Goal: Task Accomplishment & Management: Use online tool/utility

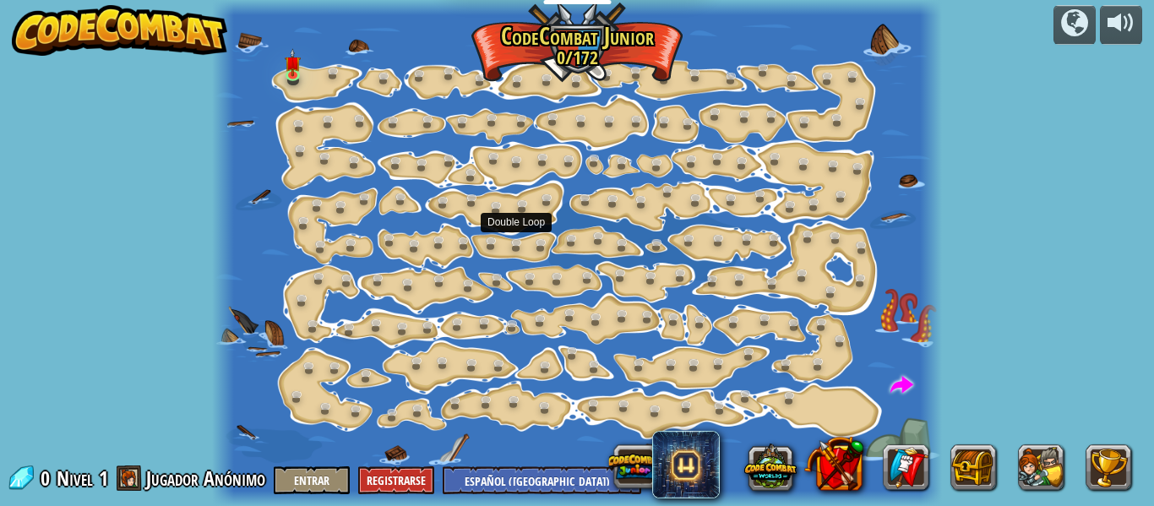
select select "es-419"
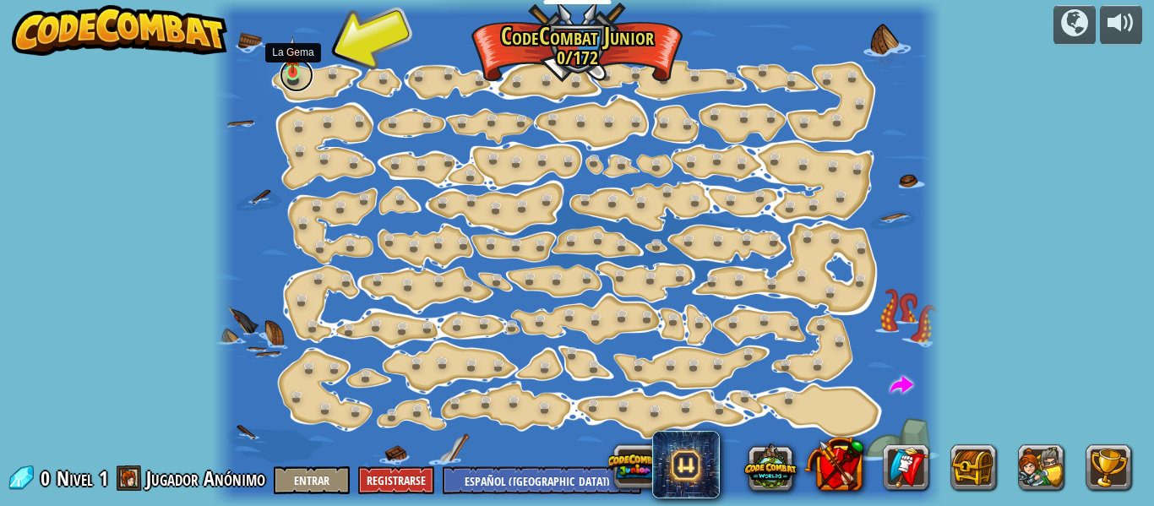
click at [295, 78] on link at bounding box center [297, 75] width 34 height 34
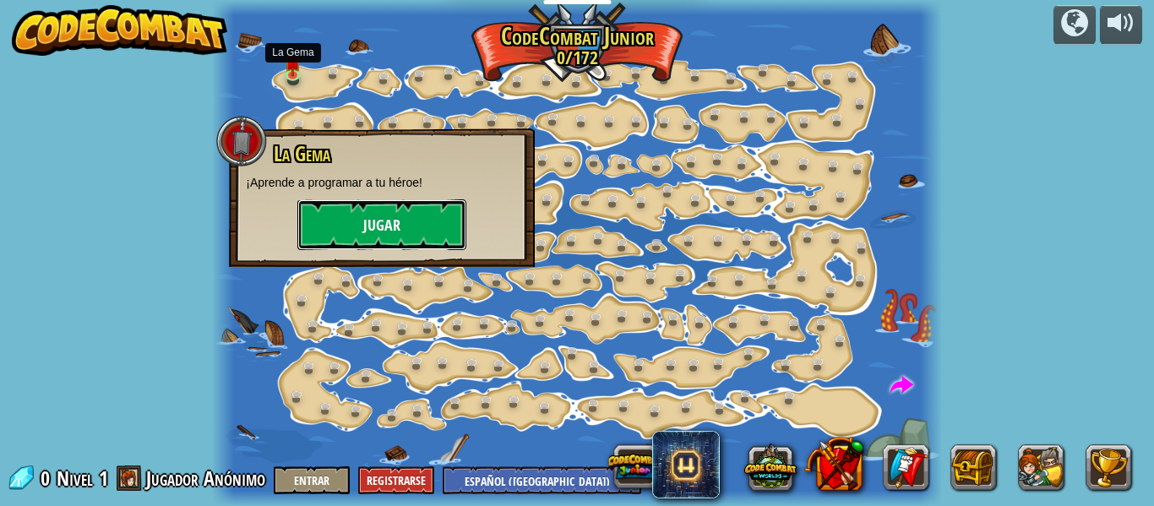
click at [357, 218] on button "Jugar" at bounding box center [381, 224] width 169 height 51
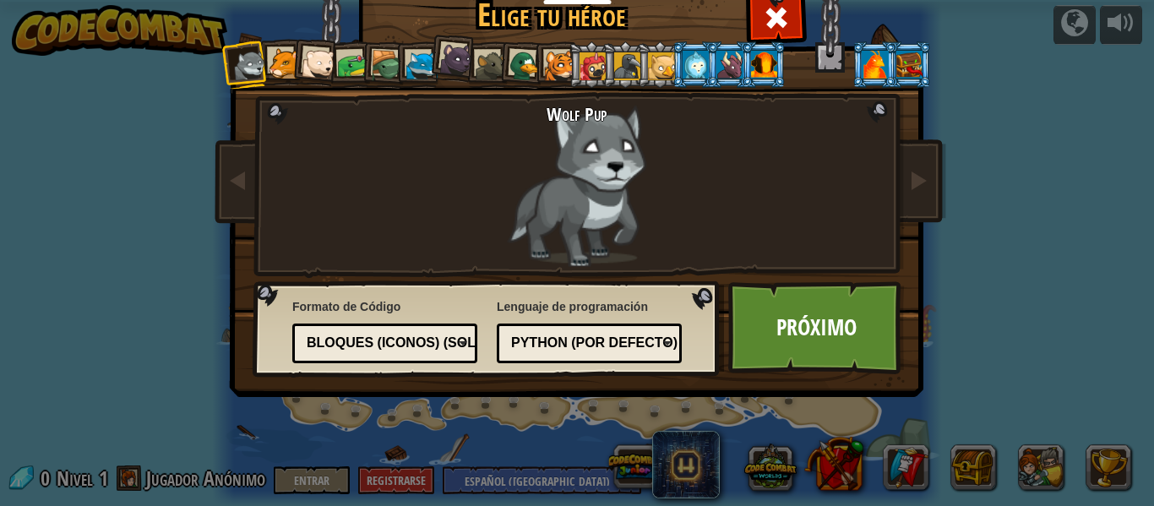
click at [341, 60] on div at bounding box center [352, 65] width 31 height 31
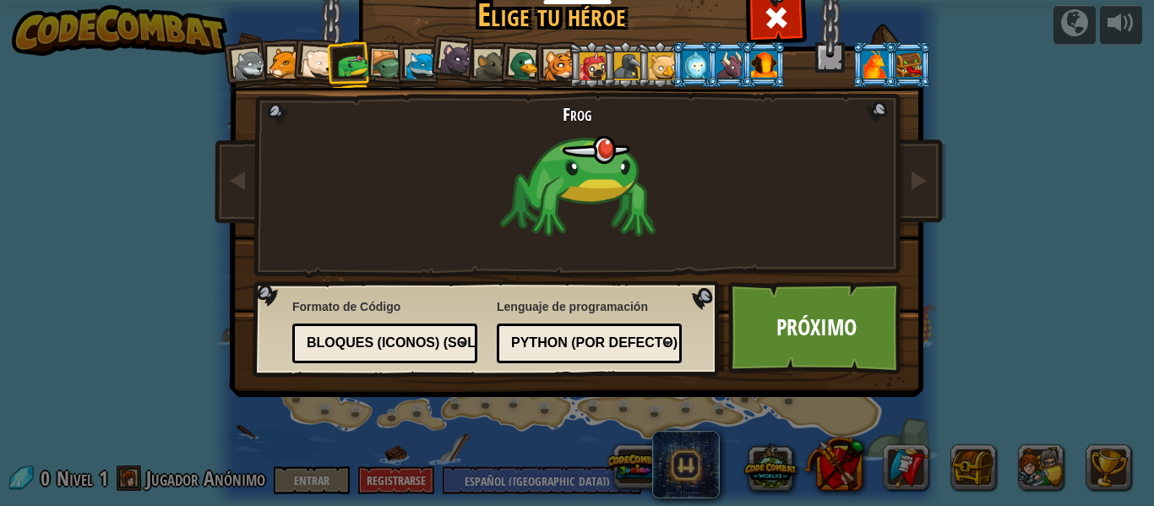
click at [384, 56] on div at bounding box center [387, 66] width 32 height 32
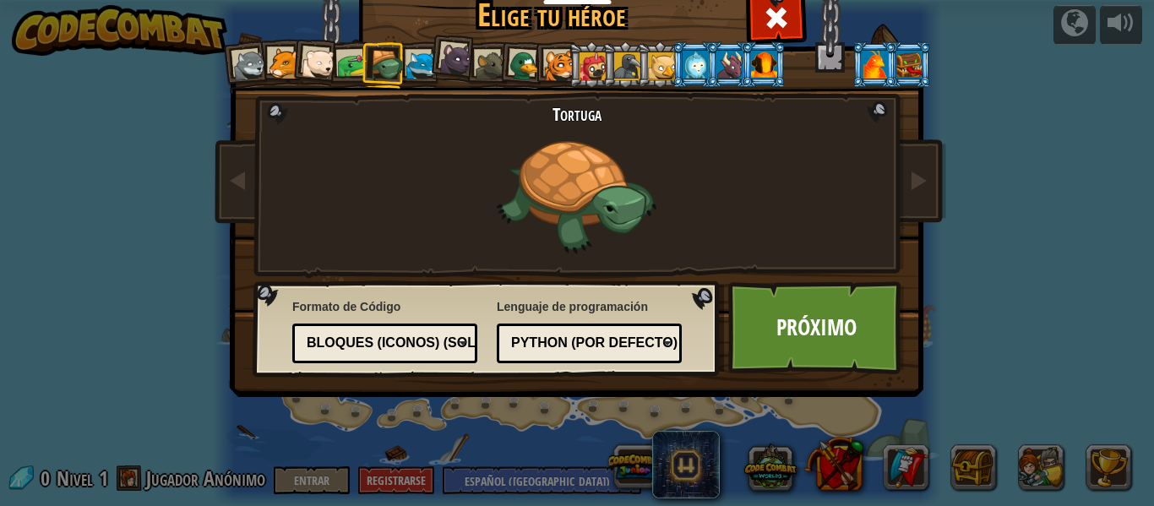
click at [321, 337] on div "Bloques (iconos) (Solo Junior)" at bounding box center [380, 343] width 146 height 19
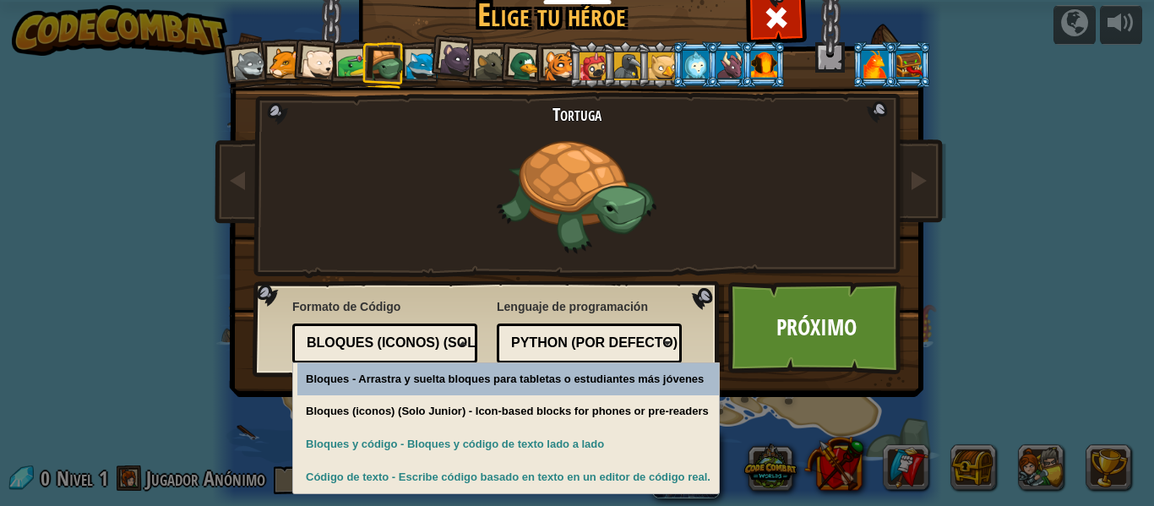
click at [334, 344] on div "Bloques (iconos) (Solo Junior)" at bounding box center [380, 343] width 146 height 19
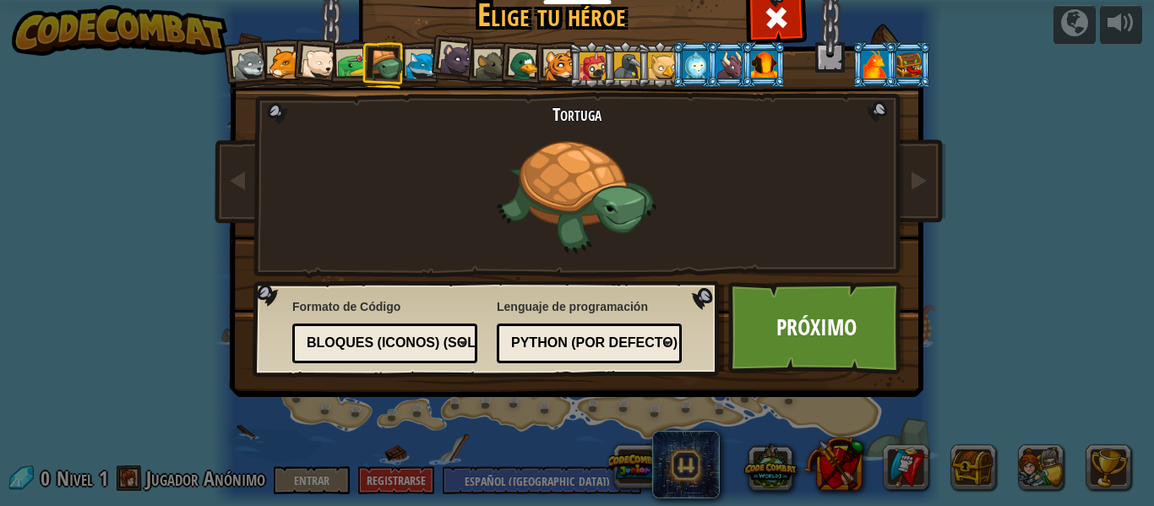
click at [363, 327] on div "Código de texto Bloques y código Bloques Bloques (iconos) (Solo Junior) Bloques…" at bounding box center [384, 344] width 185 height 40
click at [514, 67] on div at bounding box center [525, 66] width 33 height 33
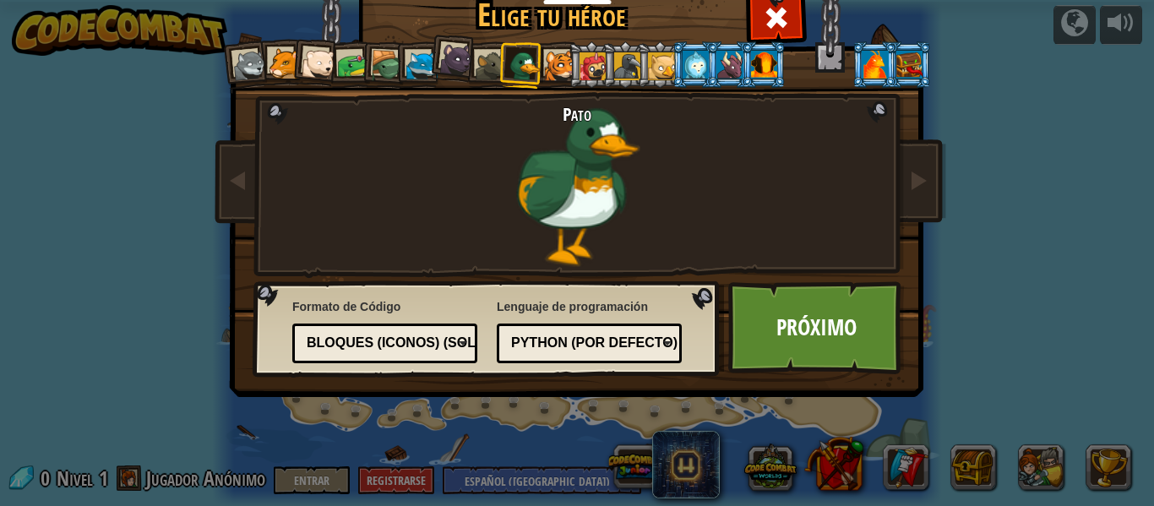
click at [406, 343] on div "Bloques (iconos) (Solo Junior)" at bounding box center [380, 343] width 146 height 19
click at [408, 341] on div "Bloques" at bounding box center [380, 343] width 146 height 19
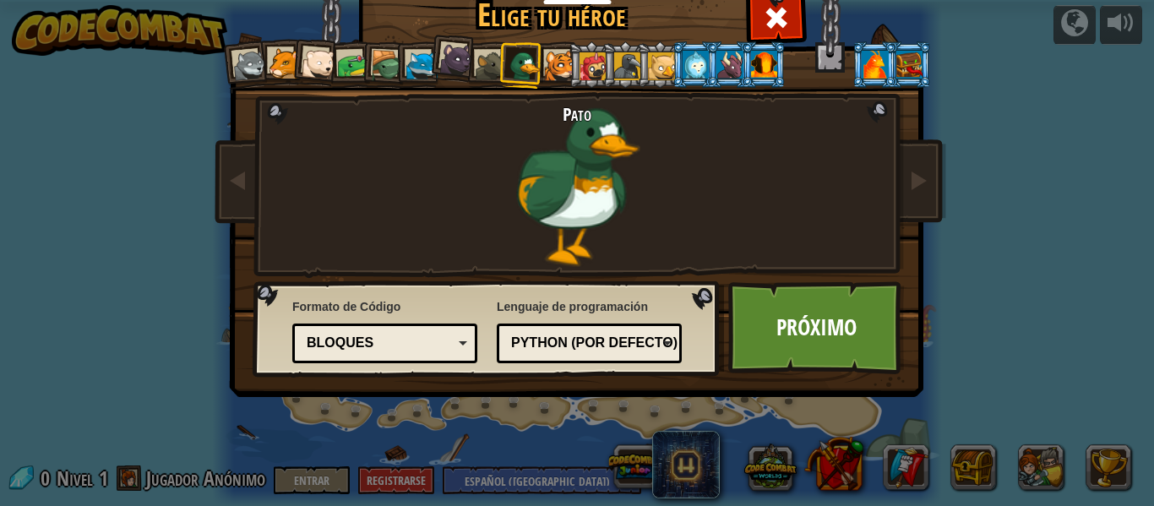
click at [398, 351] on div "Bloques" at bounding box center [380, 343] width 146 height 19
click at [801, 336] on link "Próximo" at bounding box center [816, 327] width 177 height 93
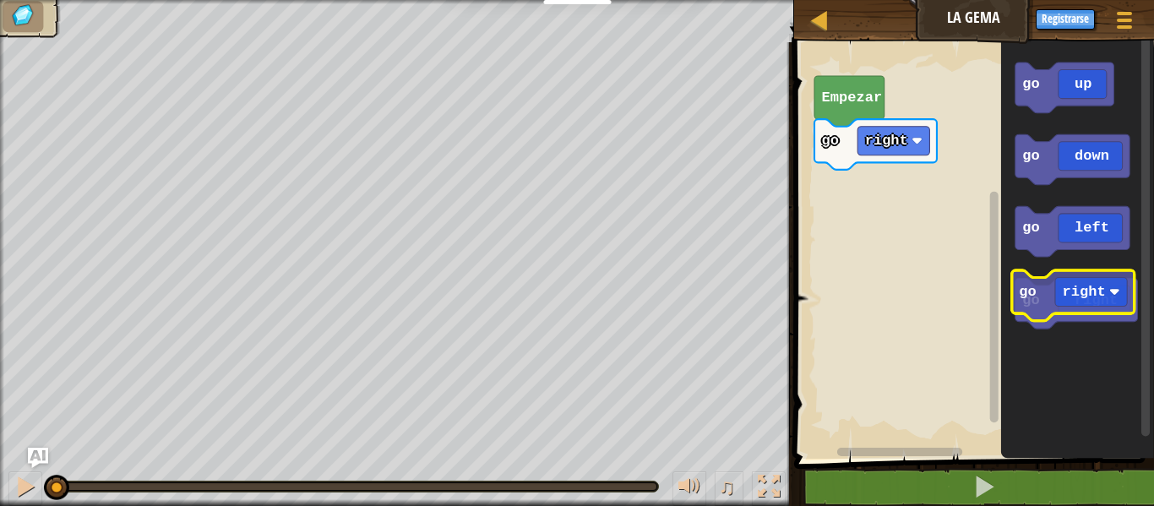
click at [1082, 306] on icon "Espacio de trabajo de Blockly" at bounding box center [1076, 304] width 123 height 51
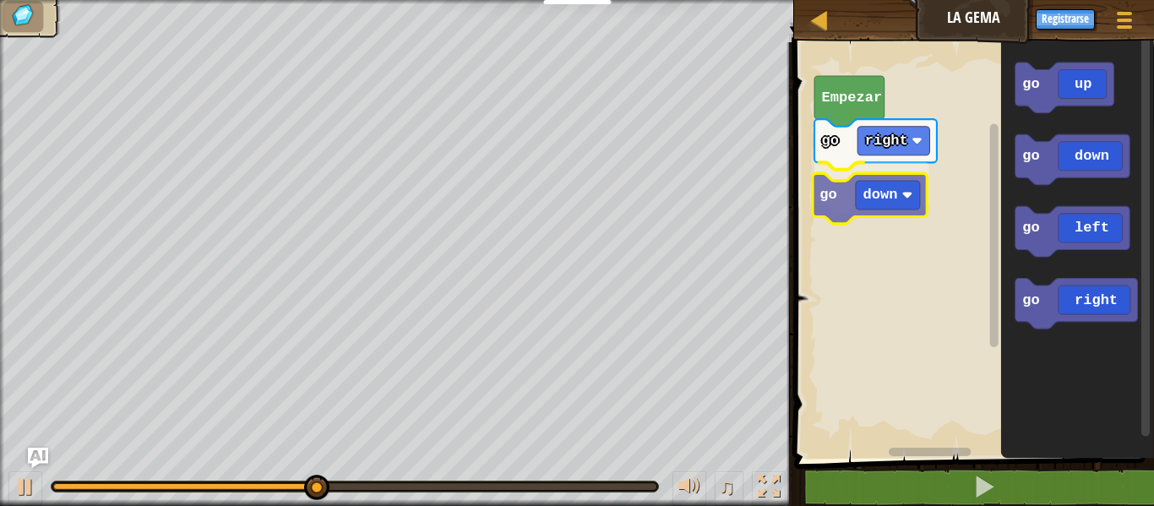
click at [873, 199] on div "Empezar go right go down go up go down go left go right go down" at bounding box center [971, 246] width 365 height 425
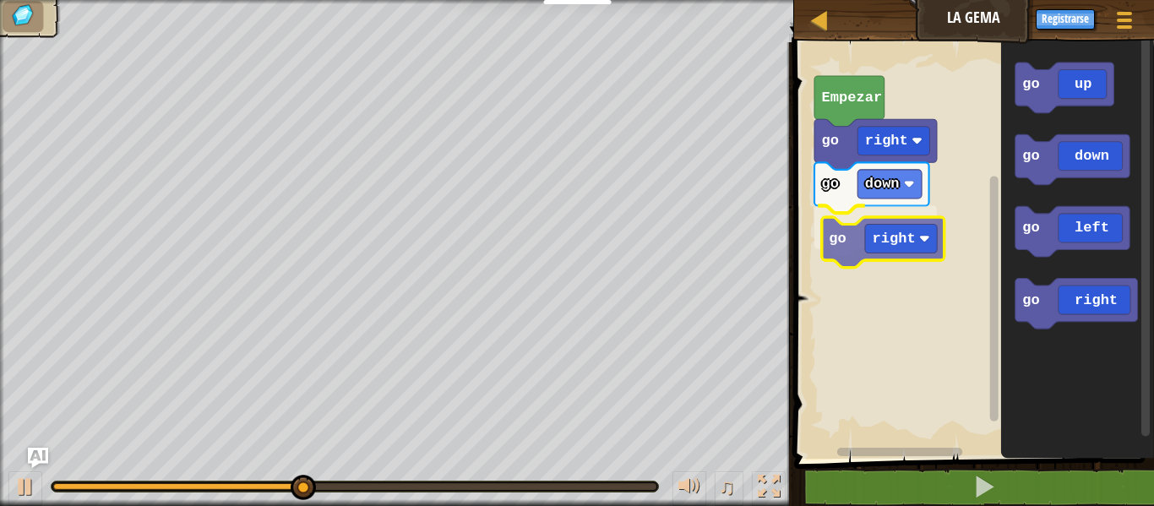
click at [896, 227] on div "Empezar go right go down go right go up go down go left go right go right" at bounding box center [971, 246] width 365 height 425
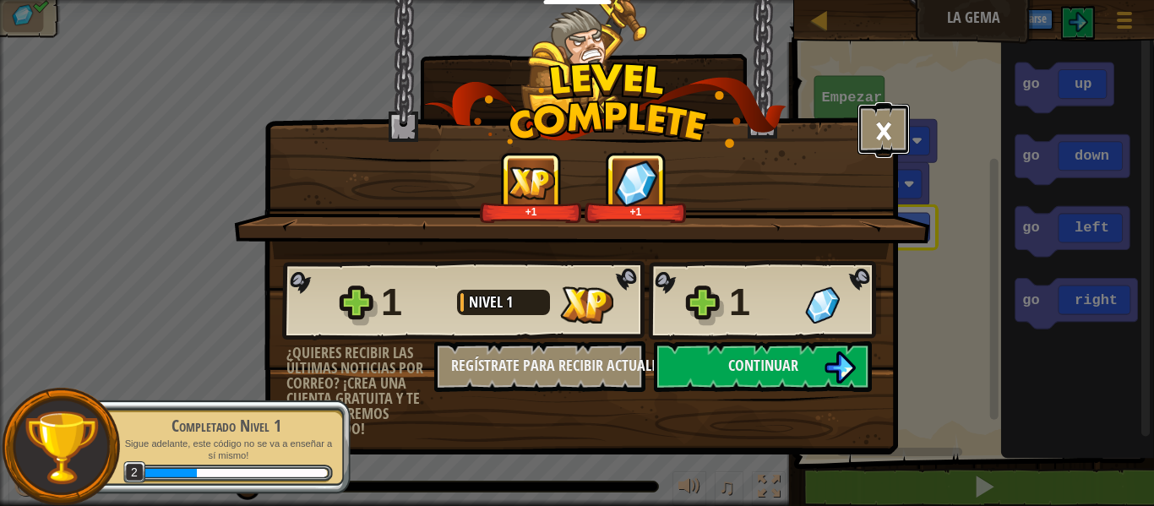
click at [877, 127] on button "×" at bounding box center [884, 129] width 52 height 51
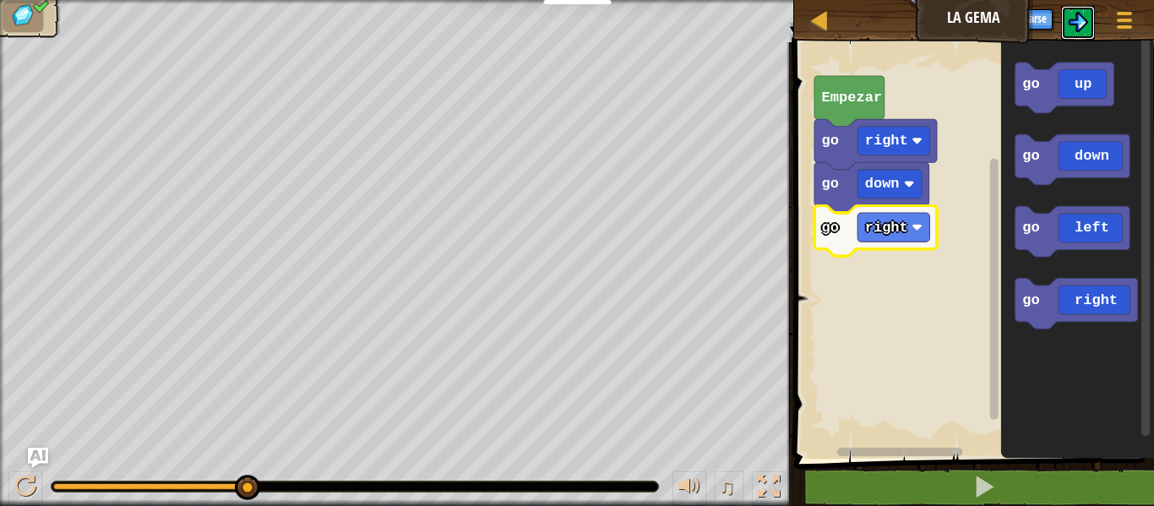
click at [1074, 17] on img at bounding box center [1078, 22] width 20 height 20
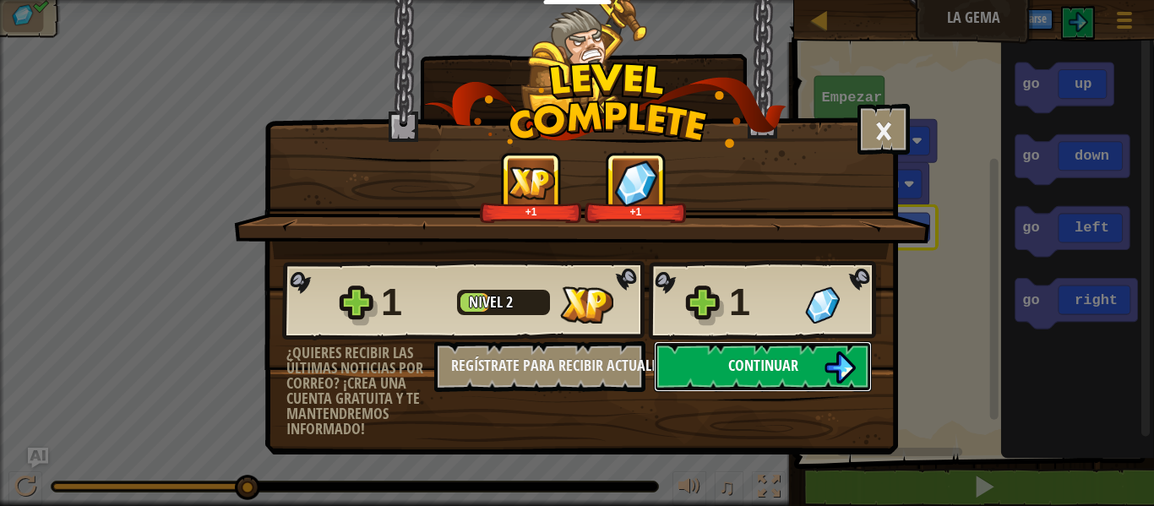
click at [730, 361] on span "Continuar" at bounding box center [763, 365] width 70 height 21
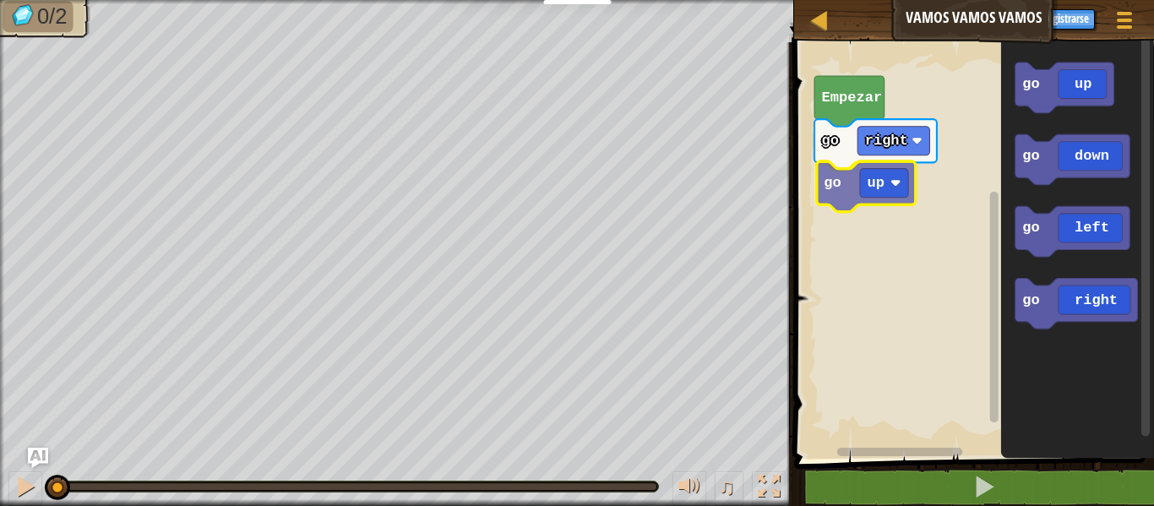
click at [856, 187] on div "go right go up Empezar go up go down go left go right go up" at bounding box center [971, 246] width 365 height 425
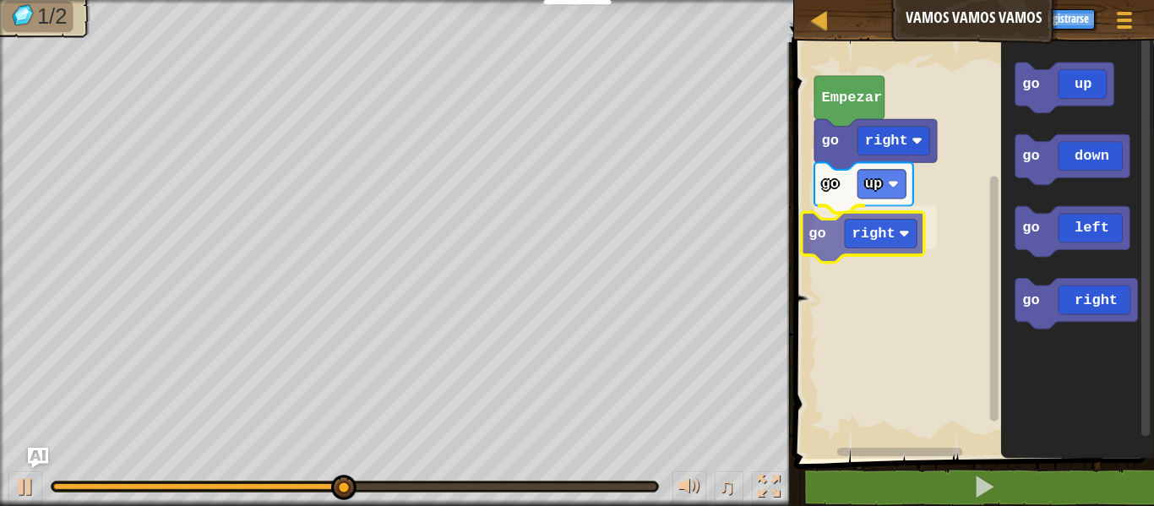
click at [857, 221] on div "go right go up go right Empezar go up go down go left go right go right" at bounding box center [971, 246] width 365 height 425
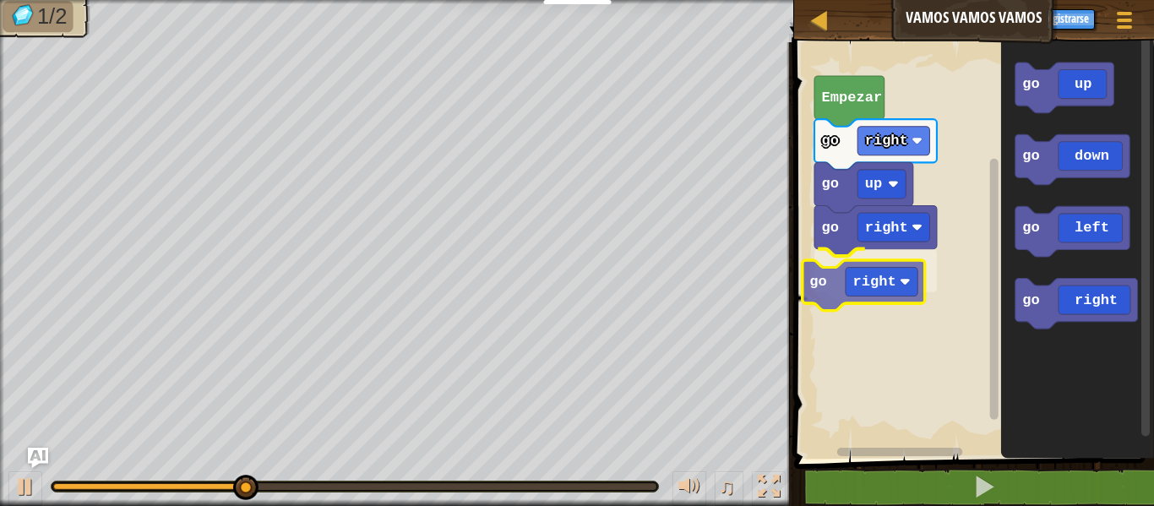
click at [879, 288] on div "go right go up go right go right Empezar go up go down go left go right go right" at bounding box center [971, 246] width 365 height 425
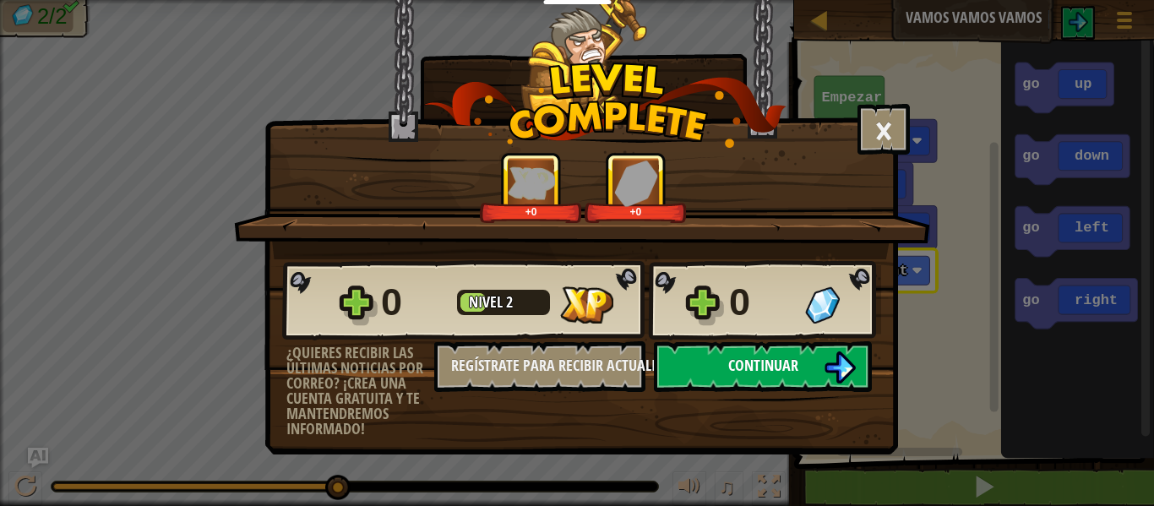
click at [793, 371] on span "Continuar" at bounding box center [763, 365] width 70 height 21
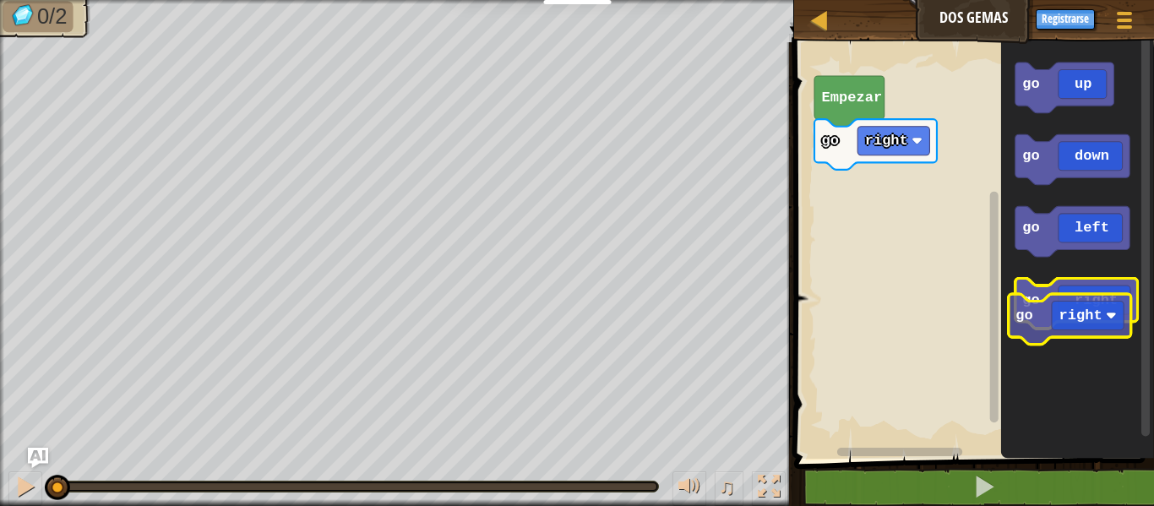
click at [1054, 308] on icon "Espacio de trabajo de Blockly" at bounding box center [1076, 304] width 123 height 51
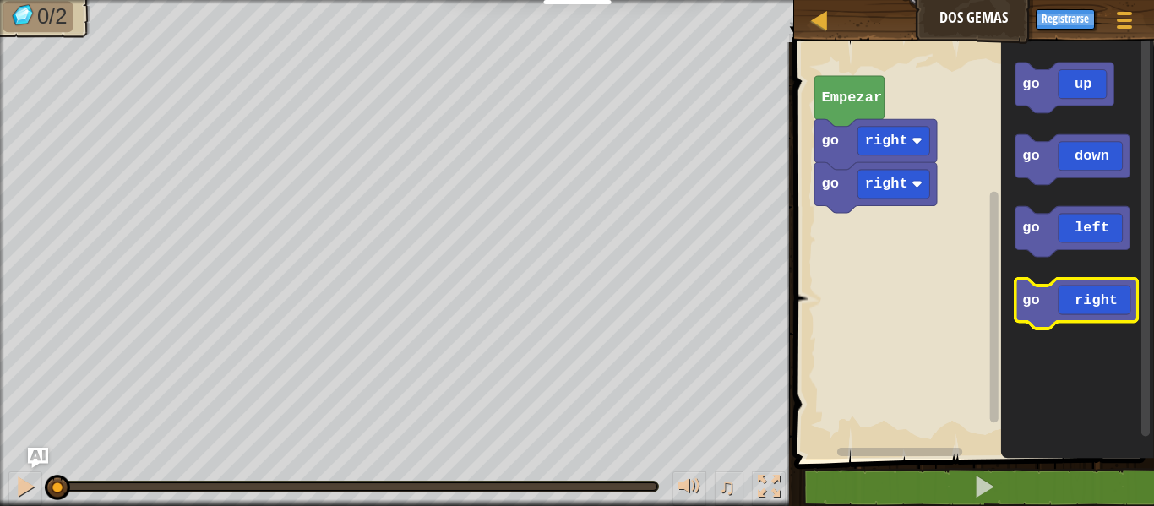
click at [1054, 308] on icon "Espacio de trabajo de Blockly" at bounding box center [1076, 304] width 123 height 51
click at [1019, 305] on icon "Espacio de trabajo de Blockly" at bounding box center [1076, 304] width 123 height 51
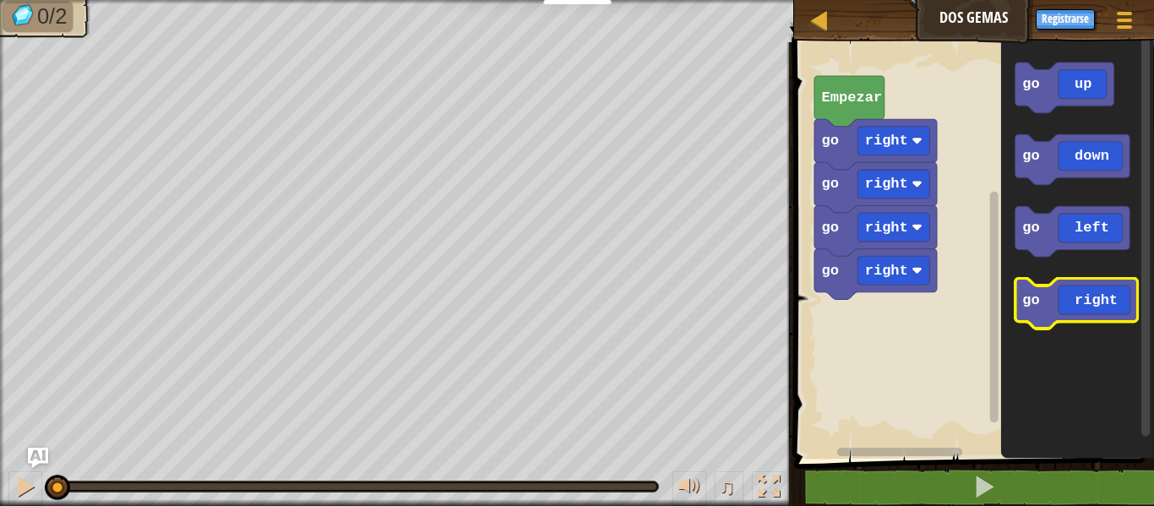
click at [1019, 305] on icon "Espacio de trabajo de Blockly" at bounding box center [1076, 304] width 123 height 51
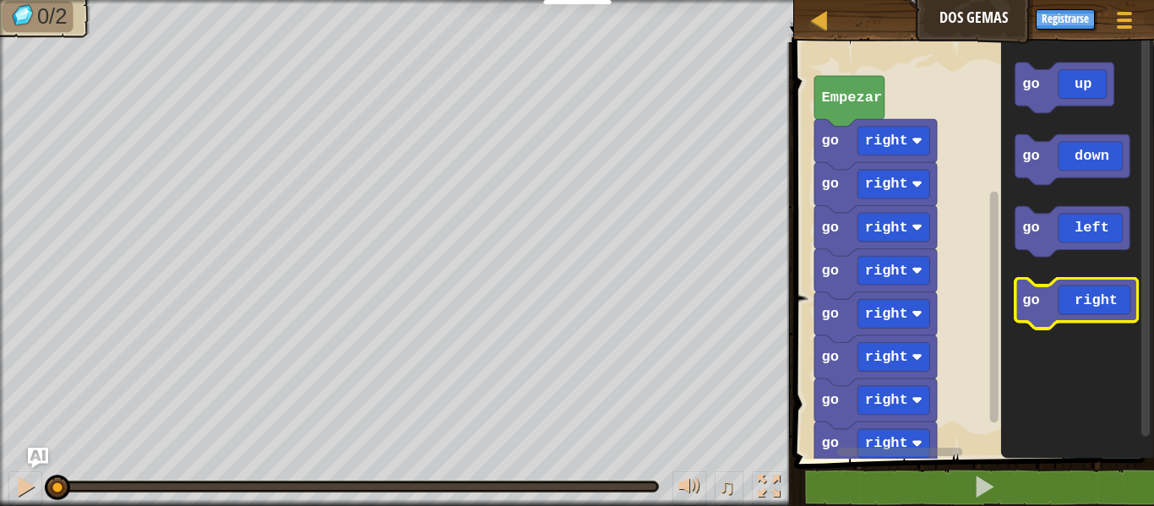
click at [1019, 305] on icon "Espacio de trabajo de Blockly" at bounding box center [1076, 304] width 123 height 51
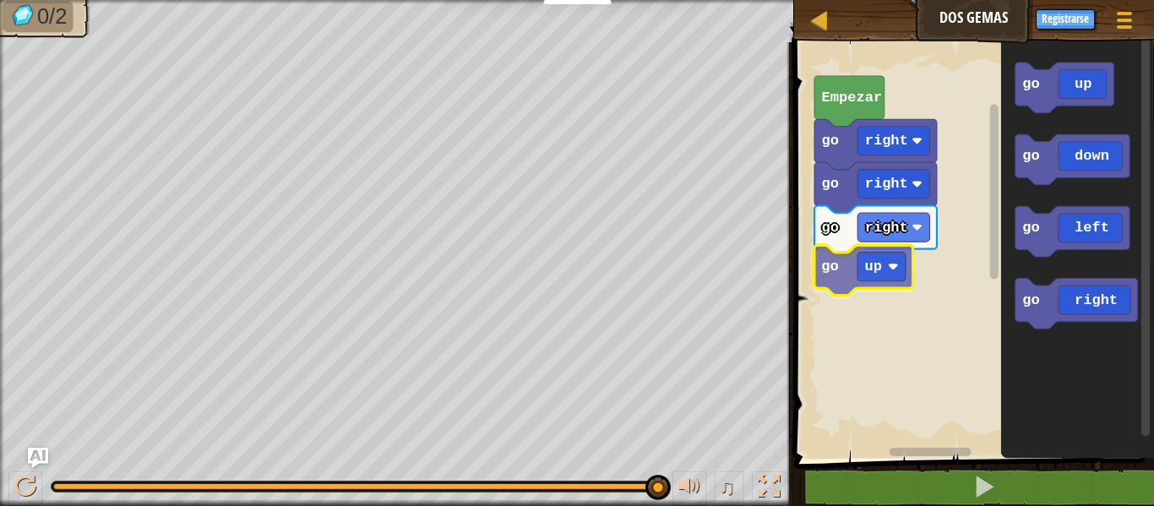
click at [877, 277] on div "go right go right go right go up Empezar go up go down go left go right go up" at bounding box center [971, 246] width 365 height 425
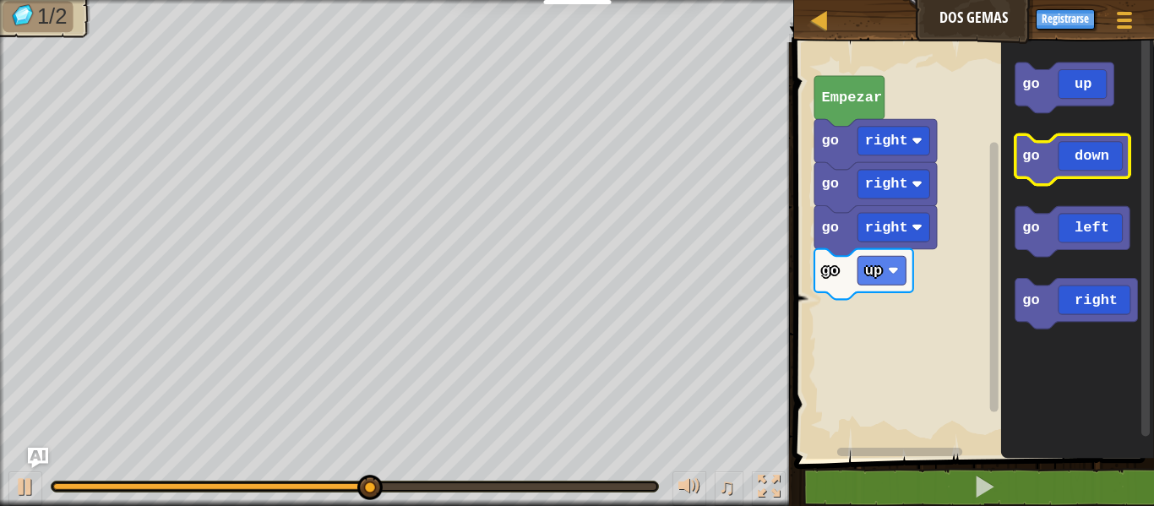
click at [1100, 166] on icon "Espacio de trabajo de Blockly" at bounding box center [1072, 159] width 115 height 51
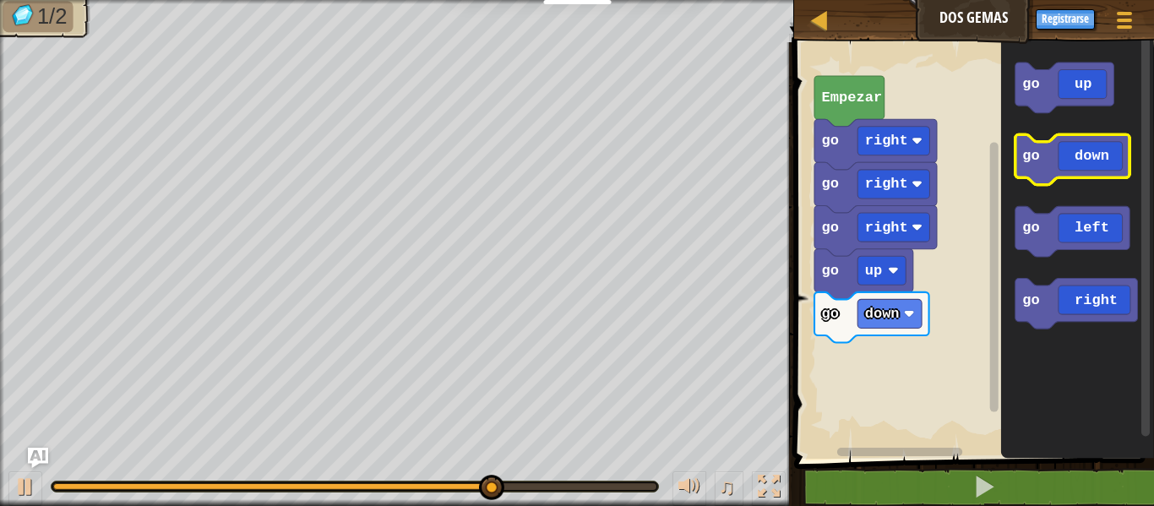
click at [1100, 166] on icon "Espacio de trabajo de Blockly" at bounding box center [1072, 159] width 115 height 51
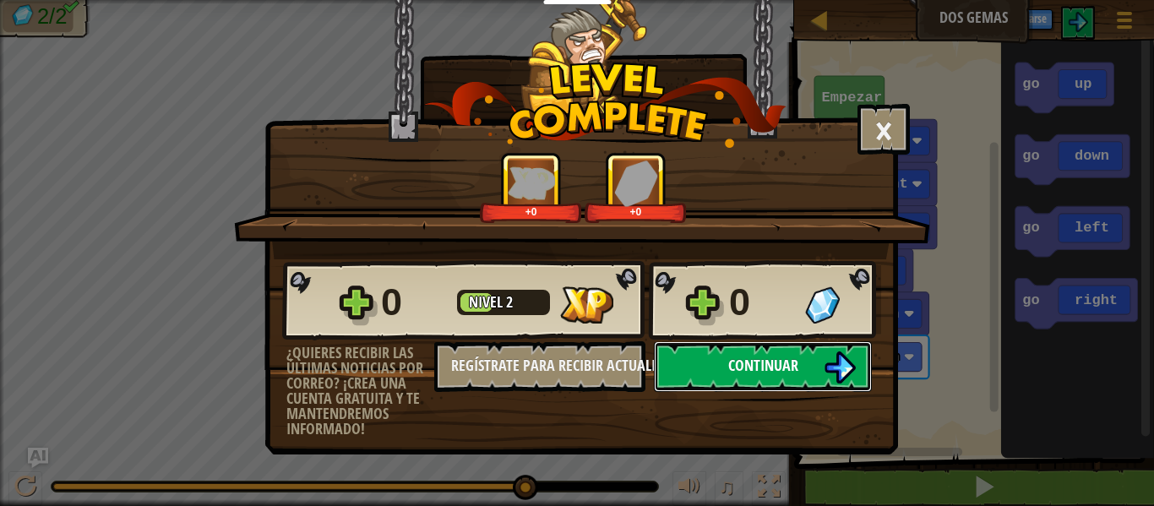
click at [750, 357] on span "Continuar" at bounding box center [763, 365] width 70 height 21
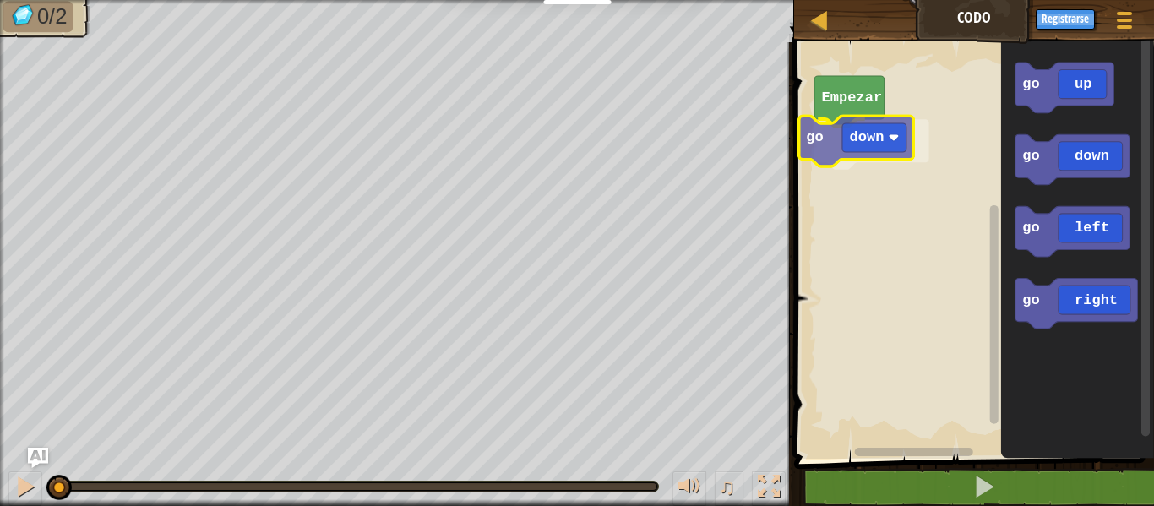
click at [855, 143] on div "Empezar go down go up go down go left go right go down" at bounding box center [971, 246] width 365 height 425
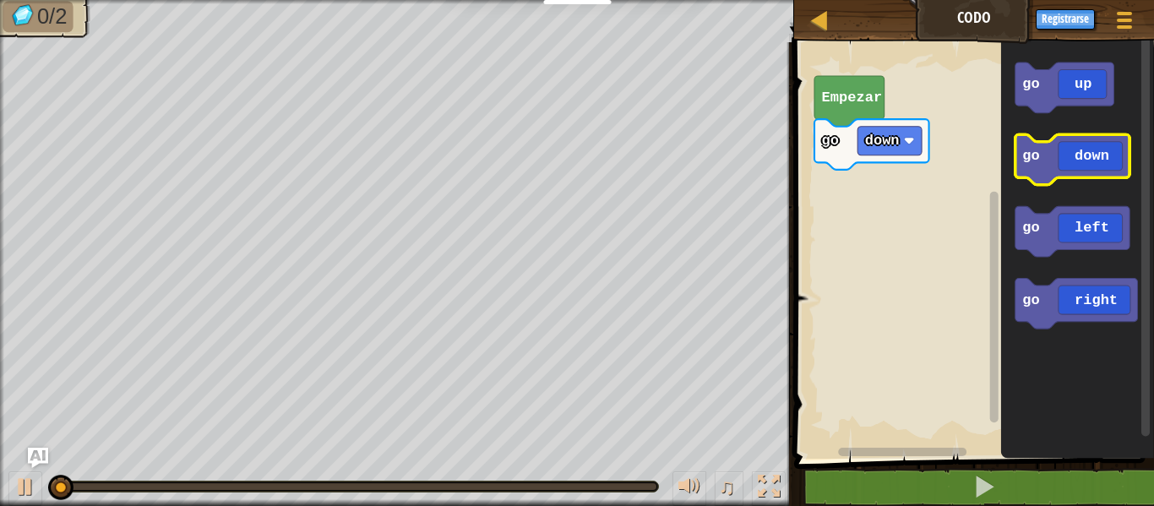
click at [1044, 150] on icon "Espacio de trabajo de Blockly" at bounding box center [1072, 159] width 115 height 51
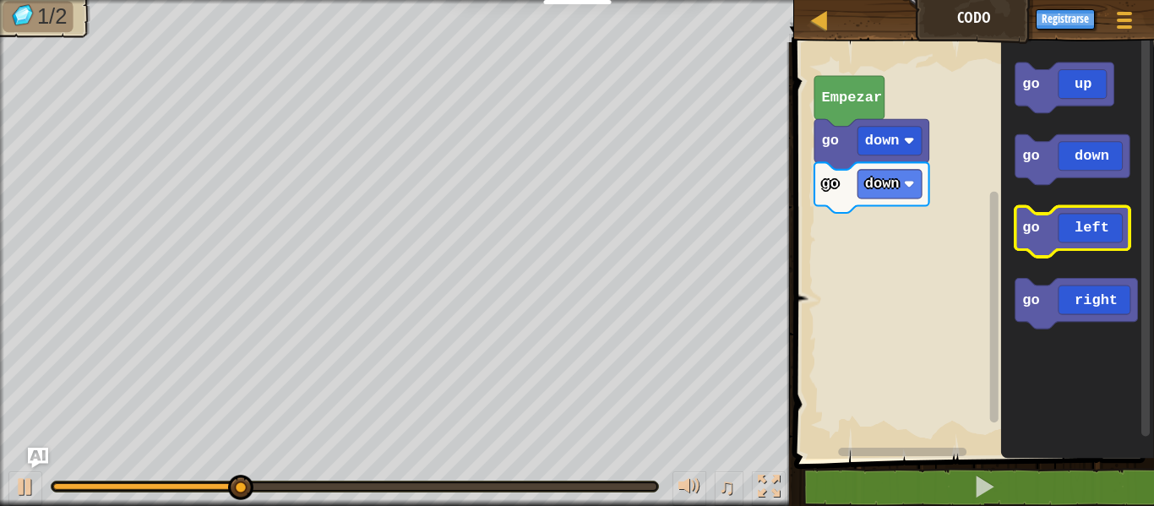
click at [1071, 233] on icon "Espacio de trabajo de Blockly" at bounding box center [1072, 232] width 115 height 51
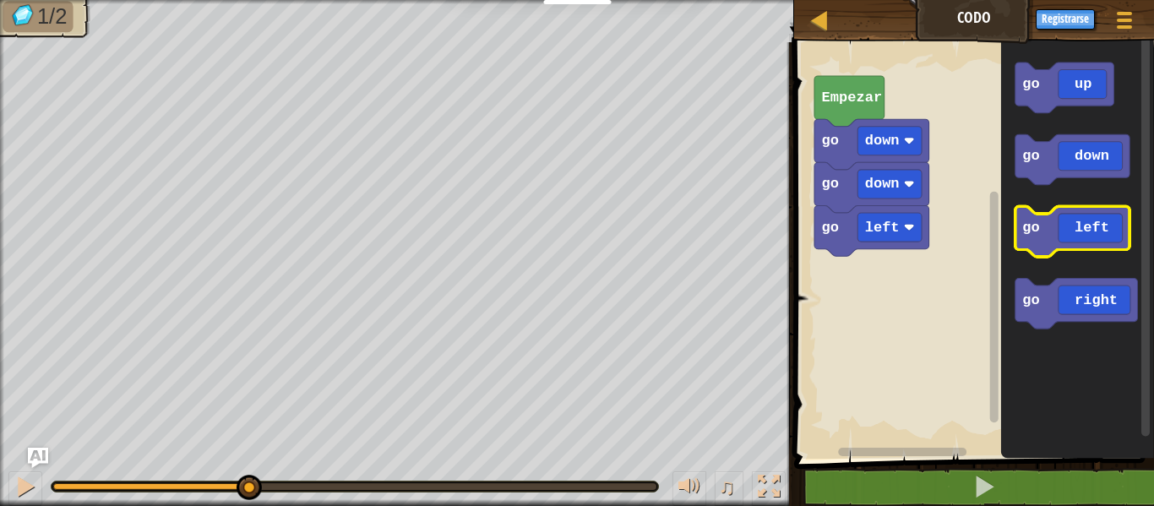
click at [1071, 233] on icon "Espacio de trabajo de Blockly" at bounding box center [1072, 232] width 115 height 51
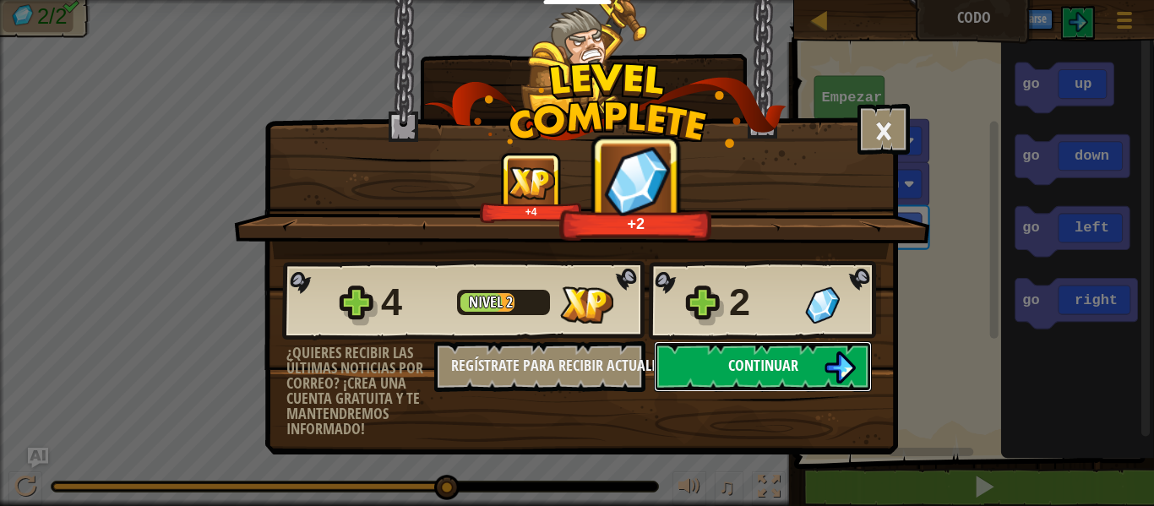
click at [684, 362] on button "Continuar" at bounding box center [763, 366] width 218 height 51
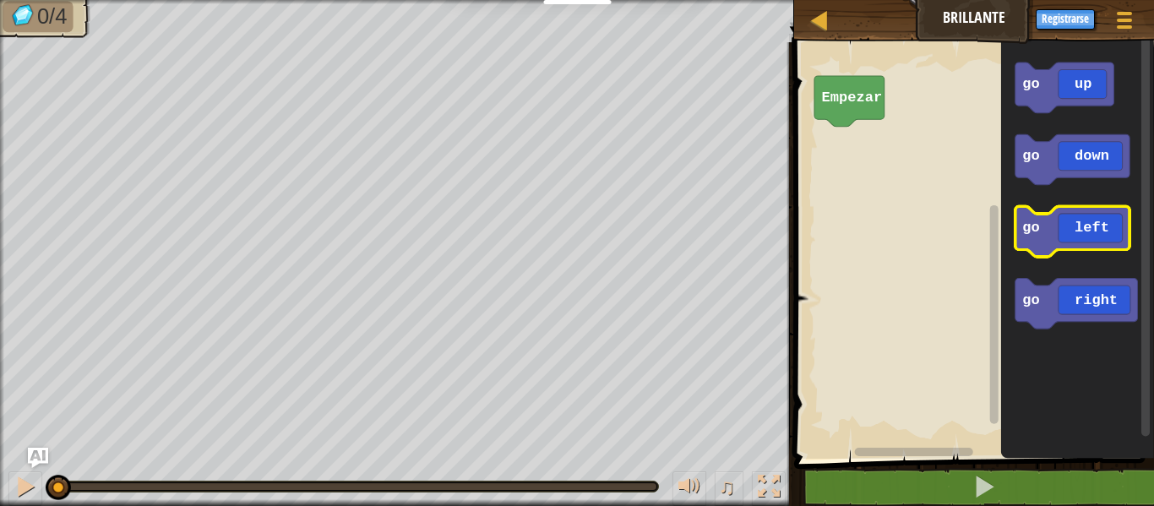
click at [1063, 226] on icon "Espacio de trabajo de Blockly" at bounding box center [1072, 232] width 115 height 51
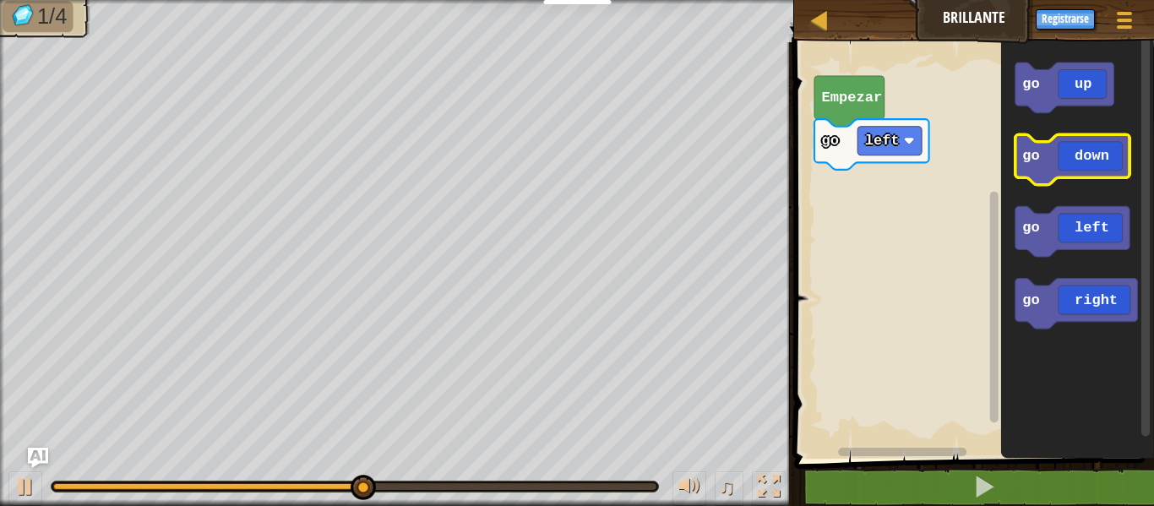
click at [1084, 161] on icon "Espacio de trabajo de Blockly" at bounding box center [1072, 159] width 115 height 51
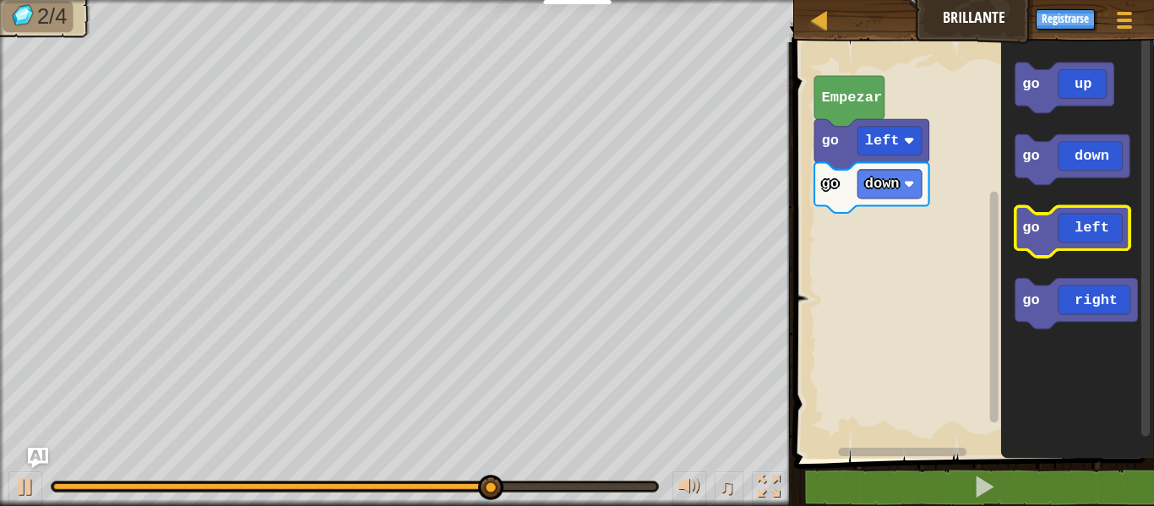
click at [1085, 233] on icon "Espacio de trabajo de Blockly" at bounding box center [1072, 232] width 115 height 51
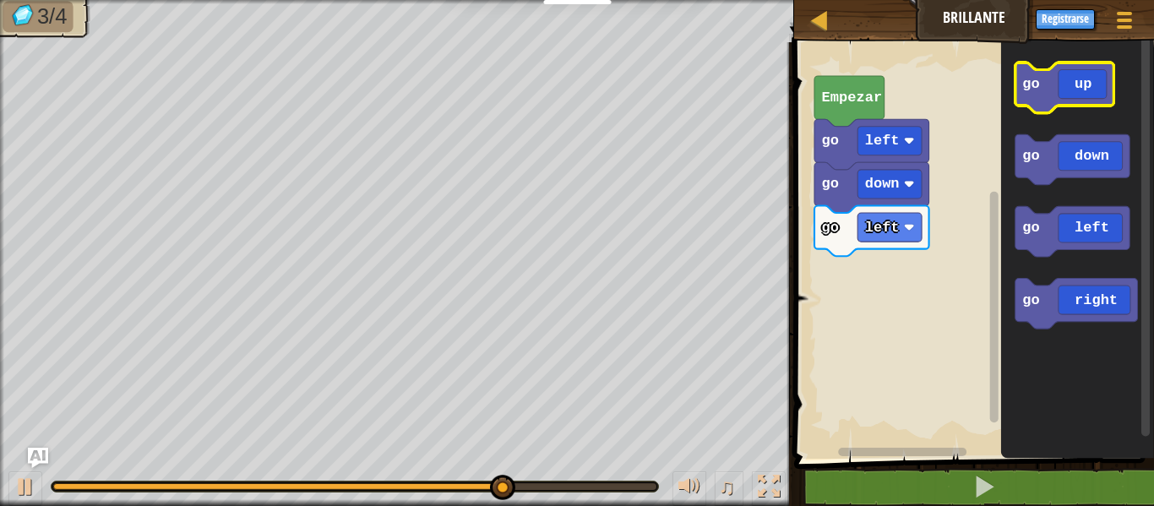
click at [1075, 88] on icon "Espacio de trabajo de Blockly" at bounding box center [1064, 88] width 99 height 51
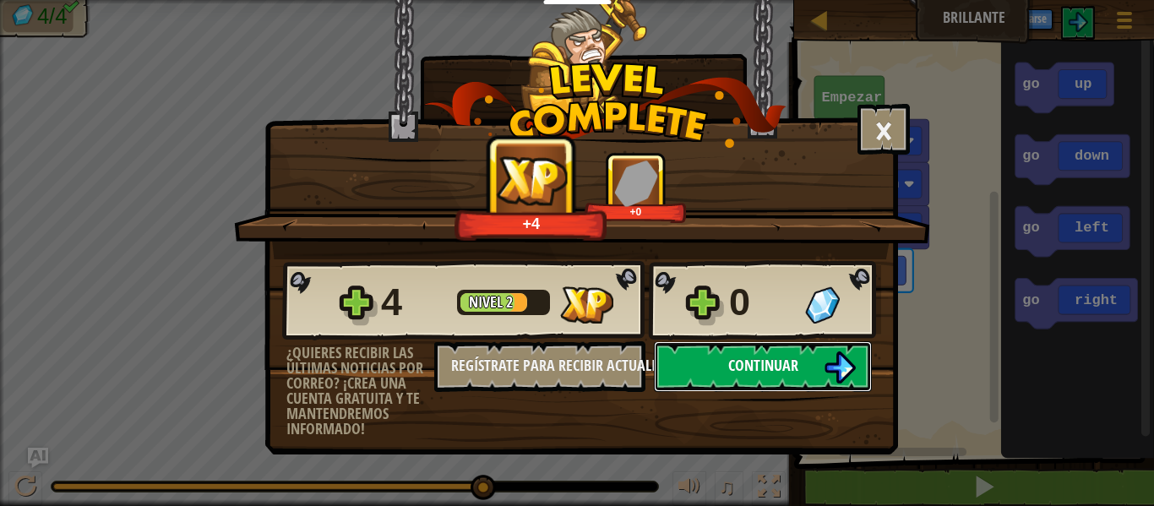
click at [771, 366] on span "Continuar" at bounding box center [763, 365] width 70 height 21
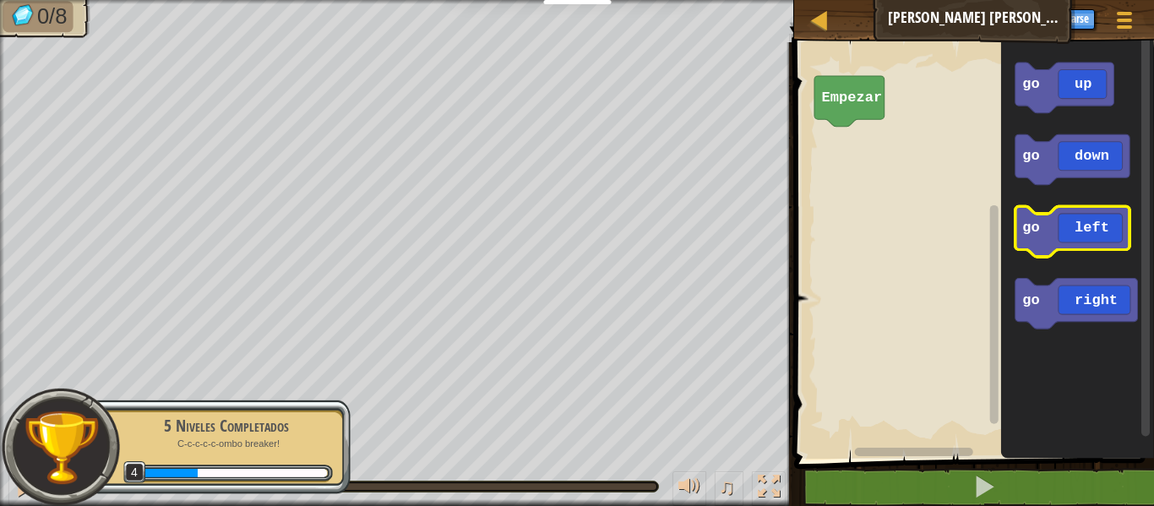
click at [1089, 230] on icon "Espacio de trabajo de Blockly" at bounding box center [1072, 232] width 115 height 51
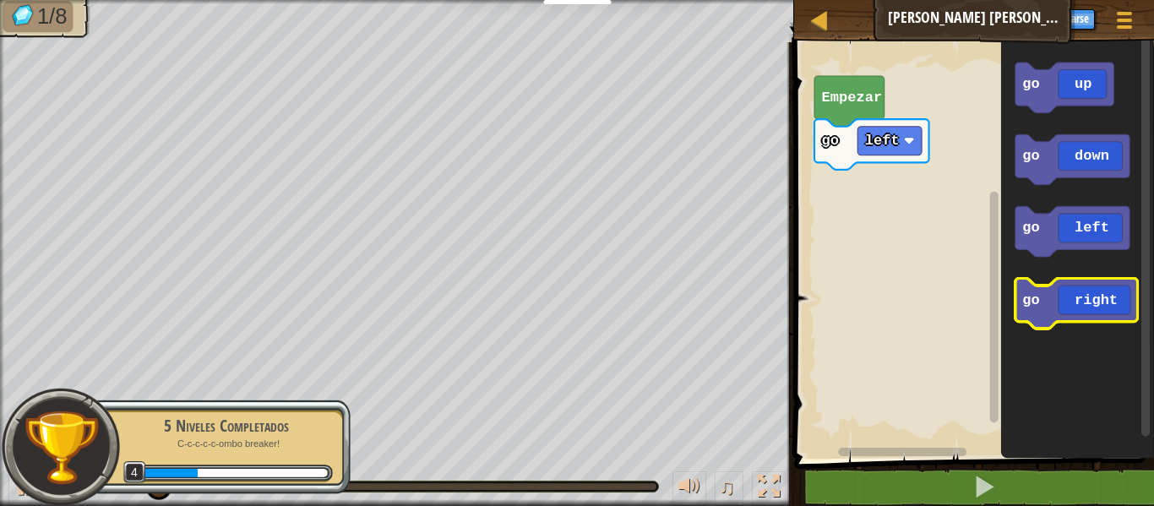
click at [1090, 306] on icon "Espacio de trabajo de Blockly" at bounding box center [1076, 304] width 123 height 51
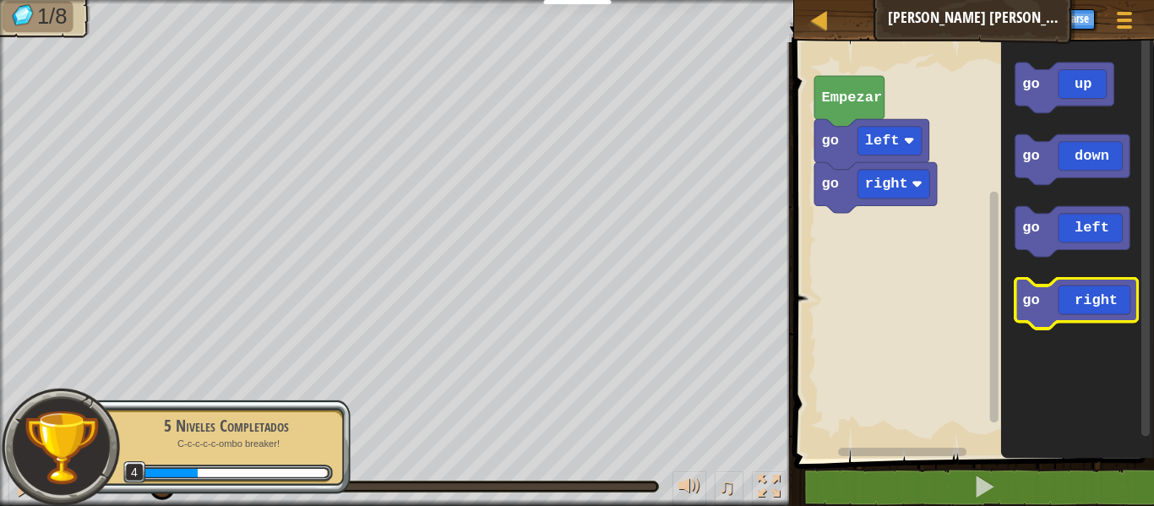
click at [1090, 306] on icon "Espacio de trabajo de Blockly" at bounding box center [1076, 304] width 123 height 51
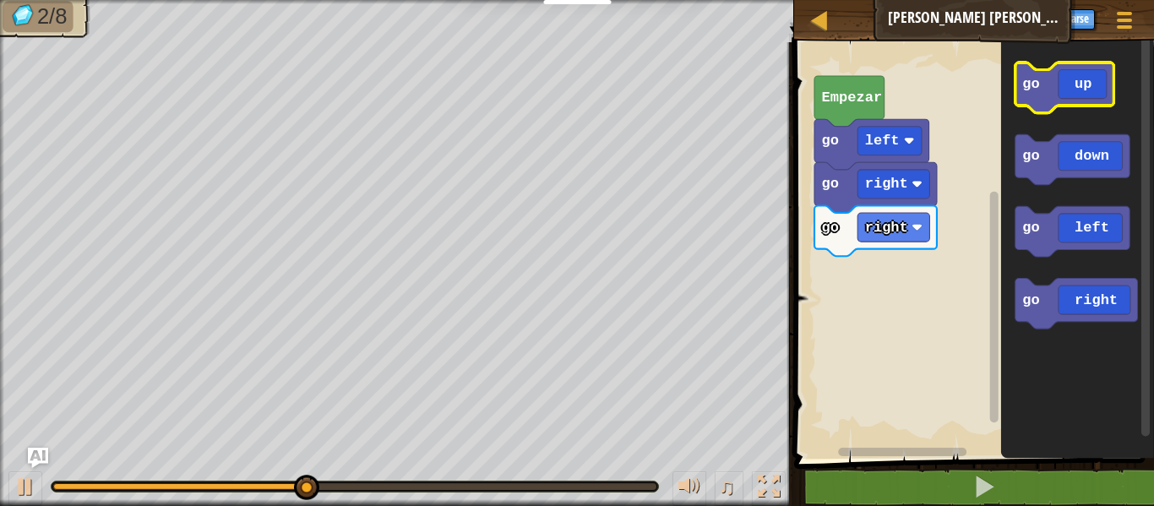
click at [1076, 73] on icon "Espacio de trabajo de Blockly" at bounding box center [1064, 88] width 99 height 51
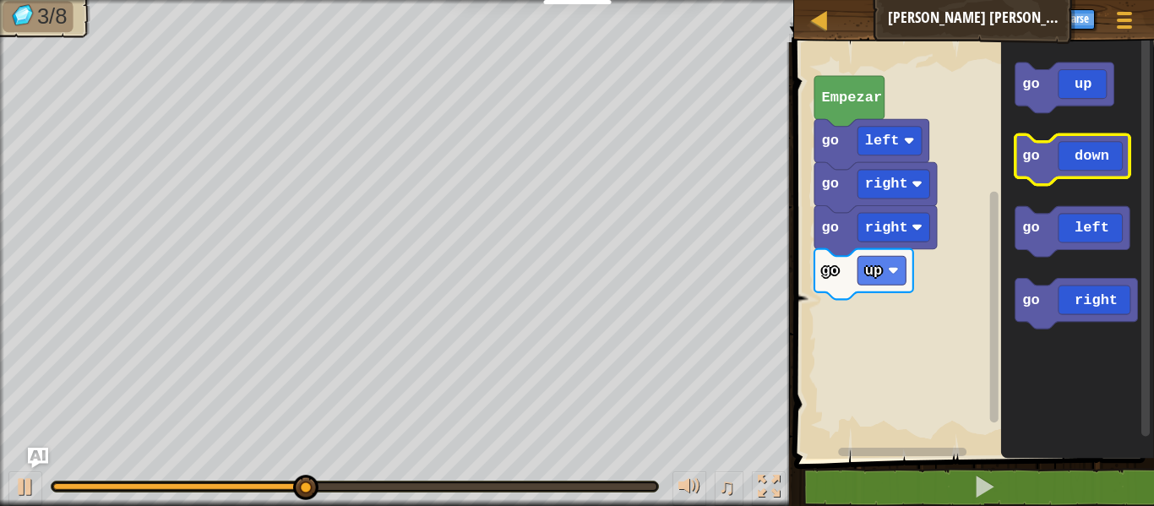
click at [1077, 161] on icon "Espacio de trabajo de Blockly" at bounding box center [1072, 159] width 115 height 51
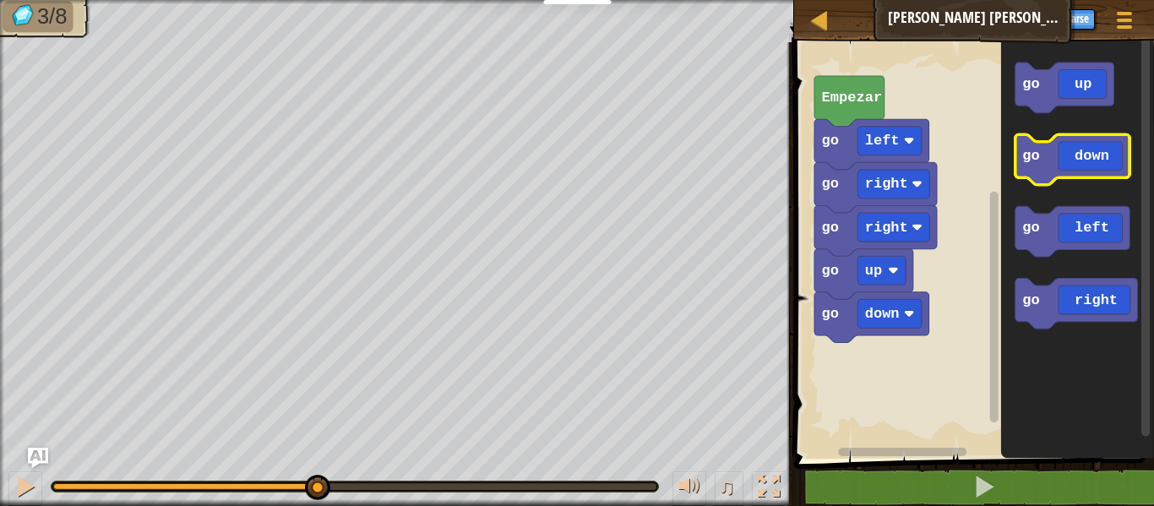
click at [1077, 161] on icon "Espacio de trabajo de Blockly" at bounding box center [1072, 159] width 115 height 51
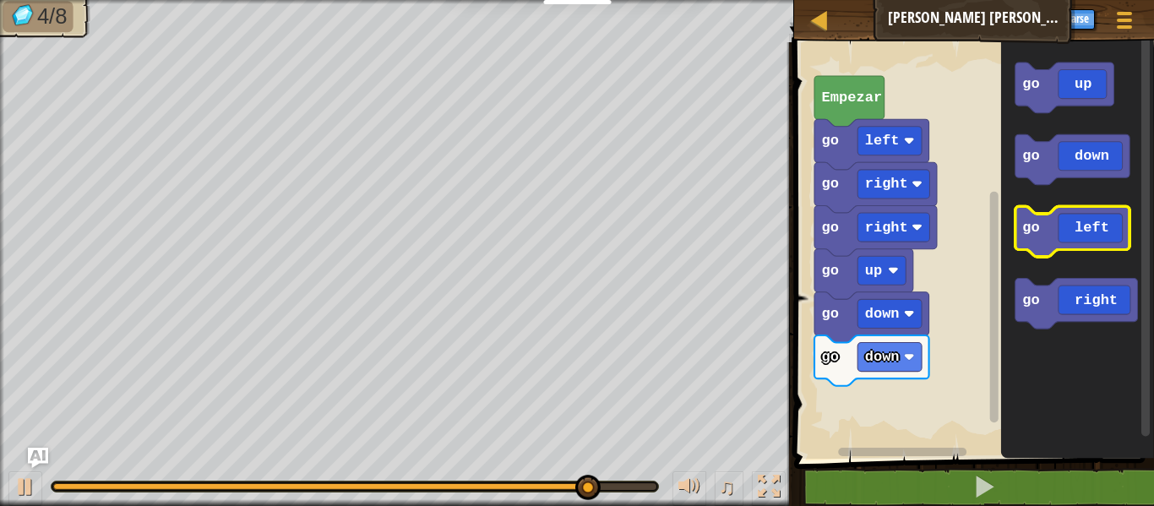
click at [1059, 256] on rect "Espacio de trabajo de Blockly" at bounding box center [1072, 232] width 115 height 51
click at [1059, 242] on icon "Espacio de trabajo de Blockly" at bounding box center [1072, 232] width 115 height 51
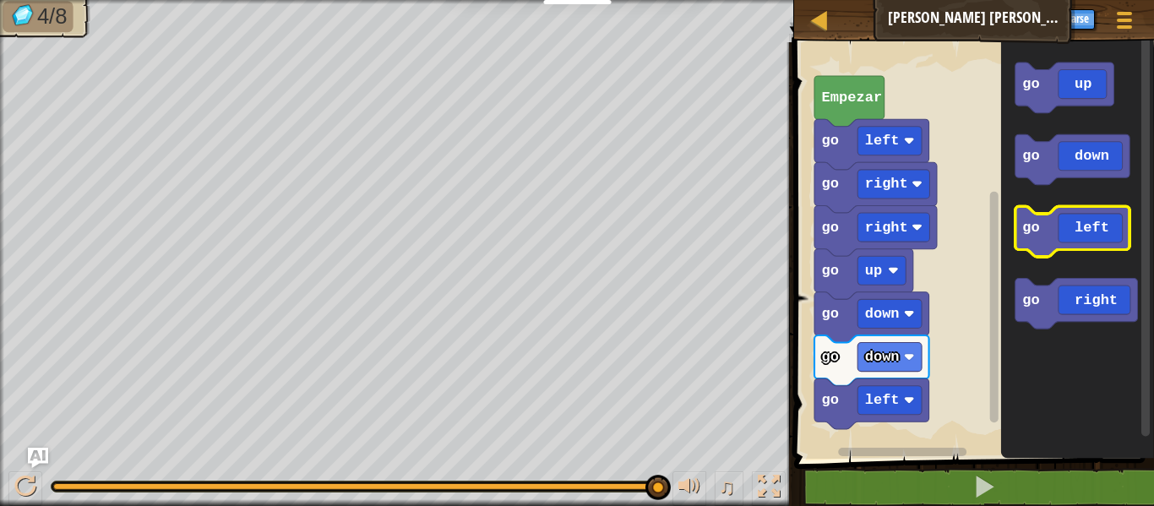
click at [1059, 242] on icon "Espacio de trabajo de Blockly" at bounding box center [1072, 232] width 115 height 51
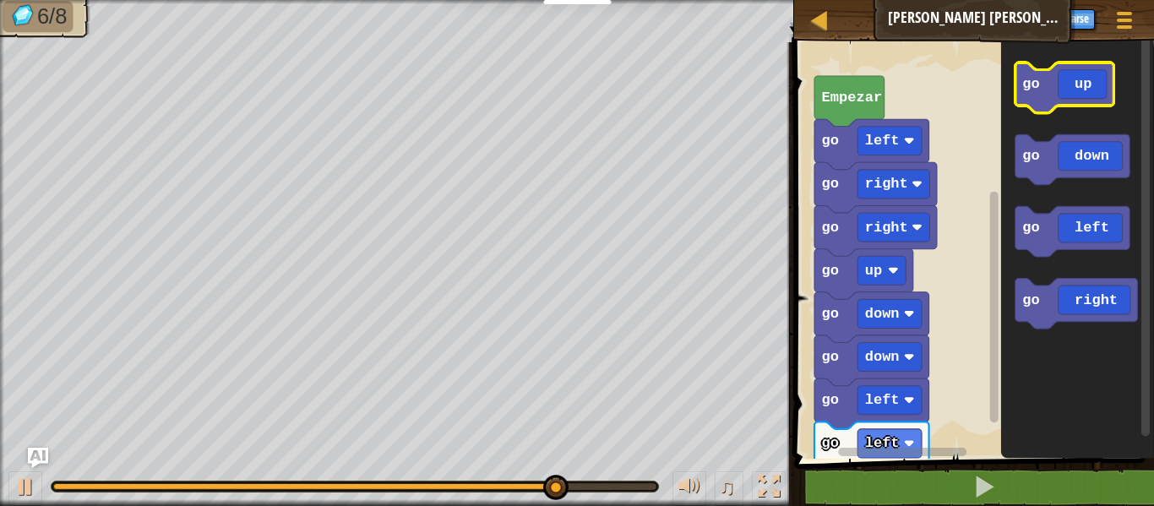
click at [1074, 69] on icon "Espacio de trabajo de Blockly" at bounding box center [1064, 88] width 99 height 51
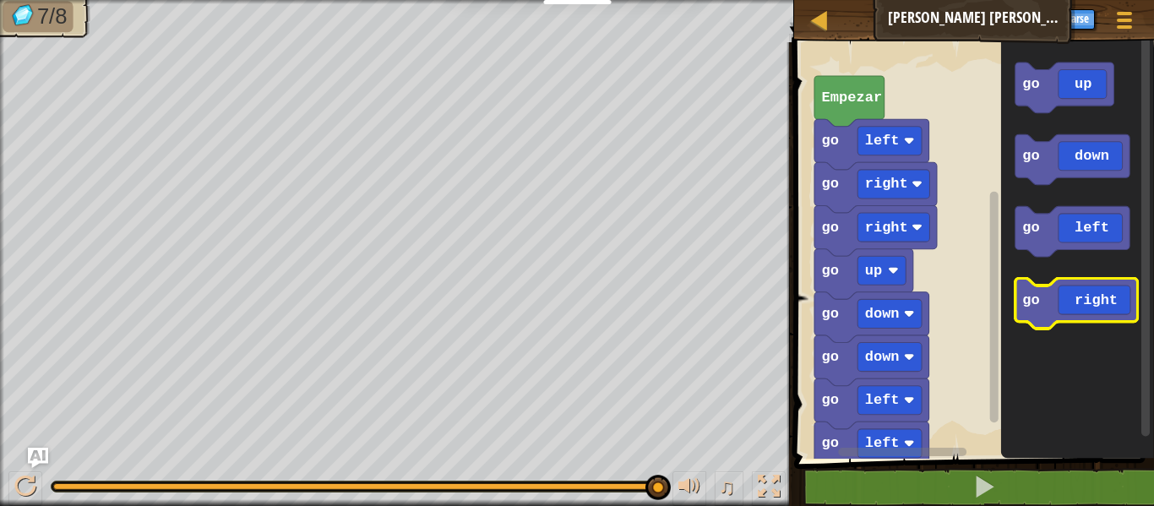
click at [1081, 313] on icon "Espacio de trabajo de Blockly" at bounding box center [1076, 304] width 123 height 51
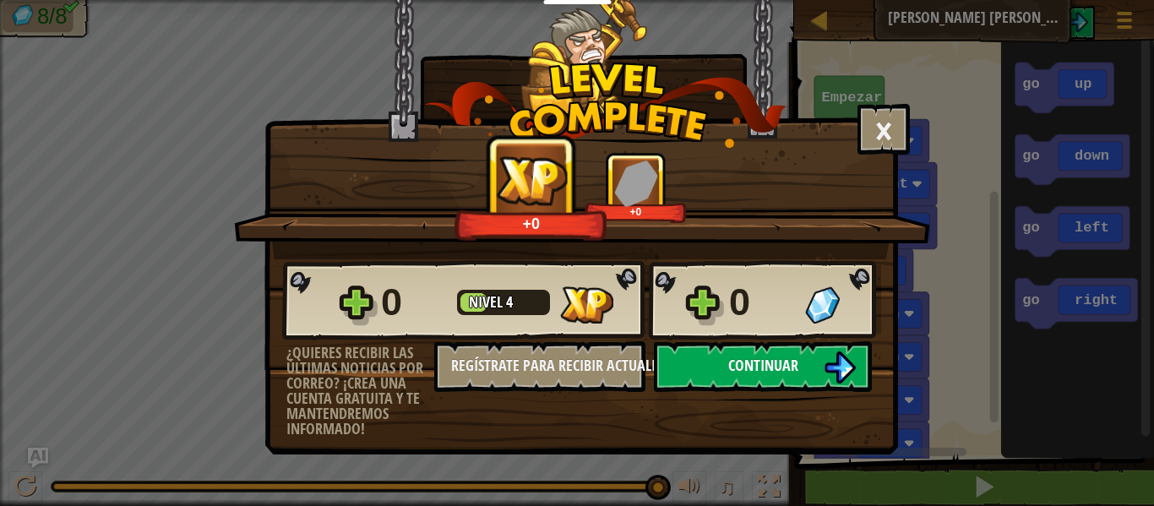
click at [766, 362] on span "Continuar" at bounding box center [763, 365] width 70 height 21
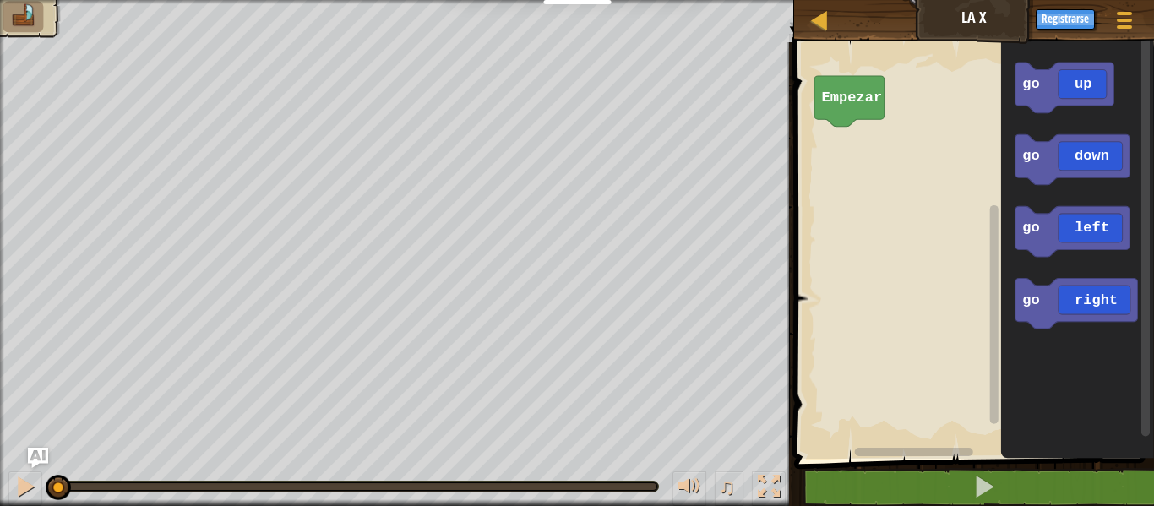
click at [833, 277] on rect "Espacio de trabajo de Blockly" at bounding box center [971, 246] width 365 height 425
click at [1051, 104] on icon "Espacio de trabajo de Blockly" at bounding box center [1064, 88] width 99 height 51
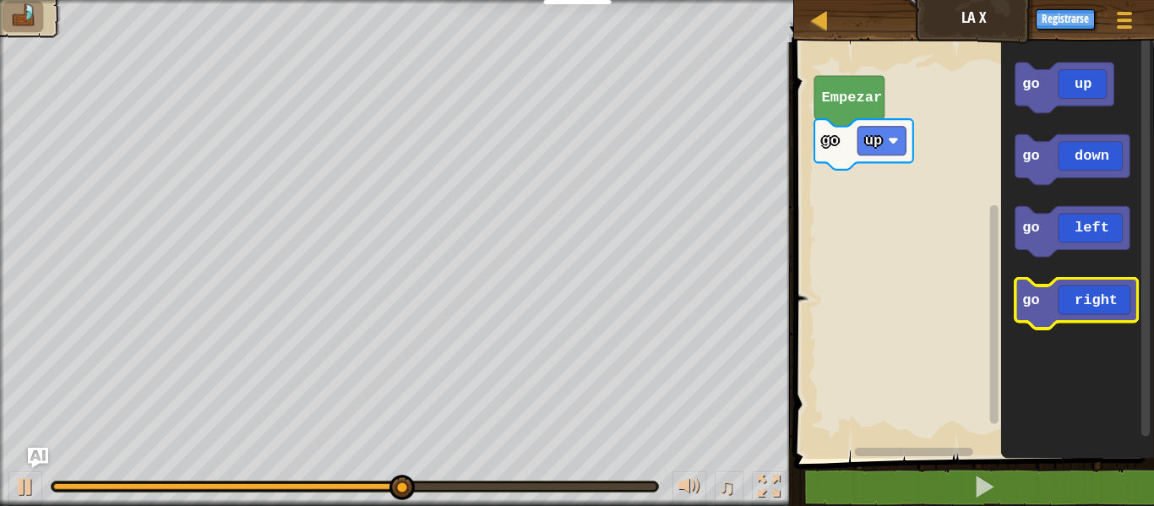
click at [1071, 297] on icon "Espacio de trabajo de Blockly" at bounding box center [1076, 304] width 123 height 51
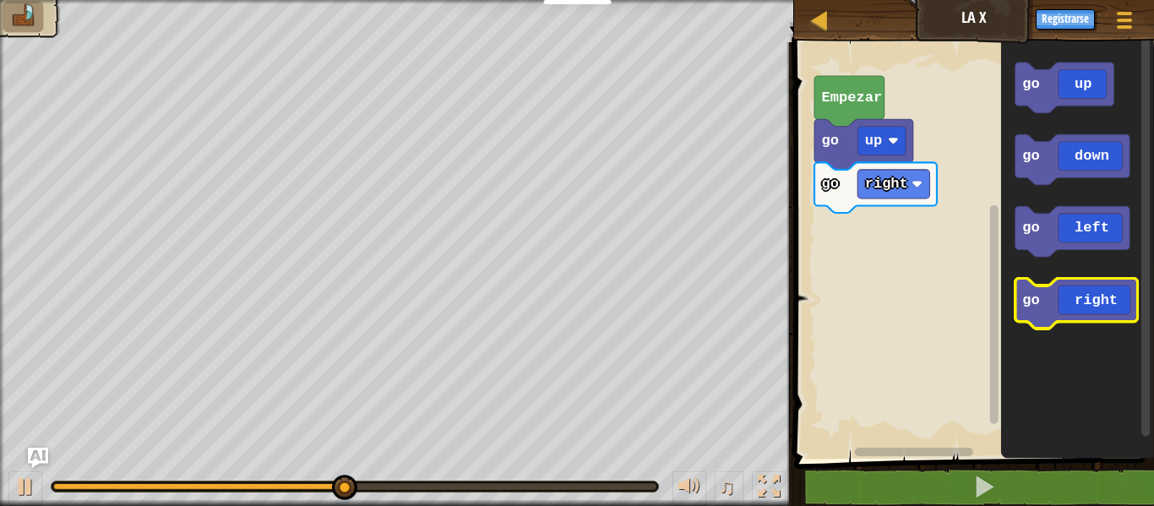
click at [1071, 297] on icon "Espacio de trabajo de Blockly" at bounding box center [1076, 304] width 123 height 51
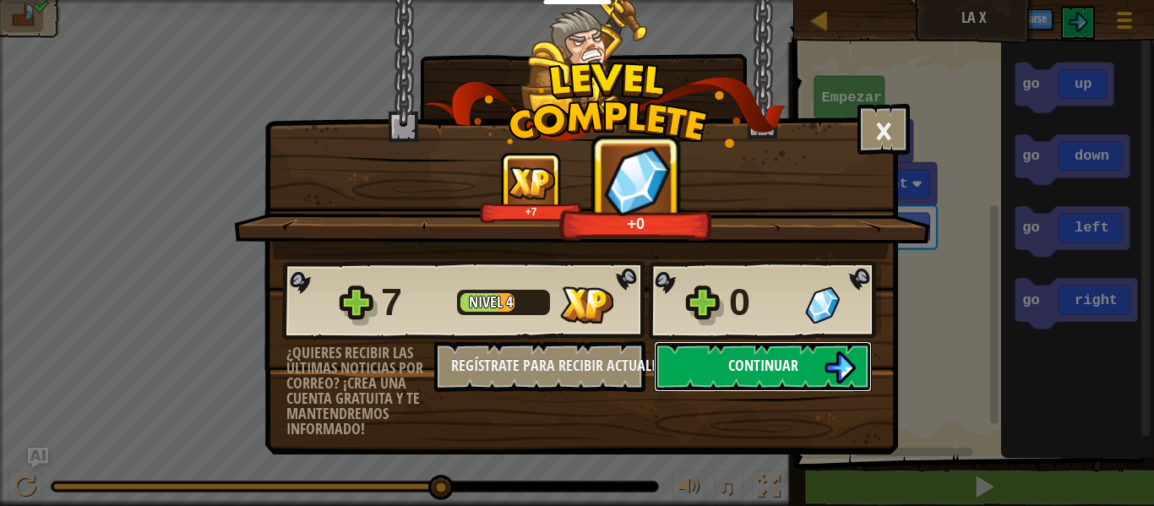
click at [783, 373] on span "Continuar" at bounding box center [763, 365] width 70 height 21
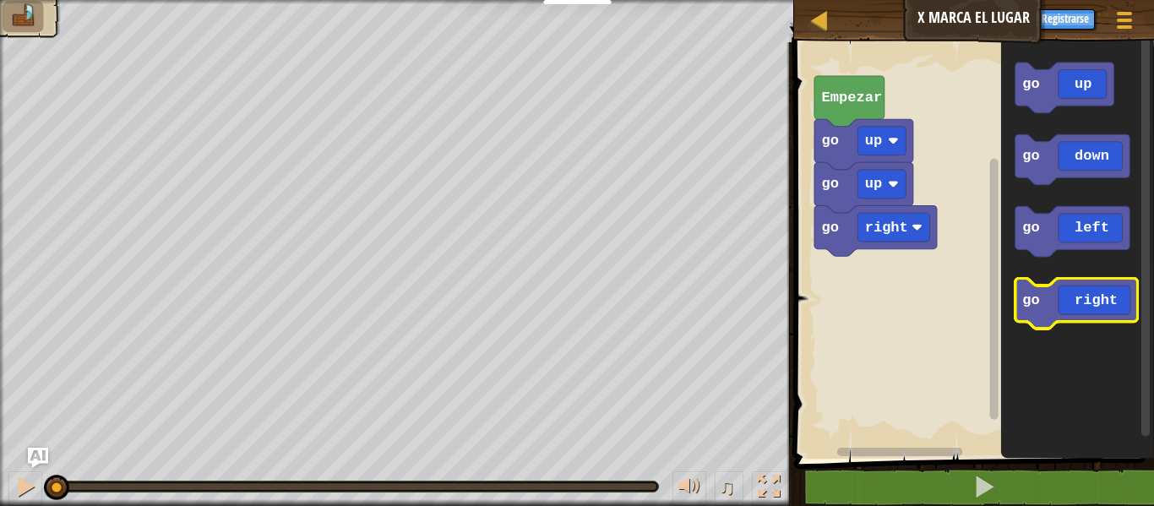
click at [1072, 301] on icon "Espacio de trabajo de Blockly" at bounding box center [1076, 304] width 123 height 51
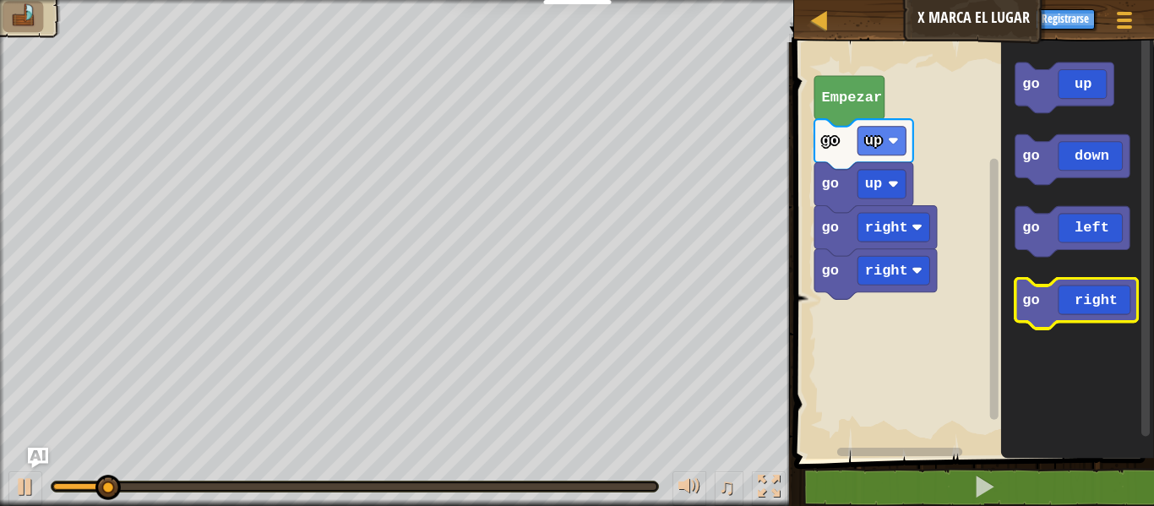
click at [1072, 301] on icon "Espacio de trabajo de Blockly" at bounding box center [1076, 304] width 123 height 51
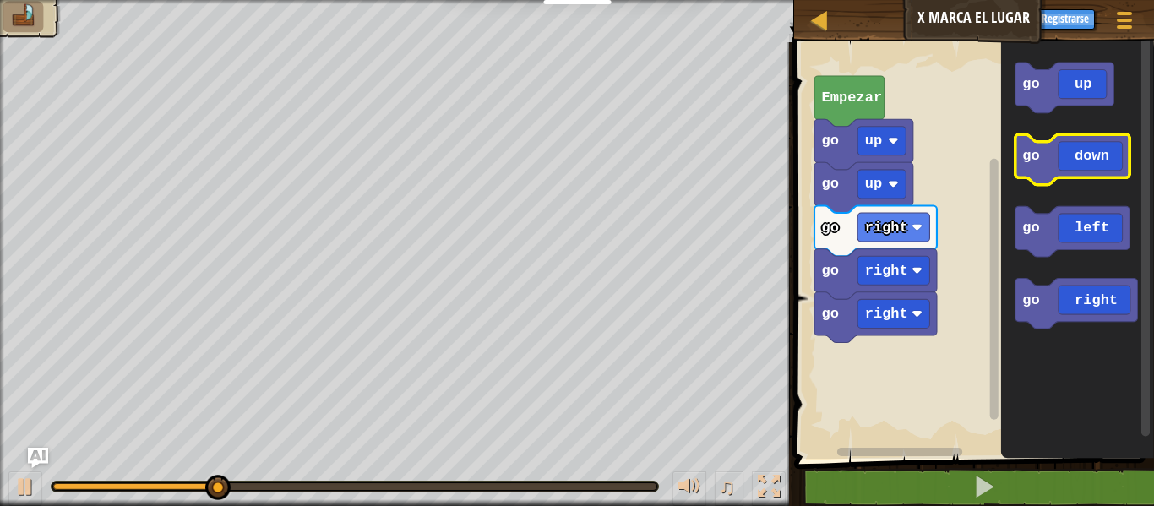
click at [1079, 153] on icon "Espacio de trabajo de Blockly" at bounding box center [1072, 159] width 115 height 51
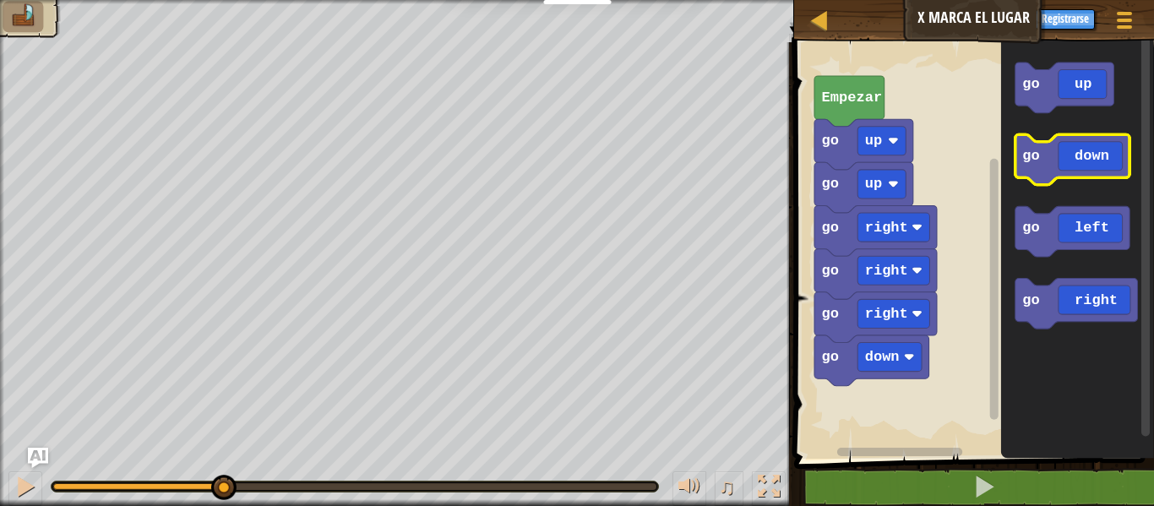
click at [1079, 153] on icon "Espacio de trabajo de Blockly" at bounding box center [1072, 159] width 115 height 51
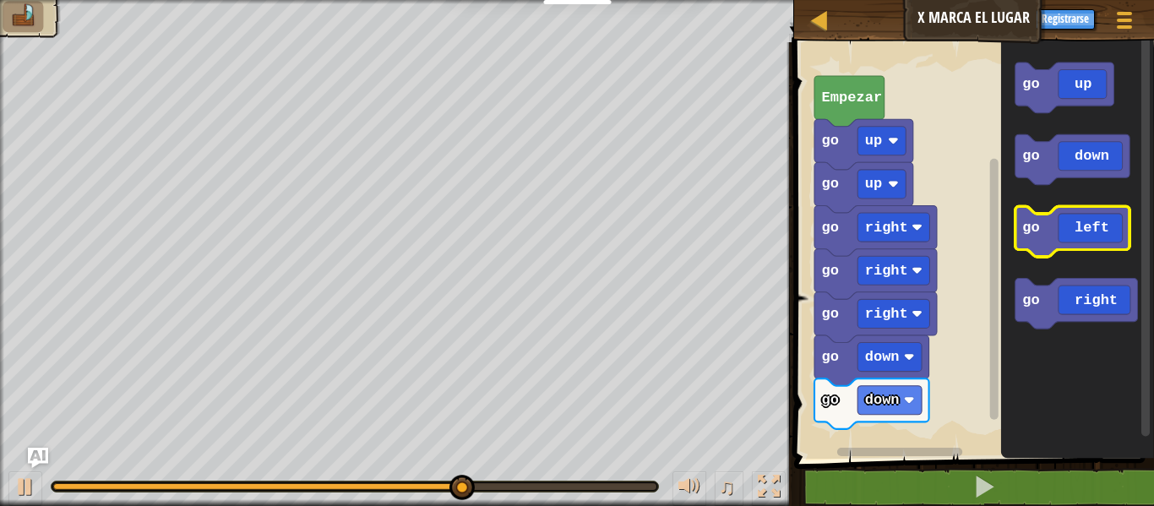
click at [1092, 244] on icon "Espacio de trabajo de Blockly" at bounding box center [1072, 232] width 115 height 51
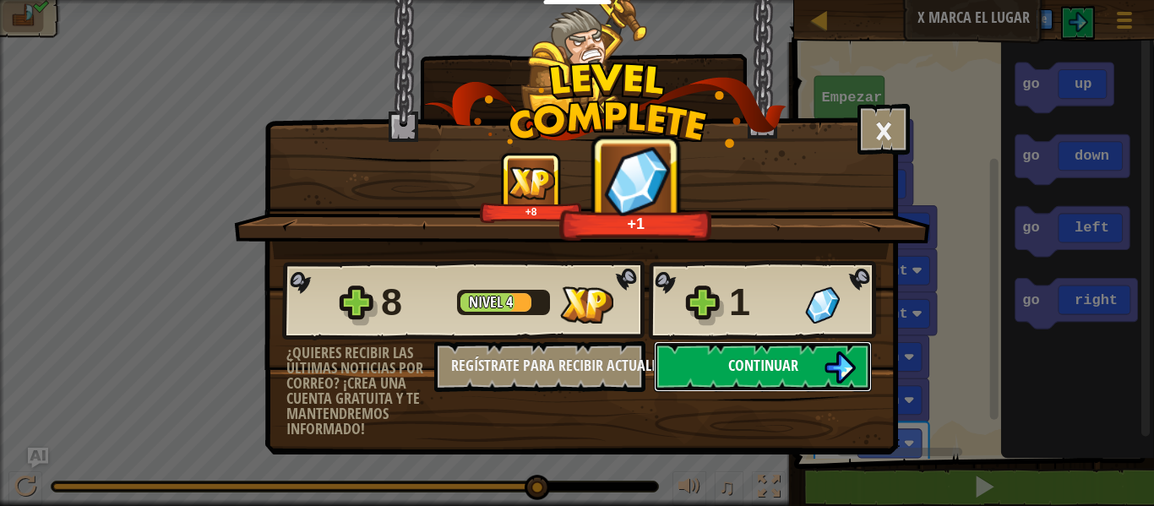
click at [773, 367] on span "Continuar" at bounding box center [763, 365] width 70 height 21
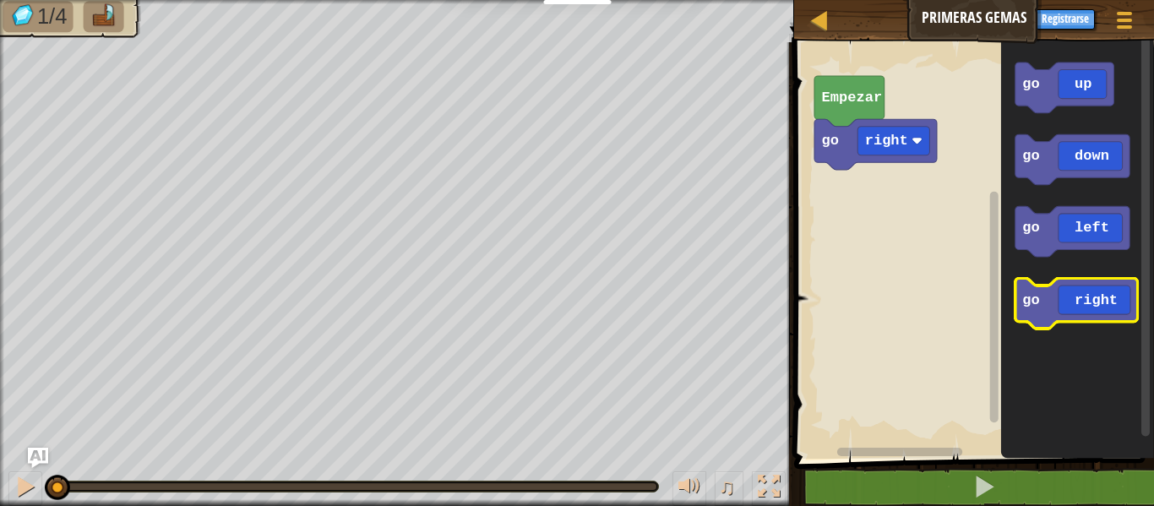
click at [1058, 313] on icon "Espacio de trabajo de Blockly" at bounding box center [1076, 304] width 123 height 51
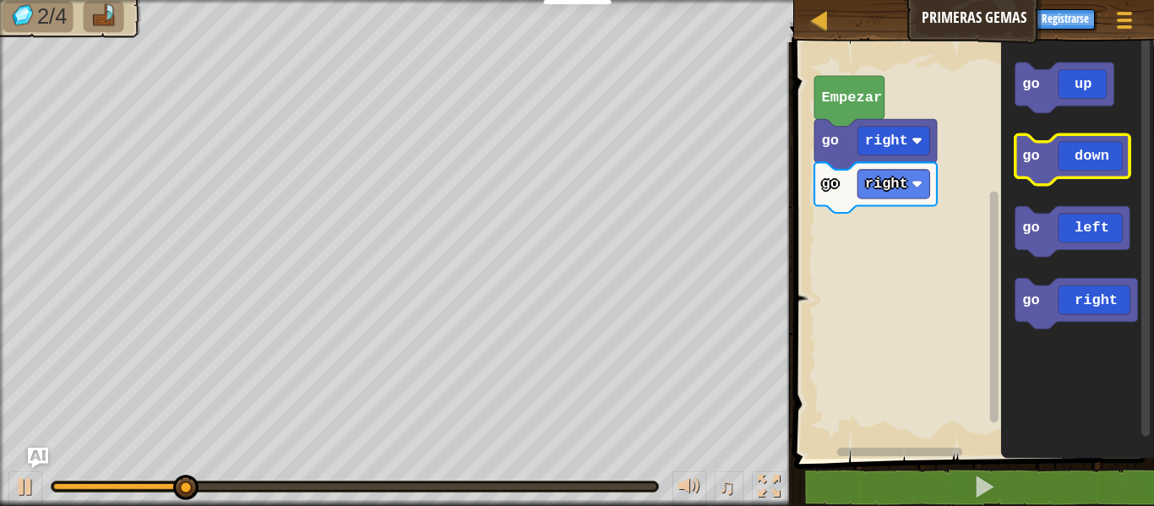
click at [1066, 151] on g "go up go down go left go right" at bounding box center [1076, 196] width 123 height 267
click at [1066, 151] on icon "Espacio de trabajo de Blockly" at bounding box center [1072, 159] width 115 height 51
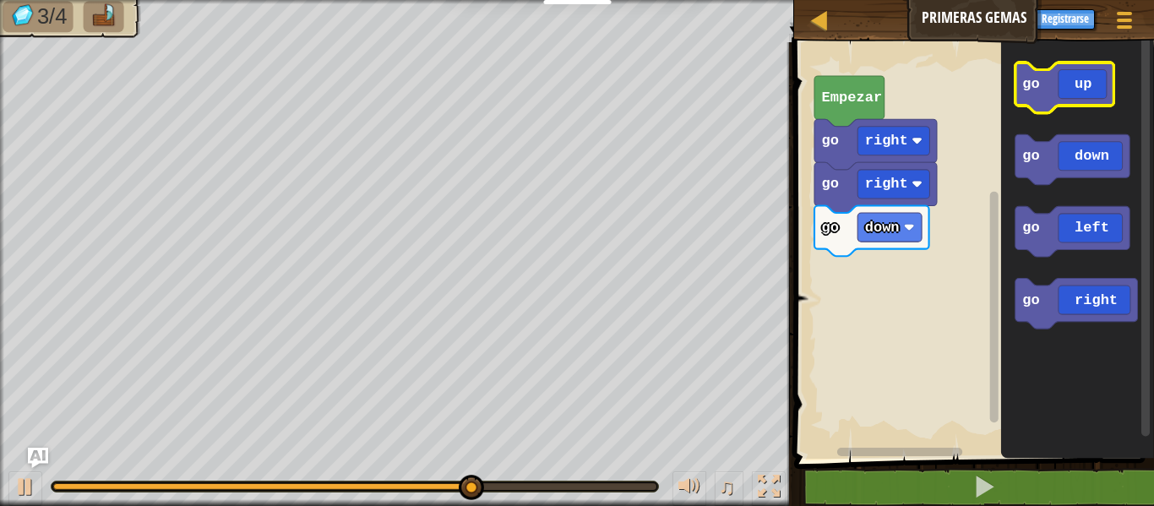
click at [1054, 99] on icon "Espacio de trabajo de Blockly" at bounding box center [1064, 88] width 99 height 51
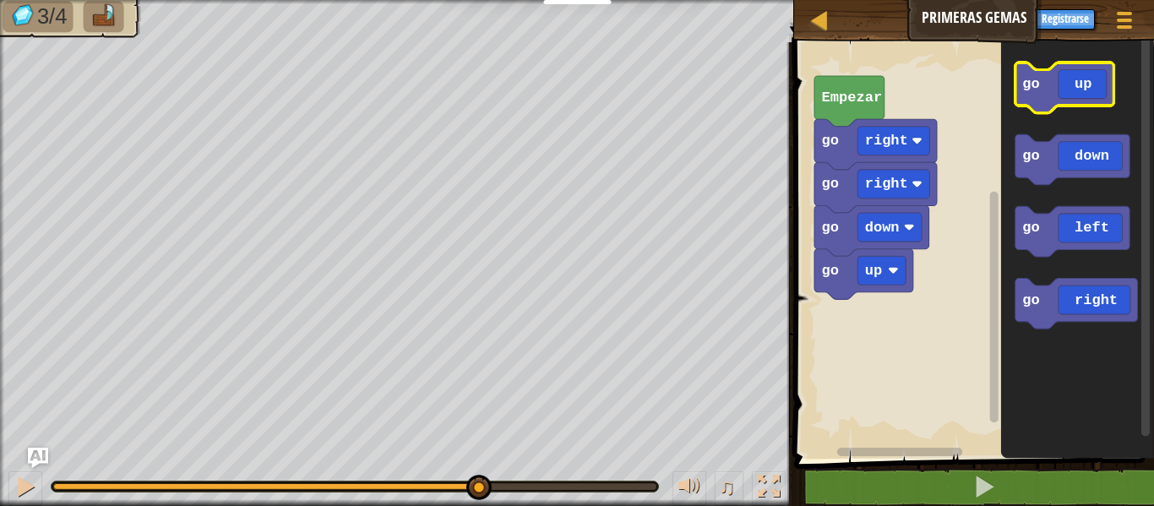
click at [1054, 99] on icon "Espacio de trabajo de Blockly" at bounding box center [1064, 88] width 99 height 51
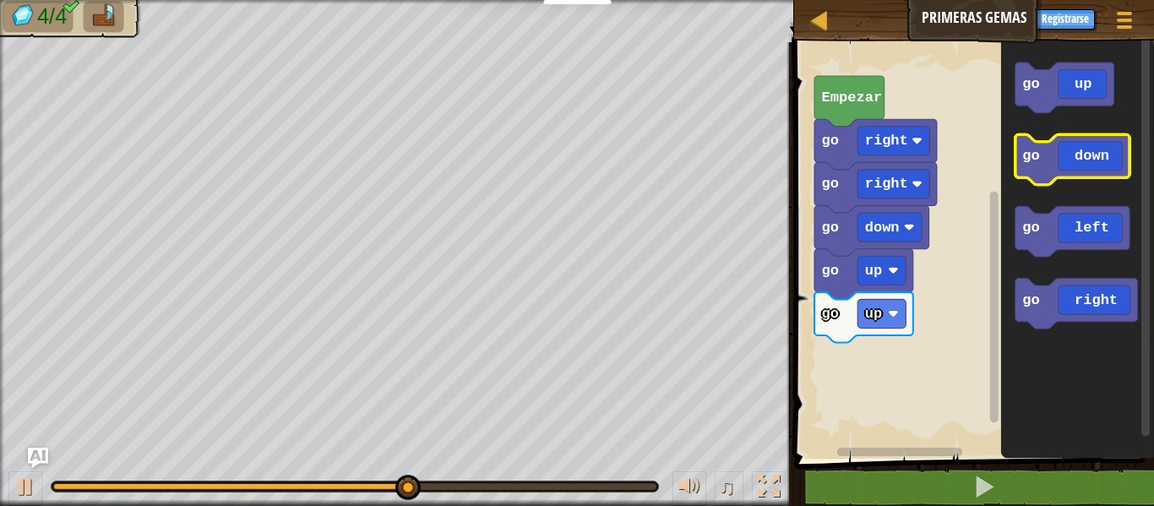
click at [1072, 167] on icon "Espacio de trabajo de Blockly" at bounding box center [1072, 159] width 115 height 51
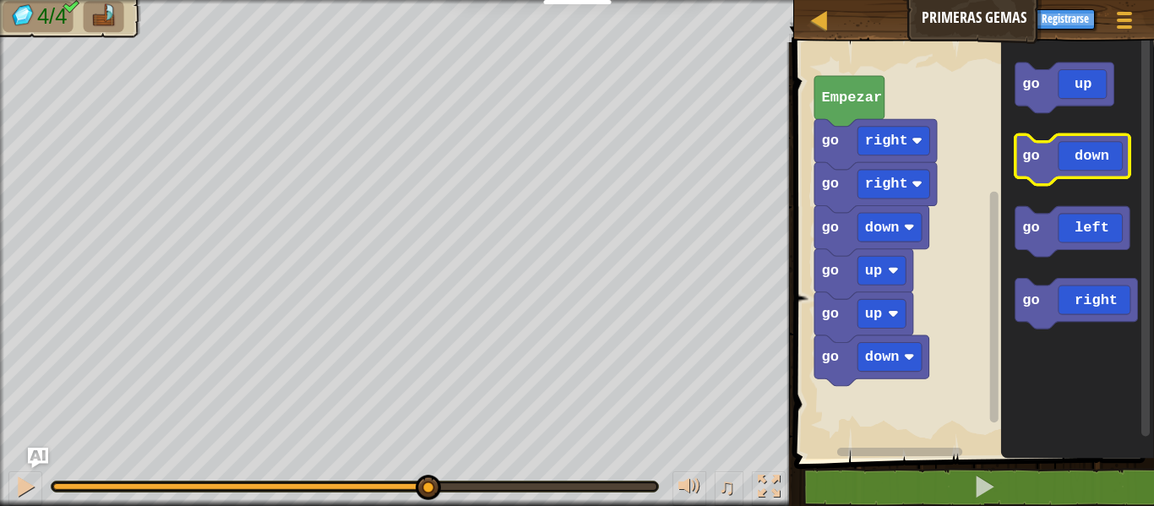
click at [1071, 168] on icon "Espacio de trabajo de Blockly" at bounding box center [1072, 159] width 115 height 51
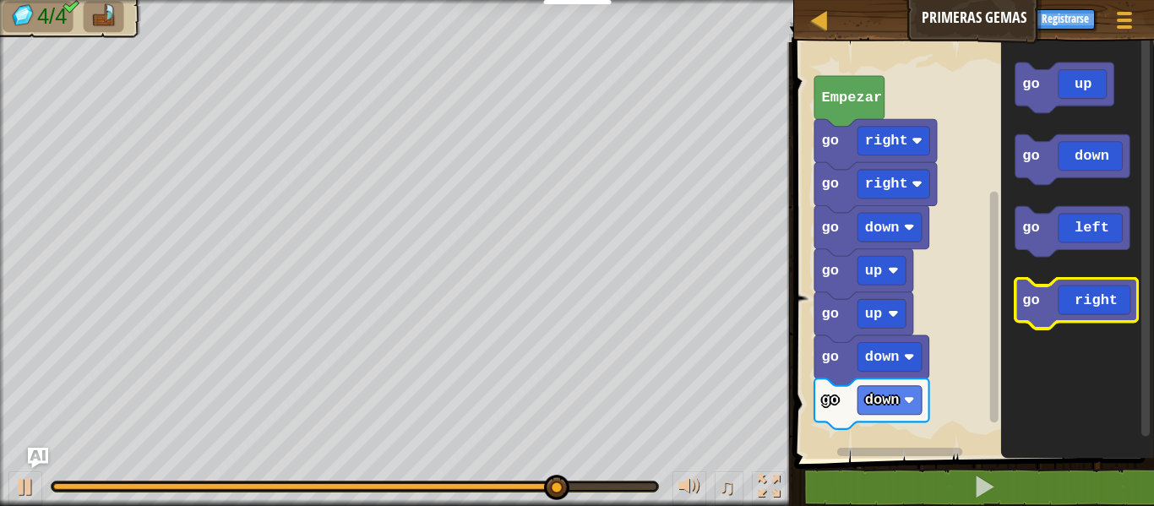
click at [1076, 311] on icon "Espacio de trabajo de Blockly" at bounding box center [1076, 304] width 123 height 51
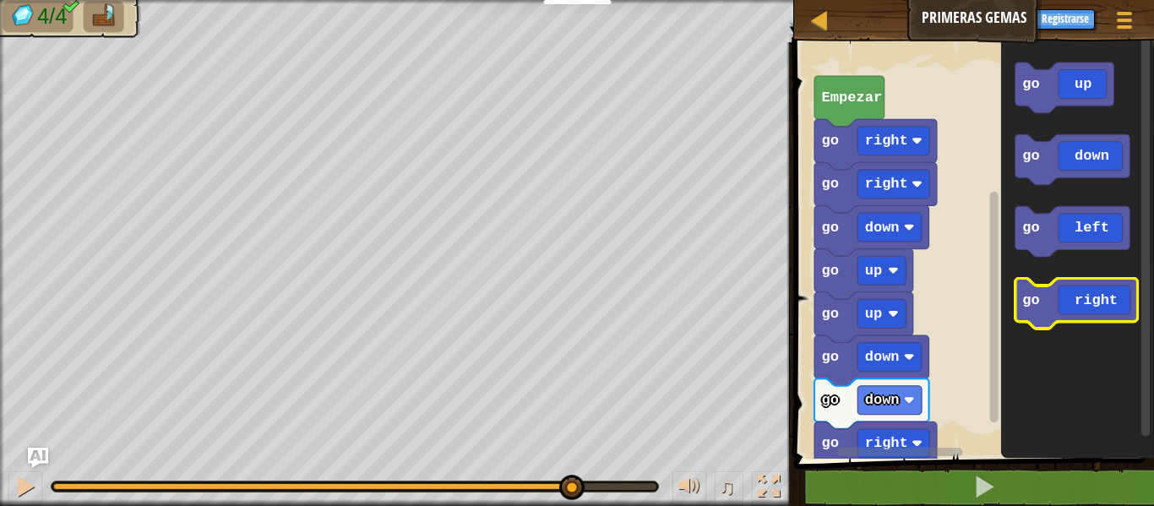
click at [1076, 311] on icon "Espacio de trabajo de Blockly" at bounding box center [1076, 304] width 123 height 51
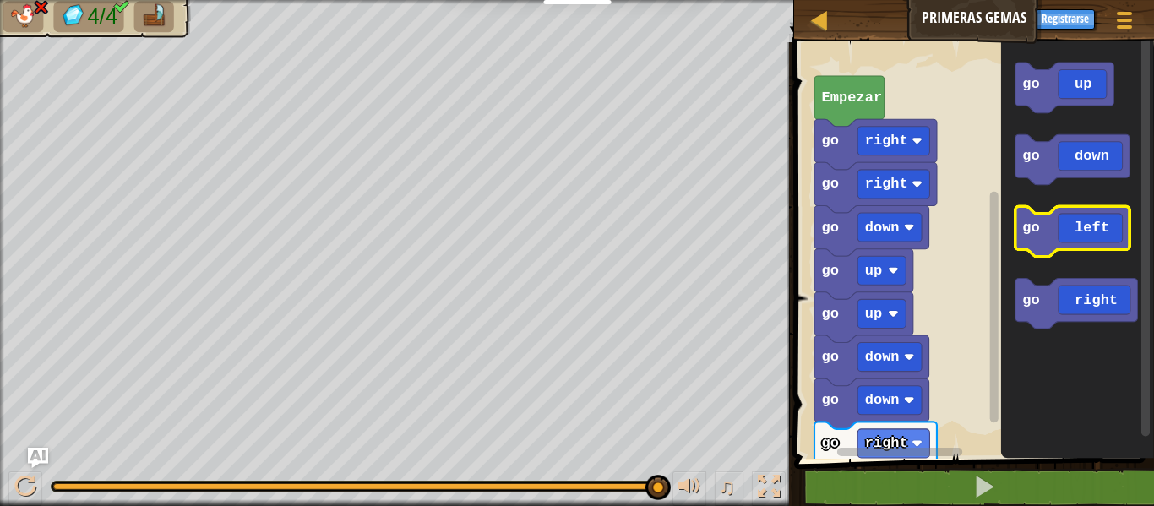
click at [1093, 242] on icon "Espacio de trabajo de Blockly" at bounding box center [1072, 232] width 115 height 51
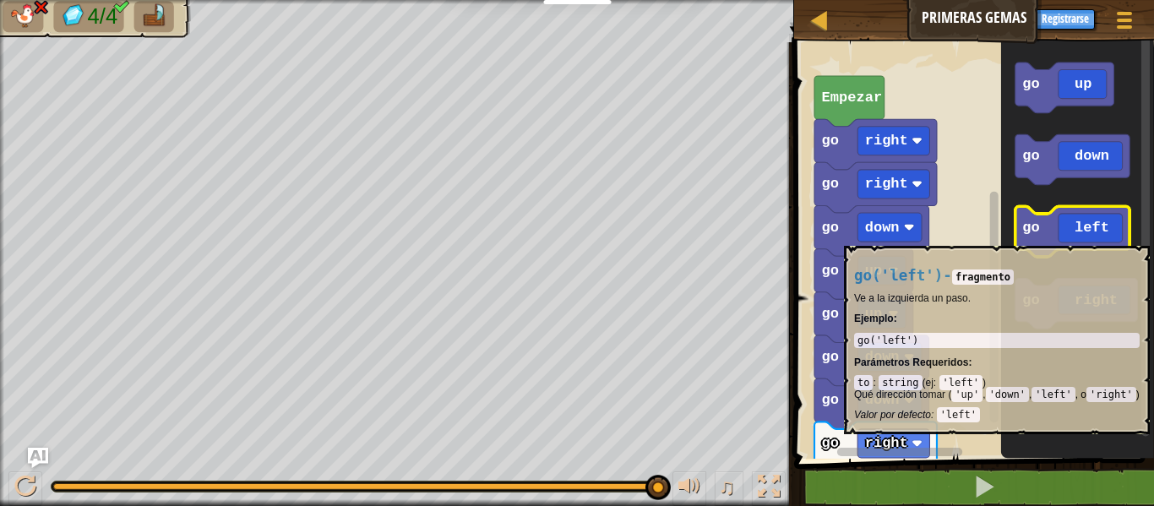
click at [1070, 237] on icon "Espacio de trabajo de Blockly" at bounding box center [1072, 232] width 115 height 51
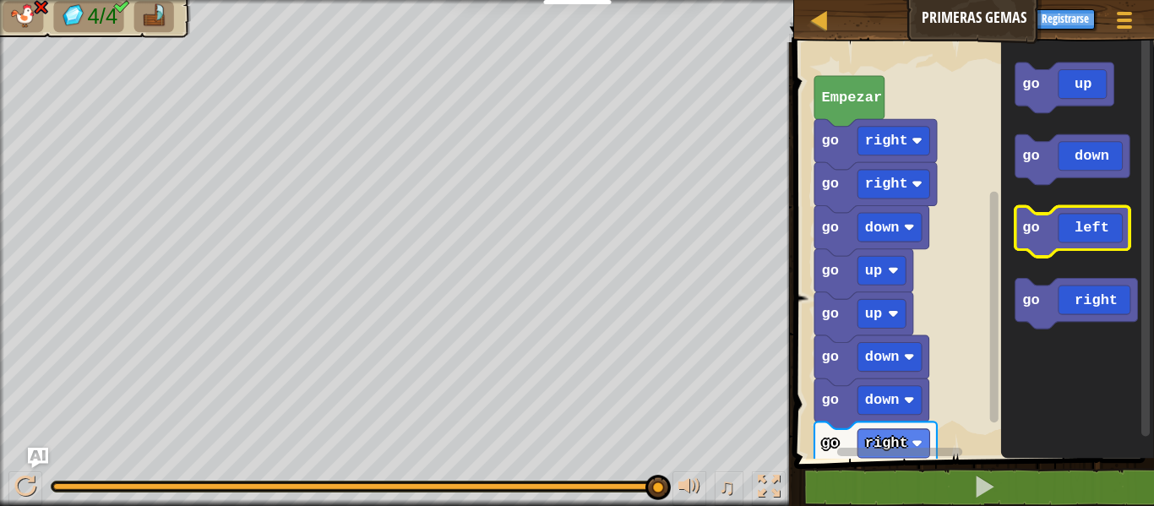
click at [1070, 237] on icon "Espacio de trabajo de Blockly" at bounding box center [1072, 232] width 115 height 51
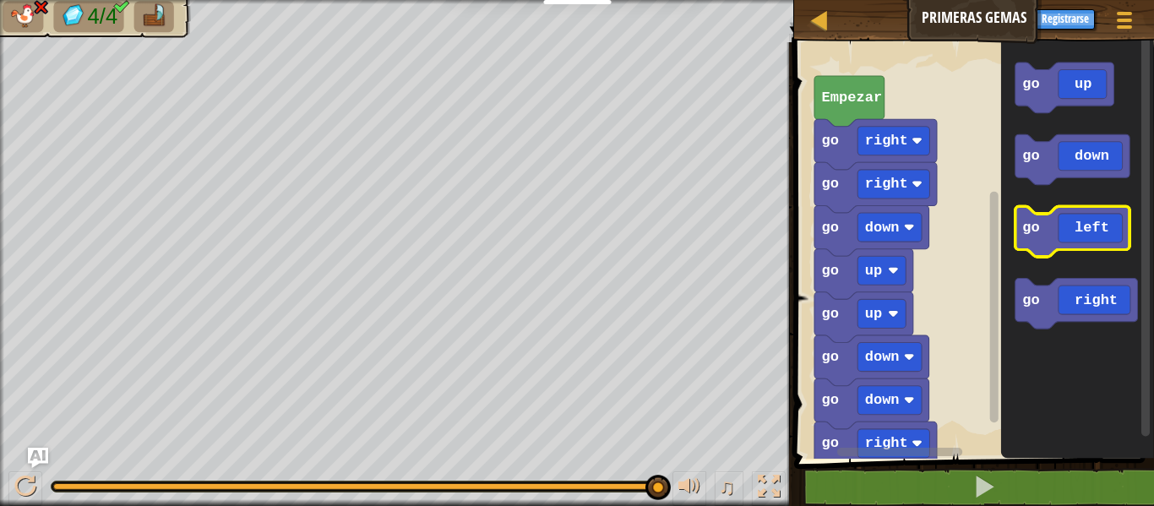
click at [1070, 237] on icon "Espacio de trabajo de Blockly" at bounding box center [1072, 232] width 115 height 51
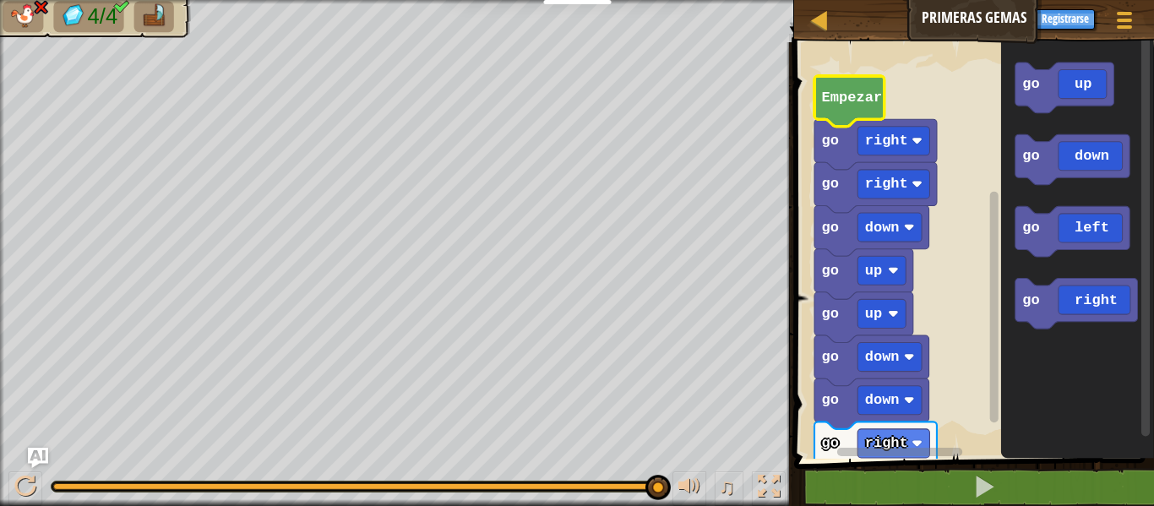
click at [837, 108] on icon "Espacio de trabajo de Blockly" at bounding box center [850, 101] width 70 height 51
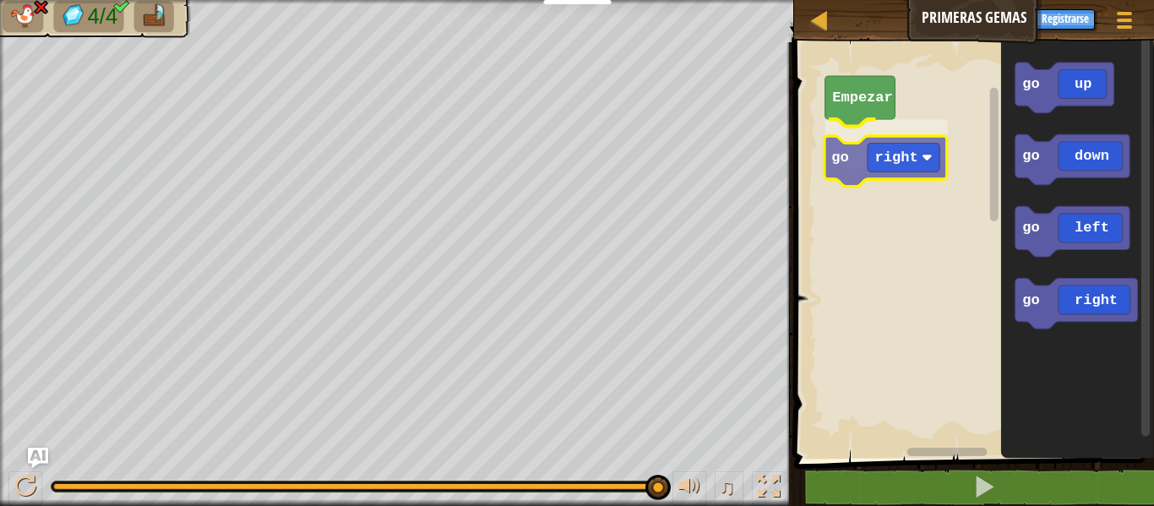
click at [875, 155] on div "Empezar go right go up go down go left go right go right" at bounding box center [971, 246] width 365 height 425
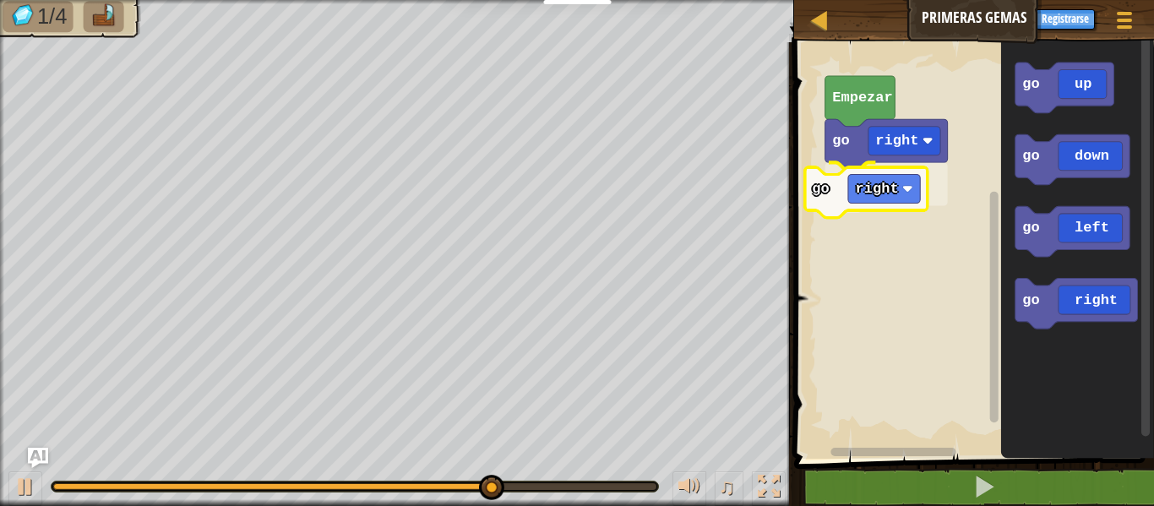
click at [869, 187] on div "go right go right Empezar go up go down go left go right go right" at bounding box center [971, 246] width 365 height 425
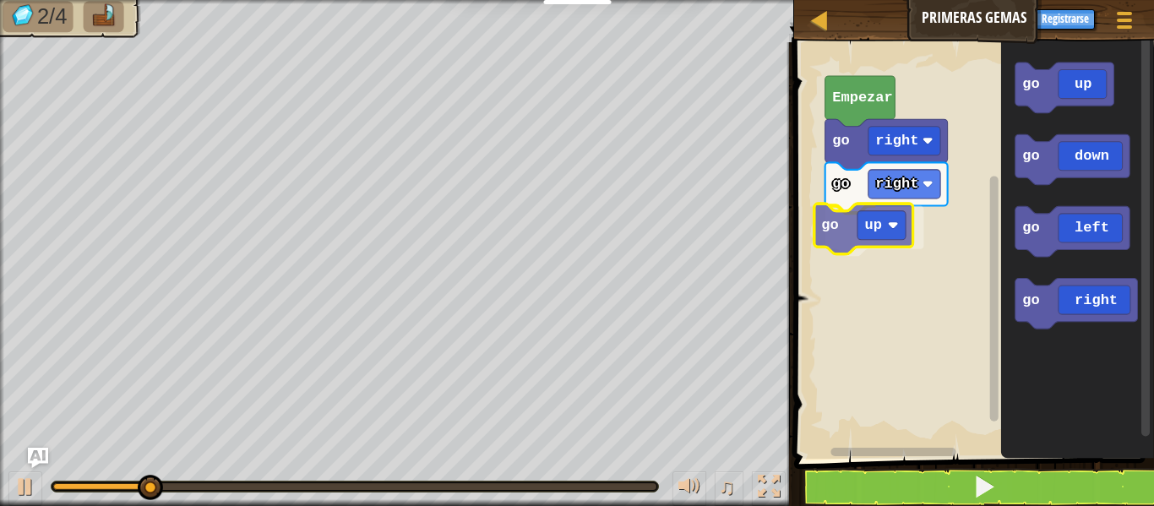
click at [846, 224] on div "go right go right go up Empezar go up go down go left go right go up" at bounding box center [971, 246] width 365 height 425
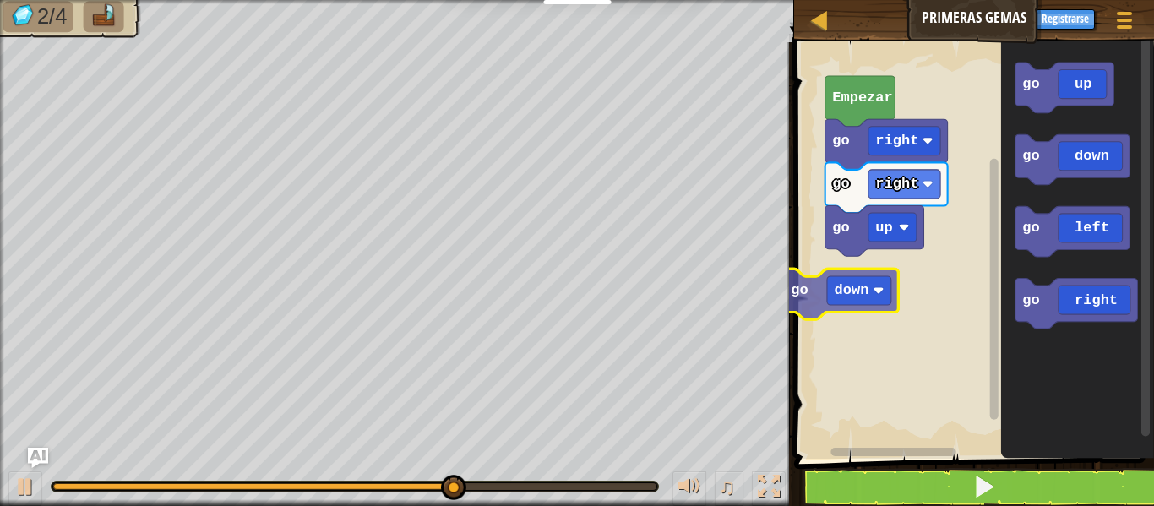
click at [860, 292] on div "go right go right go up Empezar go down go up go down go left go right go down" at bounding box center [971, 246] width 365 height 425
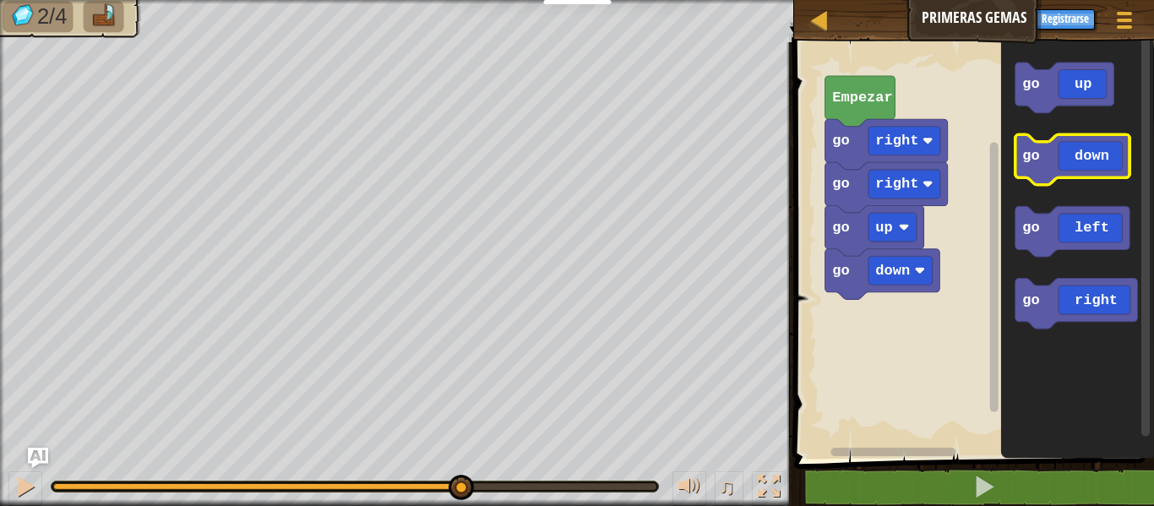
click at [1060, 170] on icon "Espacio de trabajo de Blockly" at bounding box center [1072, 159] width 115 height 51
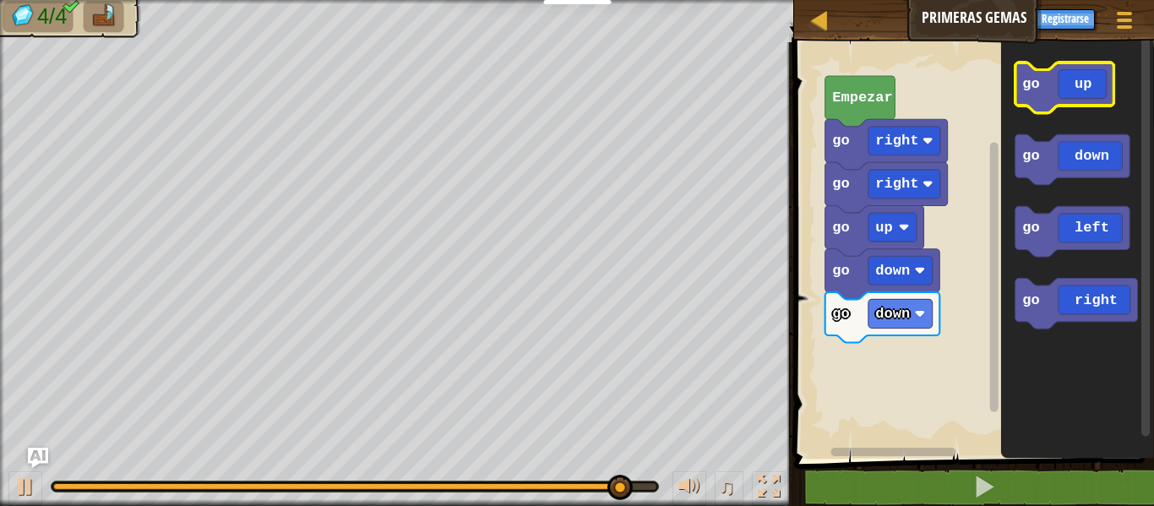
click at [1072, 97] on icon "Espacio de trabajo de Blockly" at bounding box center [1064, 88] width 99 height 51
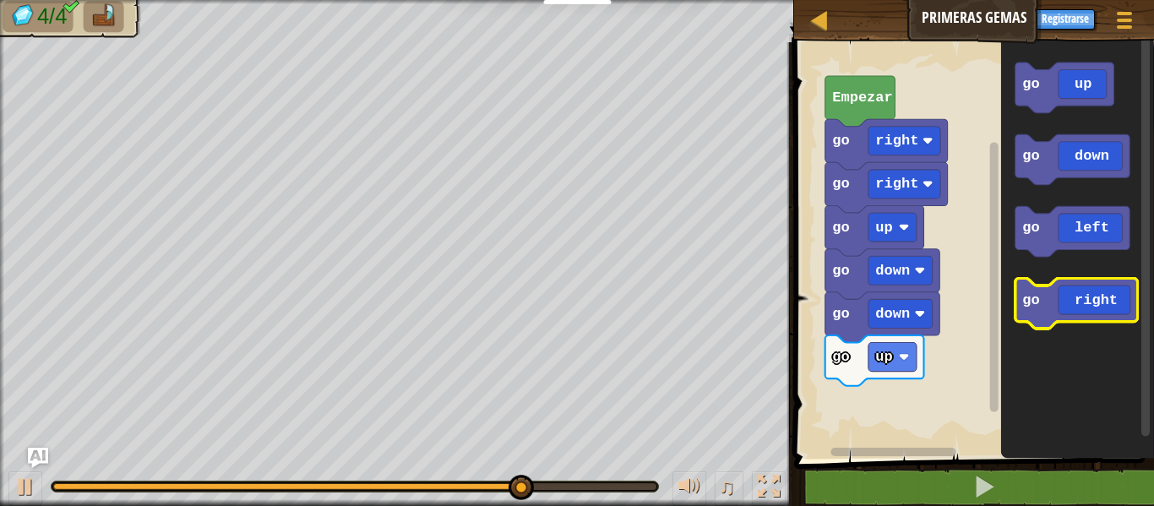
click at [1102, 299] on icon "Espacio de trabajo de Blockly" at bounding box center [1076, 304] width 123 height 51
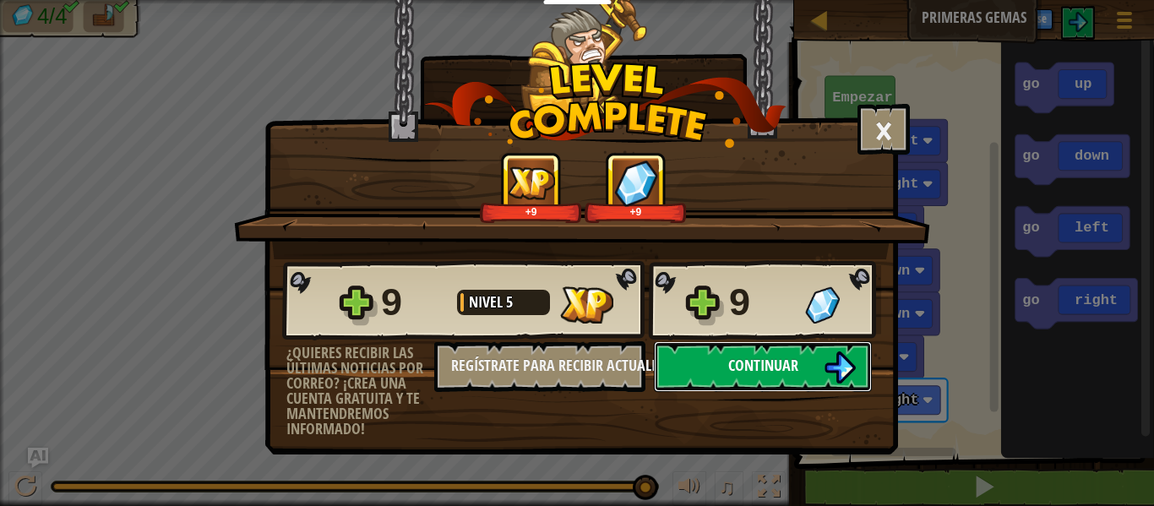
click at [735, 373] on span "Continuar" at bounding box center [763, 365] width 70 height 21
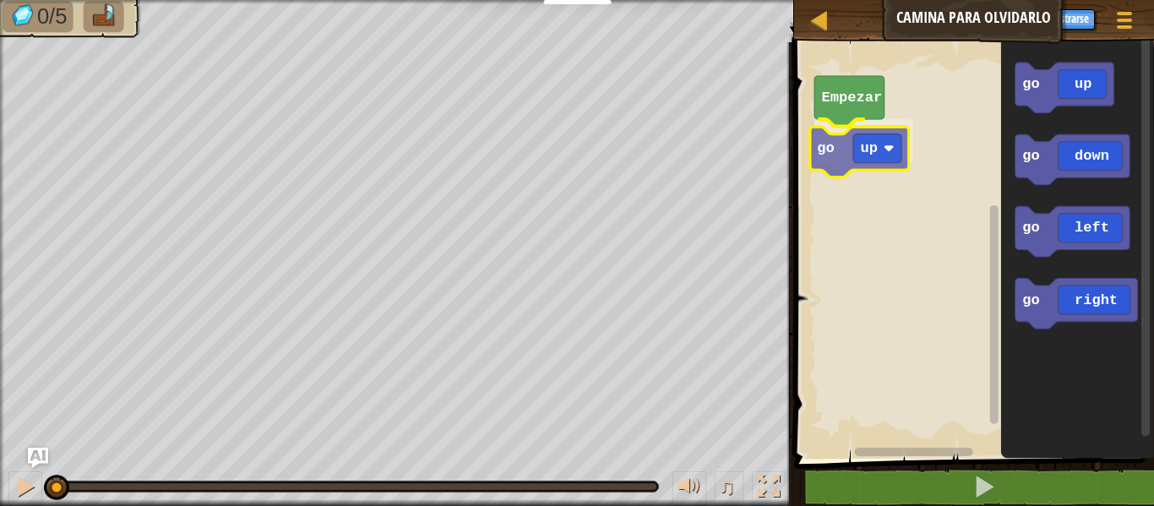
click at [862, 152] on div "Empezar go up go up go down go left go right go up" at bounding box center [971, 246] width 365 height 425
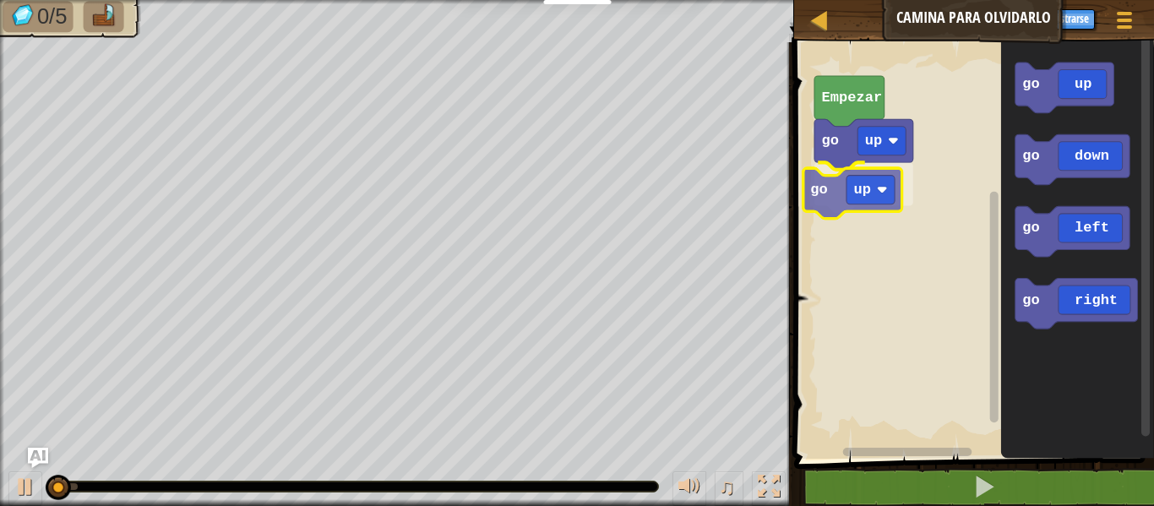
click at [883, 181] on div "Empezar go up go up go up go down go left go right go up" at bounding box center [971, 246] width 365 height 425
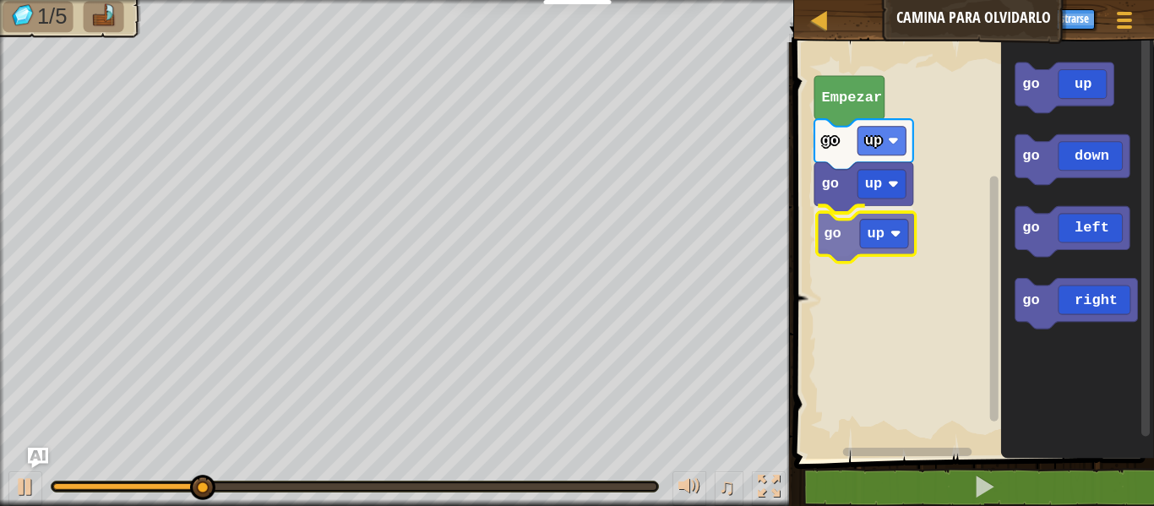
click at [902, 226] on div "Empezar go up go up go up go up go down go left go right go up" at bounding box center [971, 246] width 365 height 425
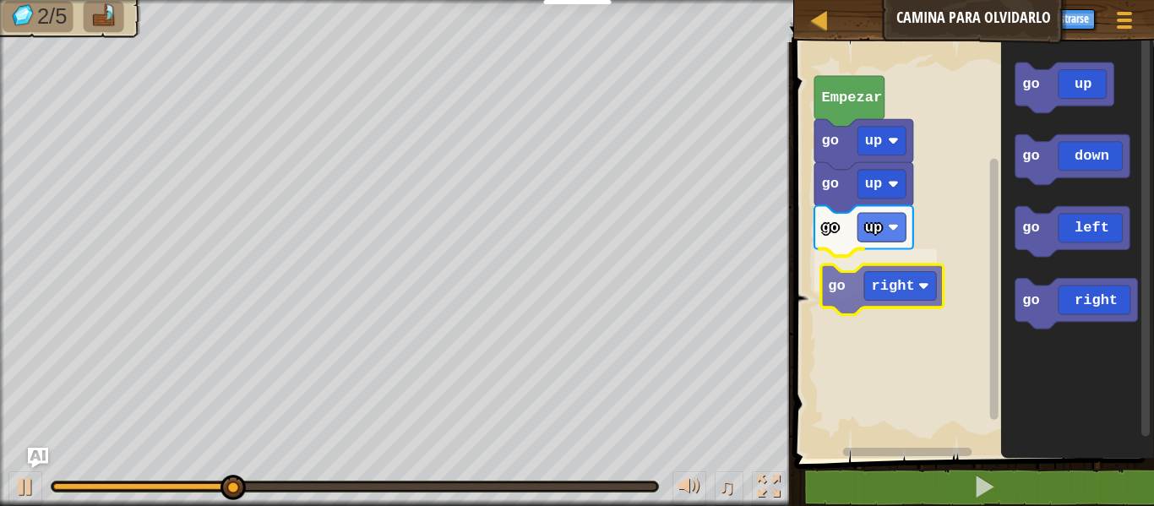
click at [889, 273] on div "Empezar go up go up go up go right go up go down go left go right go right" at bounding box center [971, 246] width 365 height 425
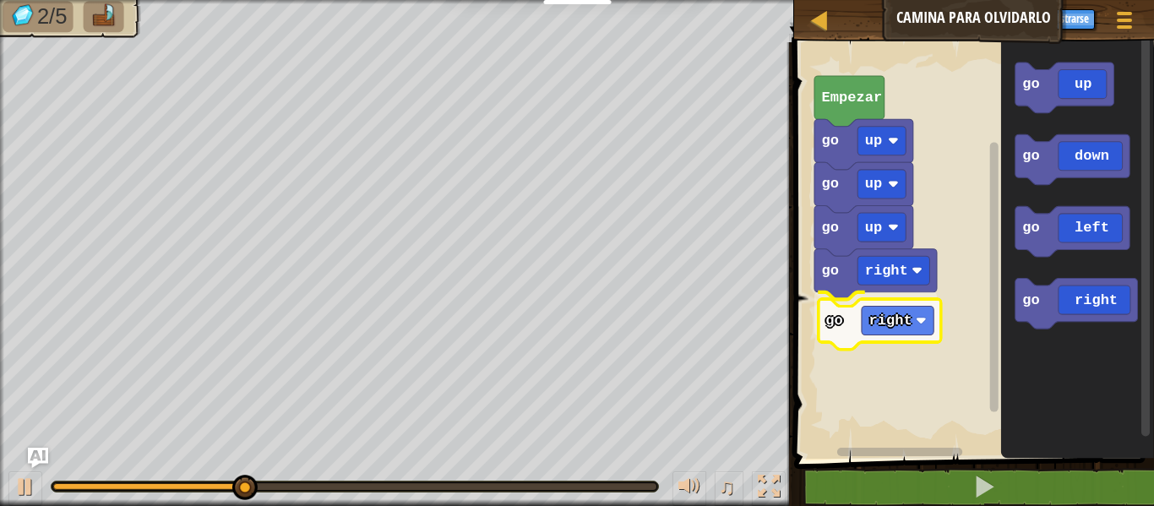
click at [882, 346] on div "Empezar go up go up go up go right go right go up go down go left go right go r…" at bounding box center [971, 246] width 365 height 425
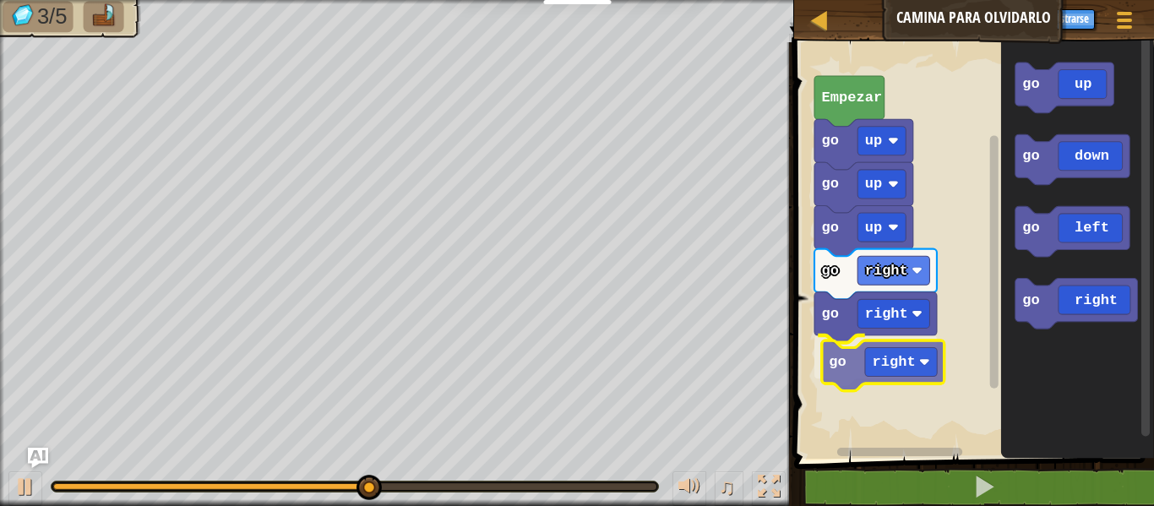
click at [894, 379] on div "Empezar go up go up go up go right go right go right go up go down go left go r…" at bounding box center [971, 246] width 365 height 425
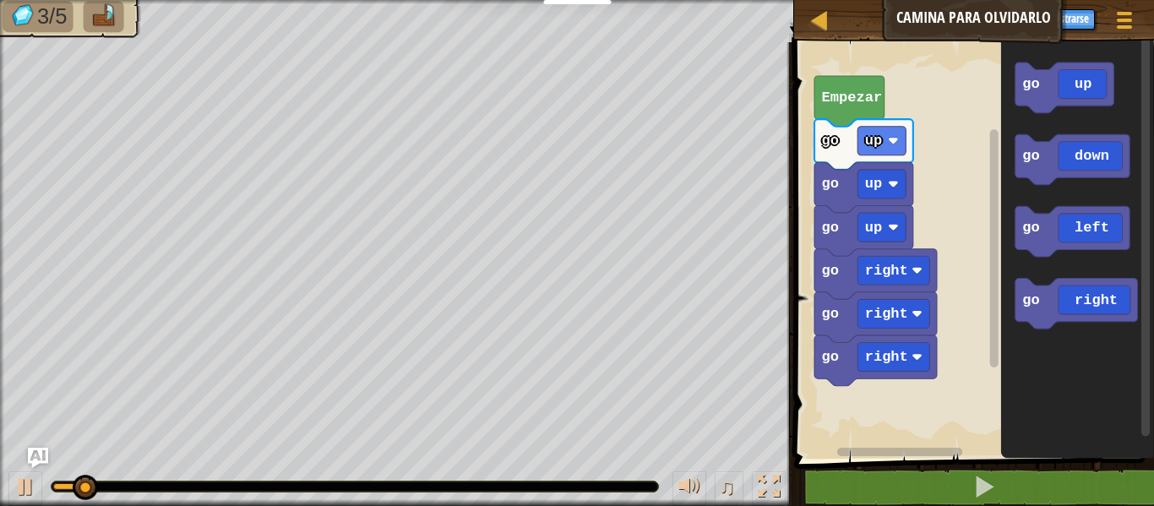
click at [868, 396] on div "Empezar go up go up go up go right go right go right go up go down go left go r…" at bounding box center [971, 246] width 365 height 425
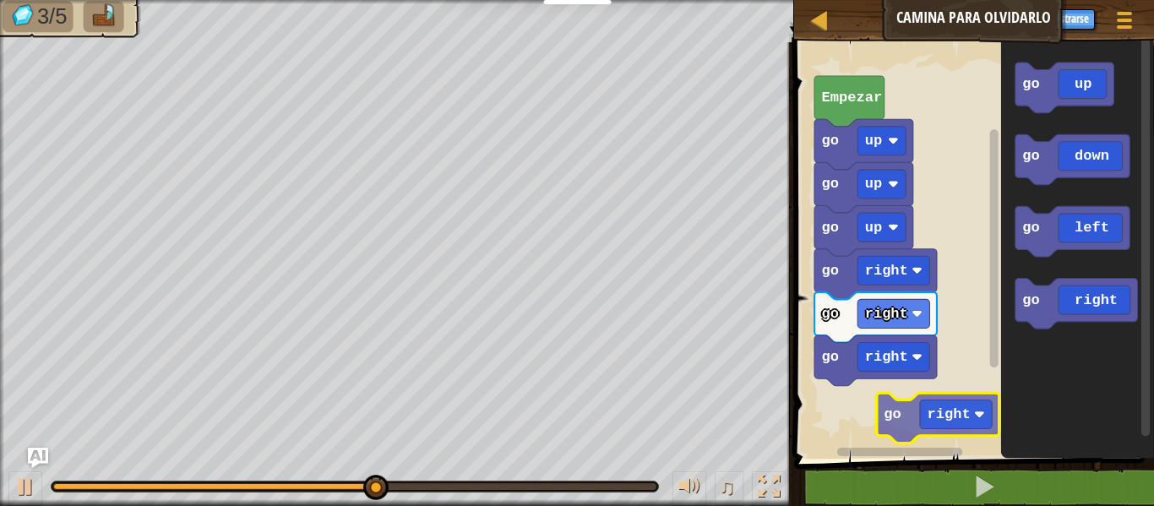
click at [931, 411] on div "Empezar go up go up go up go right go right go right go up go down go left go r…" at bounding box center [971, 246] width 365 height 425
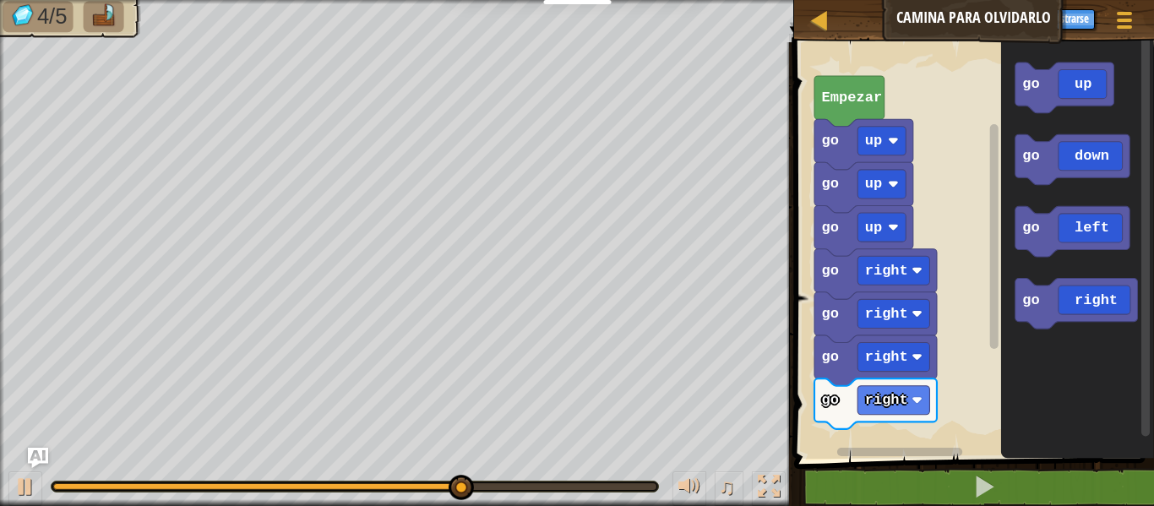
click at [1084, 170] on icon "Espacio de trabajo de Blockly" at bounding box center [1072, 159] width 115 height 51
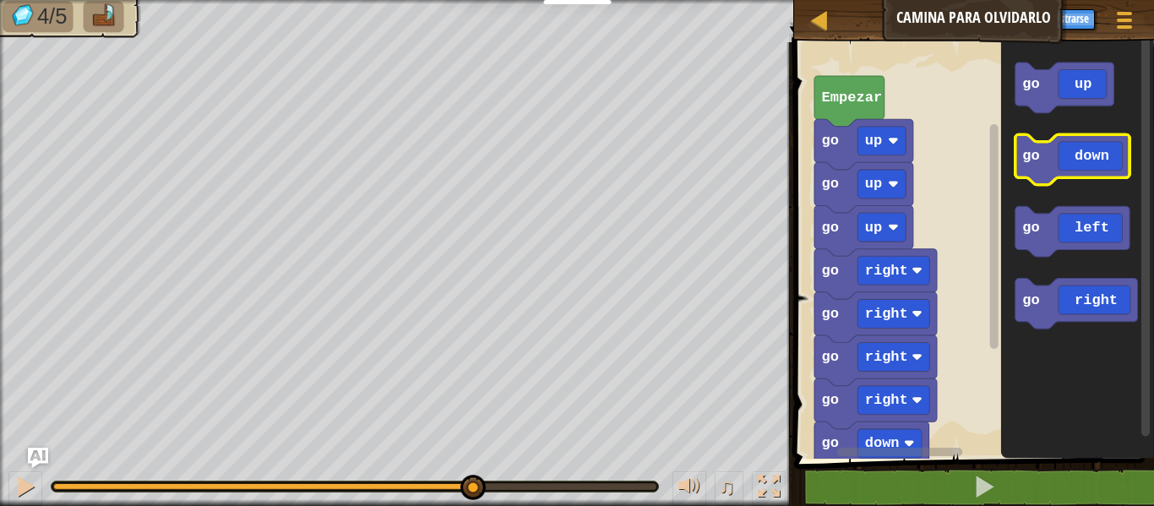
click at [1084, 161] on icon "Espacio de trabajo de Blockly" at bounding box center [1072, 159] width 115 height 51
click at [1084, 165] on icon "Espacio de trabajo de Blockly" at bounding box center [1072, 159] width 115 height 51
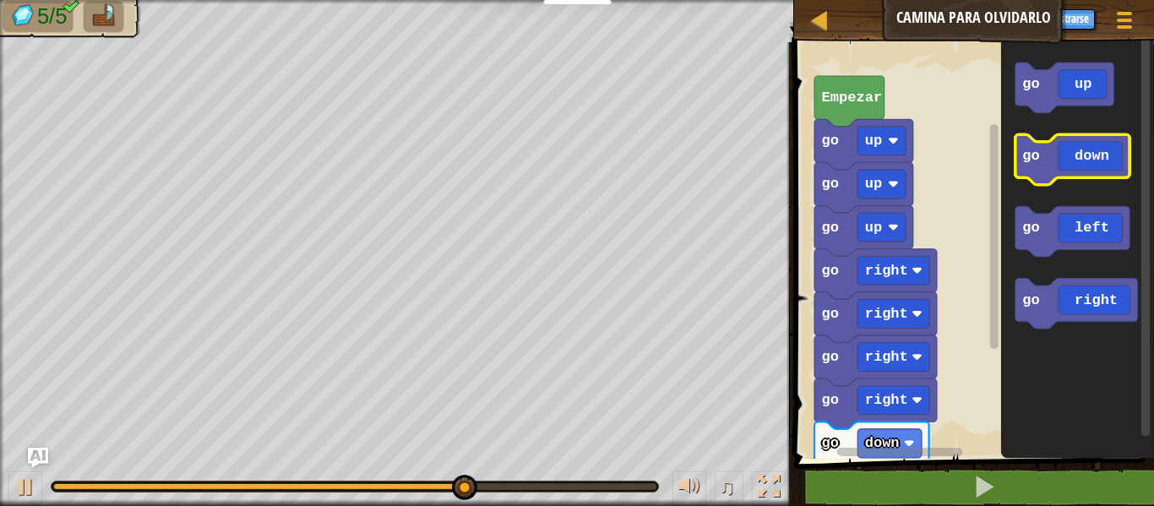
click at [1084, 165] on icon "Espacio de trabajo de Blockly" at bounding box center [1072, 159] width 115 height 51
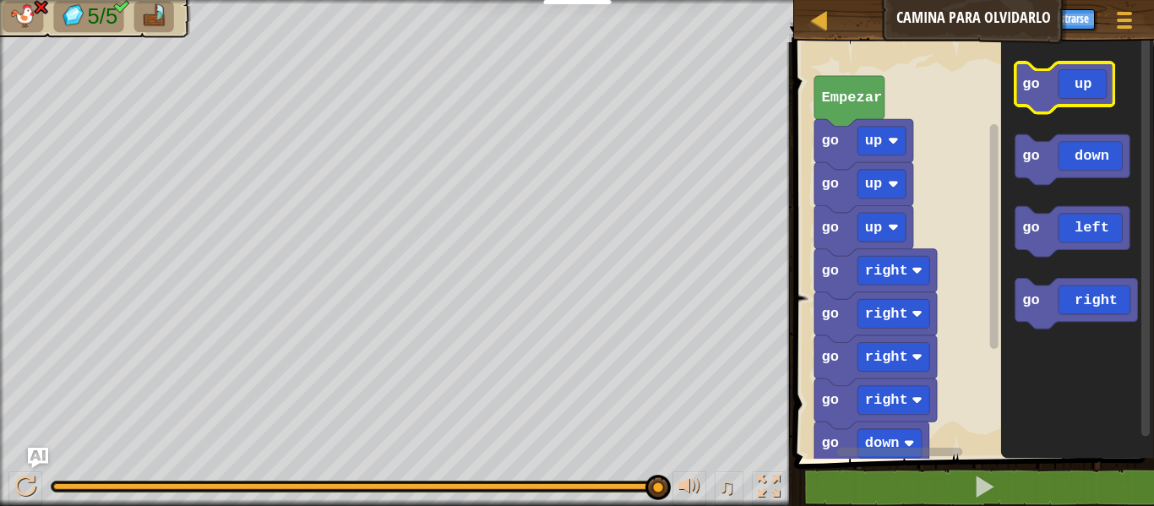
click at [1084, 85] on icon "Espacio de trabajo de Blockly" at bounding box center [1064, 88] width 99 height 51
click at [1083, 93] on icon "Espacio de trabajo de Blockly" at bounding box center [1064, 88] width 99 height 51
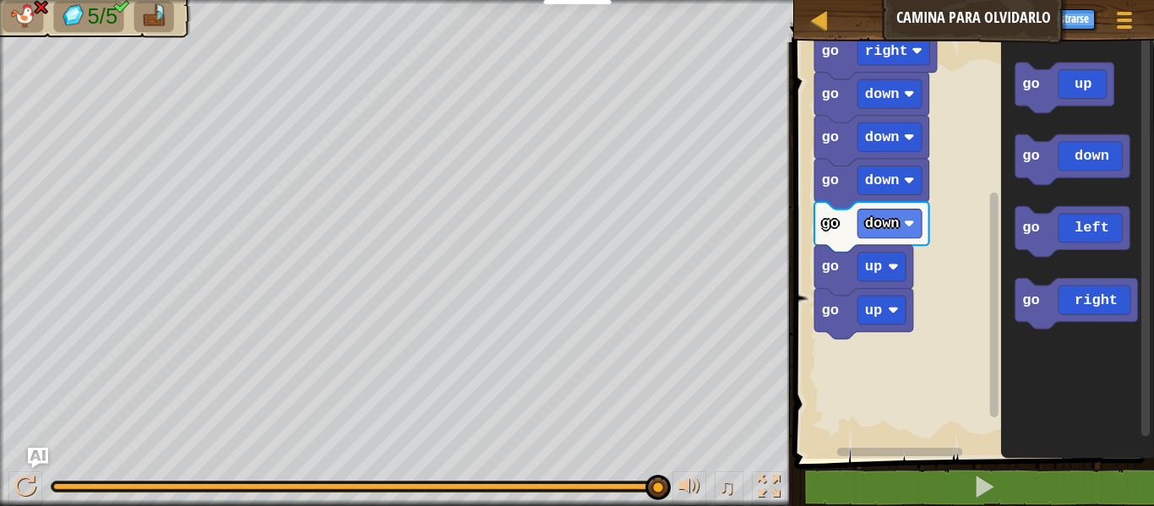
click at [1011, 281] on div "go right go down go down go down go down go up go up go right go right go right…" at bounding box center [971, 246] width 365 height 425
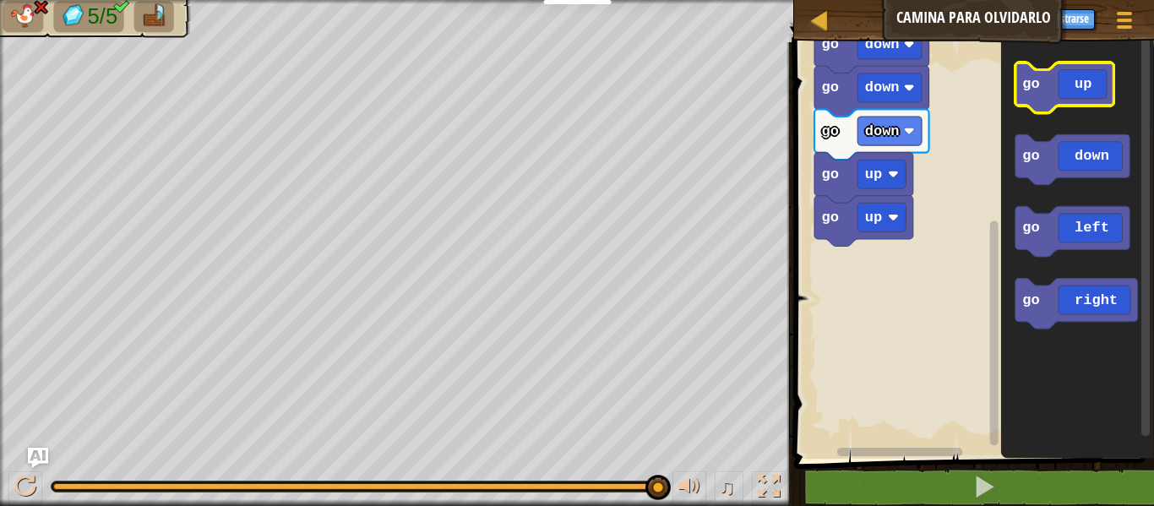
click at [1094, 112] on rect "Espacio de trabajo de Blockly" at bounding box center [1064, 88] width 99 height 51
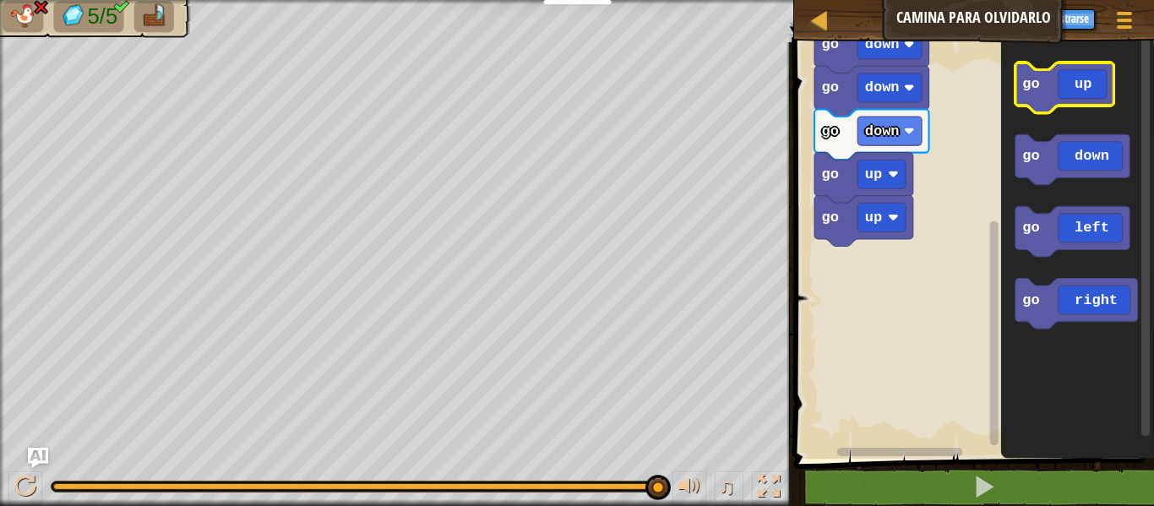
click at [1094, 112] on rect "Espacio de trabajo de Blockly" at bounding box center [1064, 88] width 99 height 51
click at [1076, 86] on icon "Espacio de trabajo de Blockly" at bounding box center [1064, 88] width 99 height 51
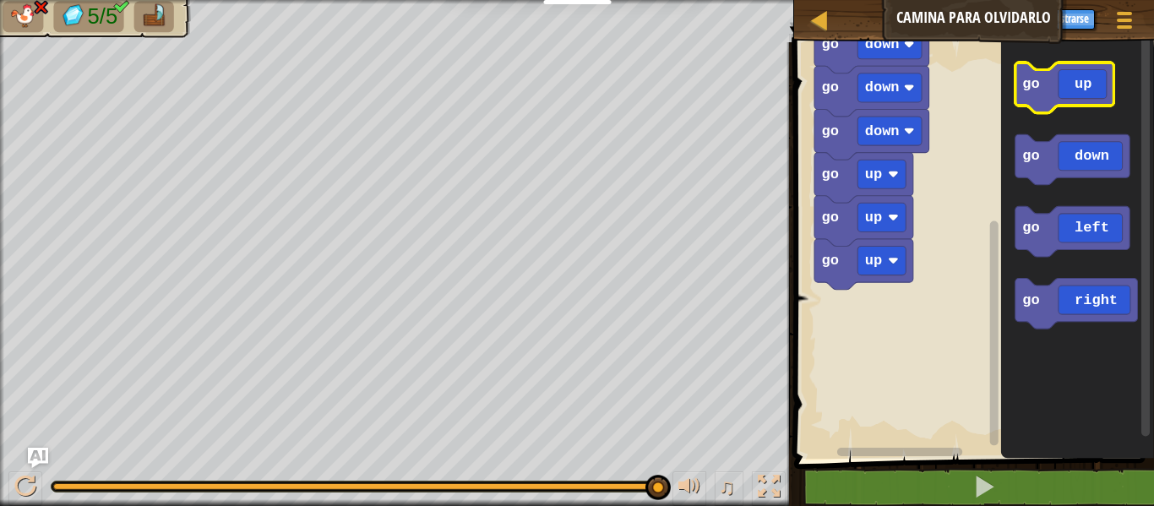
click at [1076, 89] on icon "Espacio de trabajo de Blockly" at bounding box center [1064, 88] width 99 height 51
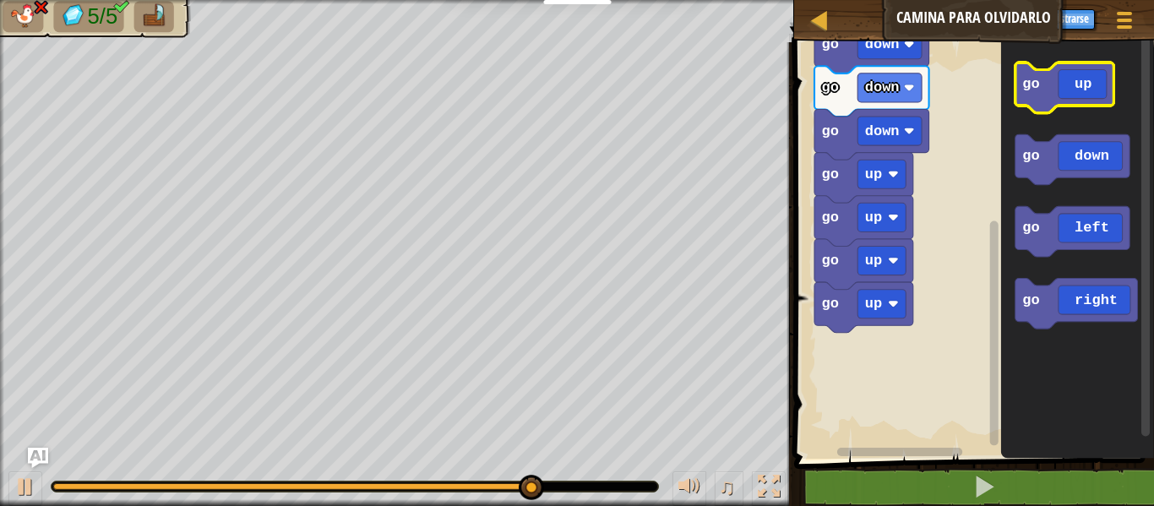
click at [1076, 89] on icon "Espacio de trabajo de Blockly" at bounding box center [1064, 88] width 99 height 51
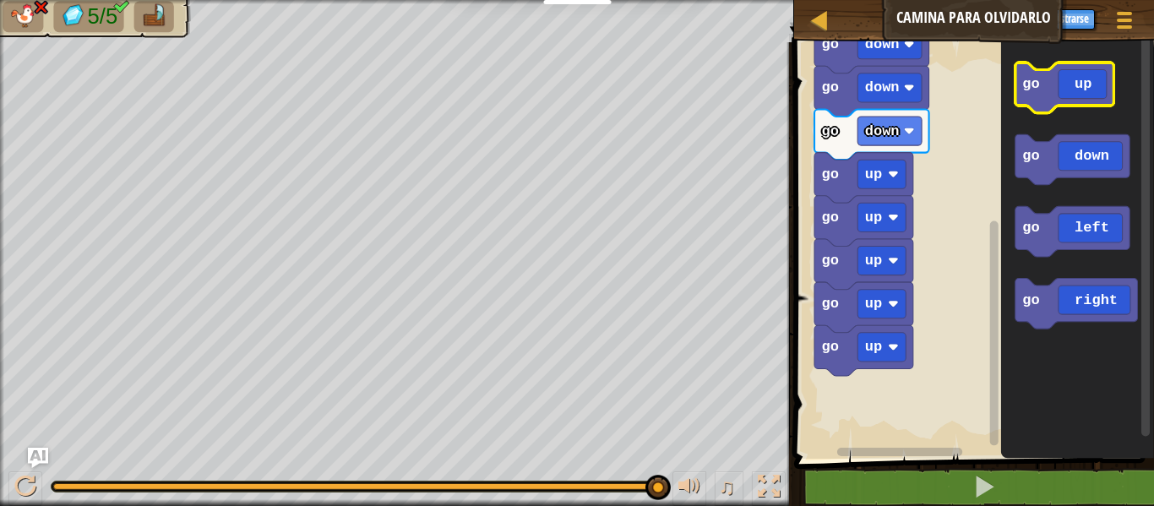
click at [1070, 90] on icon "Espacio de trabajo de Blockly" at bounding box center [1064, 88] width 99 height 51
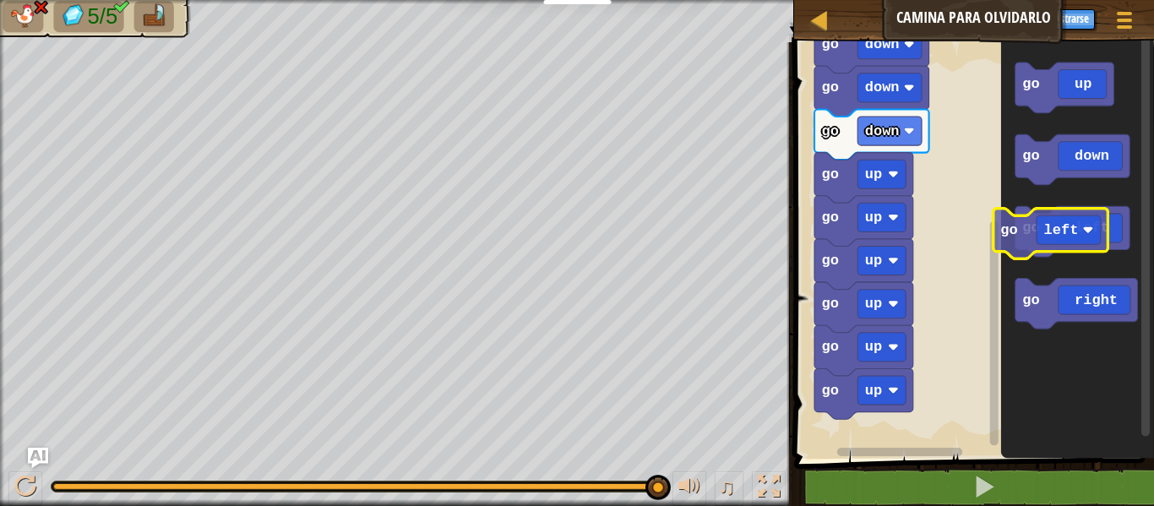
click at [1065, 248] on icon "Espacio de trabajo de Blockly" at bounding box center [1072, 232] width 115 height 51
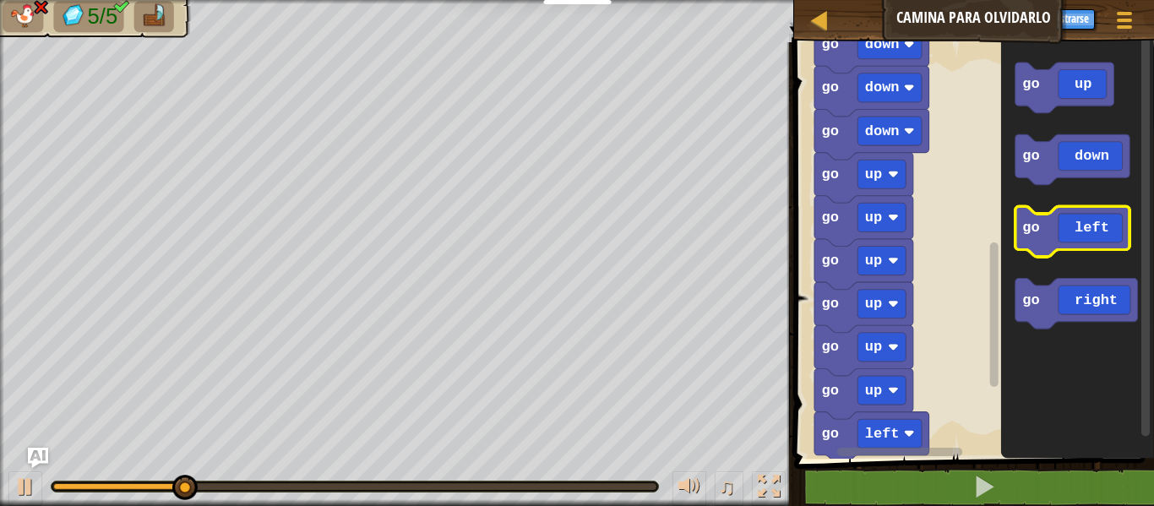
click at [1065, 246] on icon "Espacio de trabajo de Blockly" at bounding box center [1072, 232] width 115 height 51
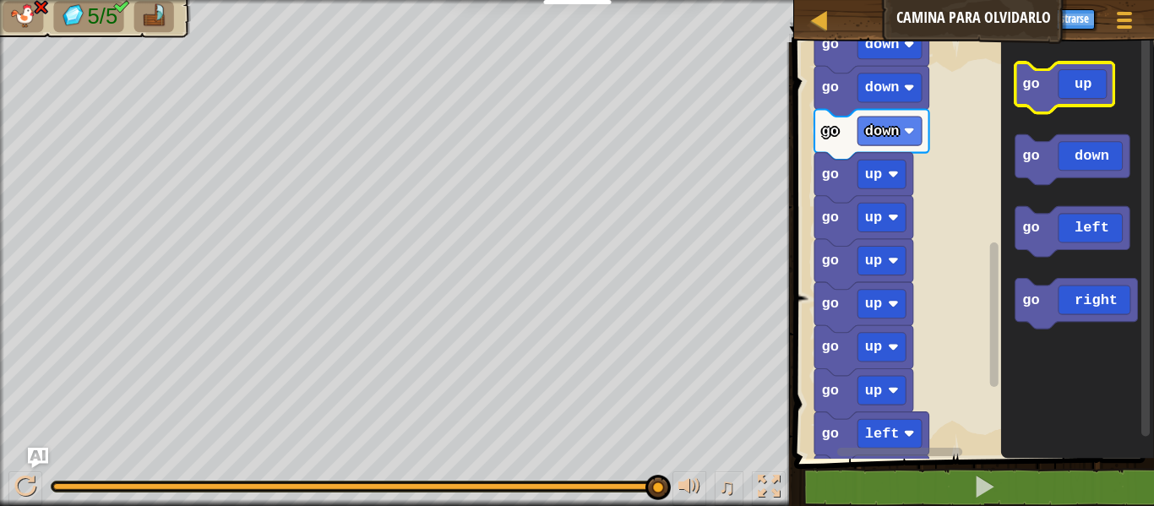
click at [1081, 92] on icon "Espacio de trabajo de Blockly" at bounding box center [1064, 88] width 99 height 51
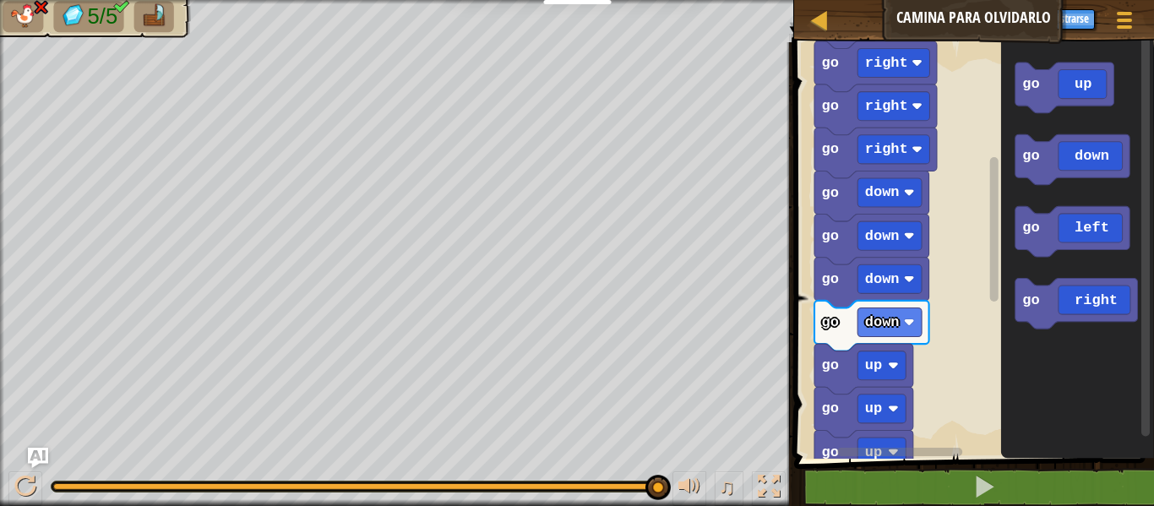
click at [989, 186] on g "Espacio de trabajo de Blockly" at bounding box center [994, 240] width 13 height 411
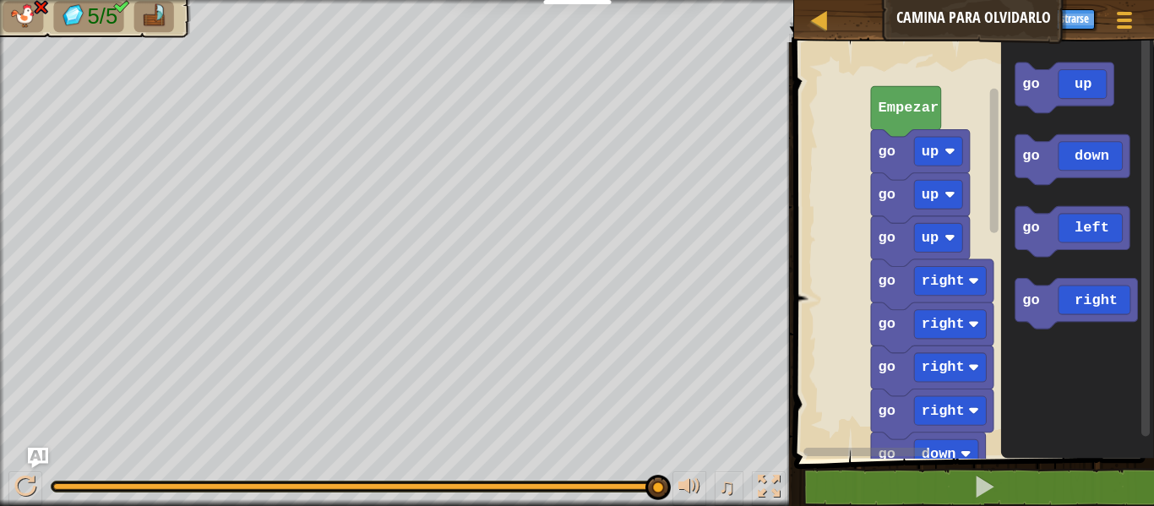
click at [1017, 457] on div "go right go down go down go down go down go up go up go up go up go up go up go…" at bounding box center [971, 246] width 365 height 425
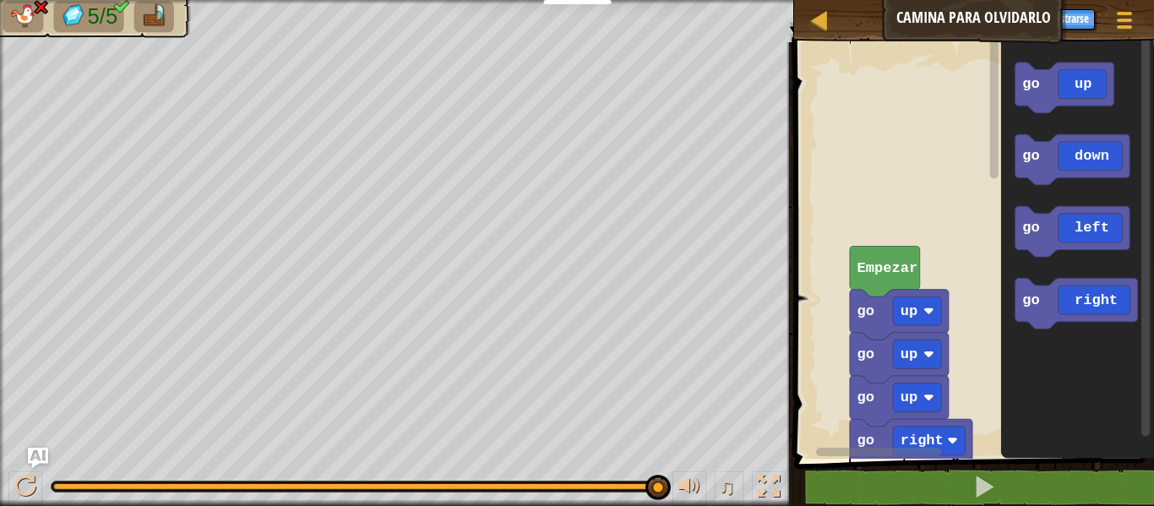
click at [989, 0] on html "Docentes Crear Cuenta Gratis Soluciones para Escuelas y [GEOGRAPHIC_DATA] previ…" at bounding box center [577, 0] width 1154 height 0
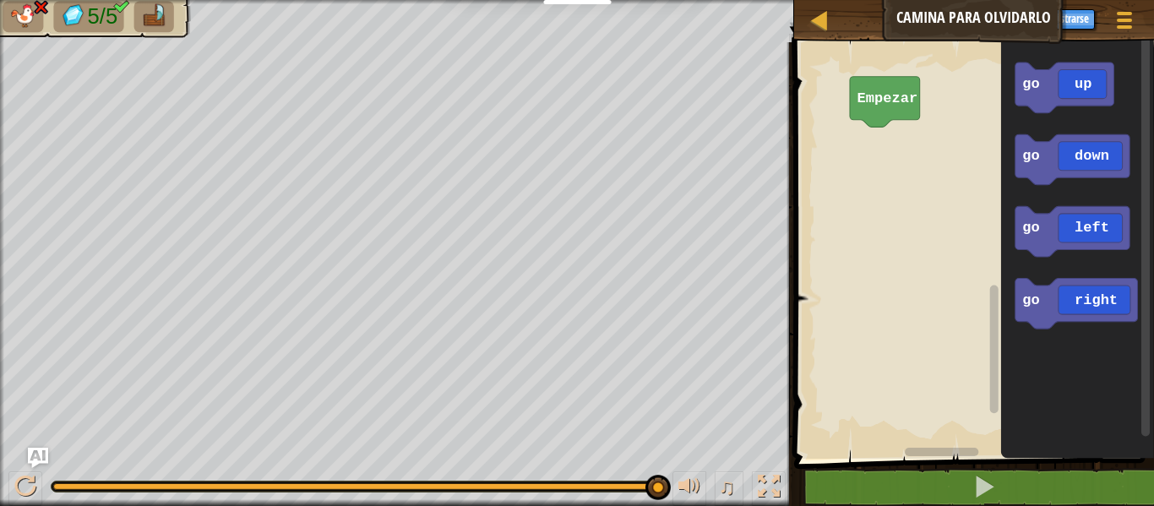
click at [1023, 369] on div "Empezar go up go down go left go right" at bounding box center [971, 246] width 365 height 425
click at [922, 139] on div "Empezar go up go down go left go right" at bounding box center [971, 246] width 365 height 425
click at [1082, 84] on icon "Espacio de trabajo de Blockly" at bounding box center [1064, 88] width 99 height 51
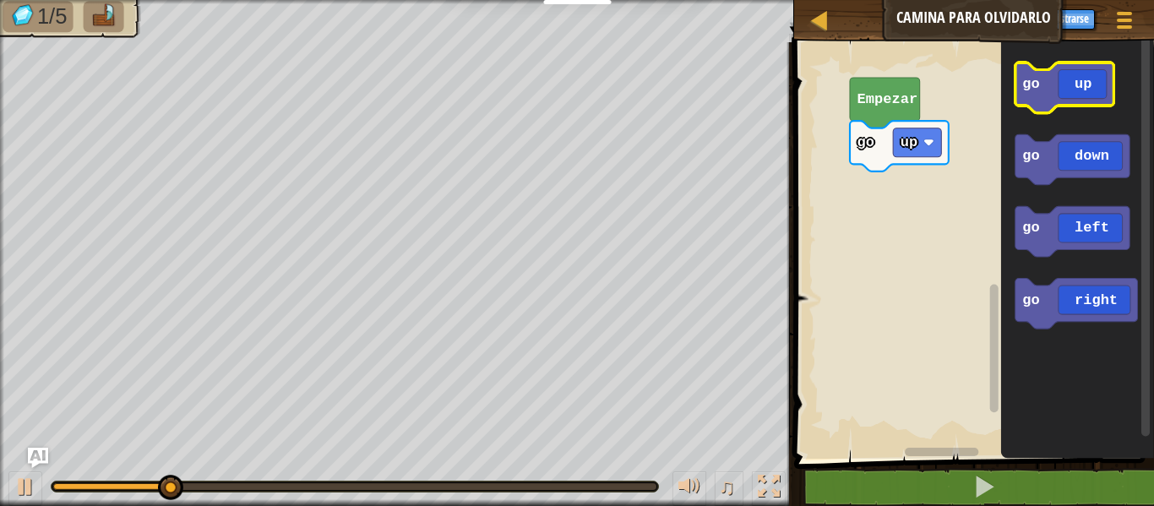
click at [1076, 95] on icon "Espacio de trabajo de Blockly" at bounding box center [1064, 88] width 99 height 51
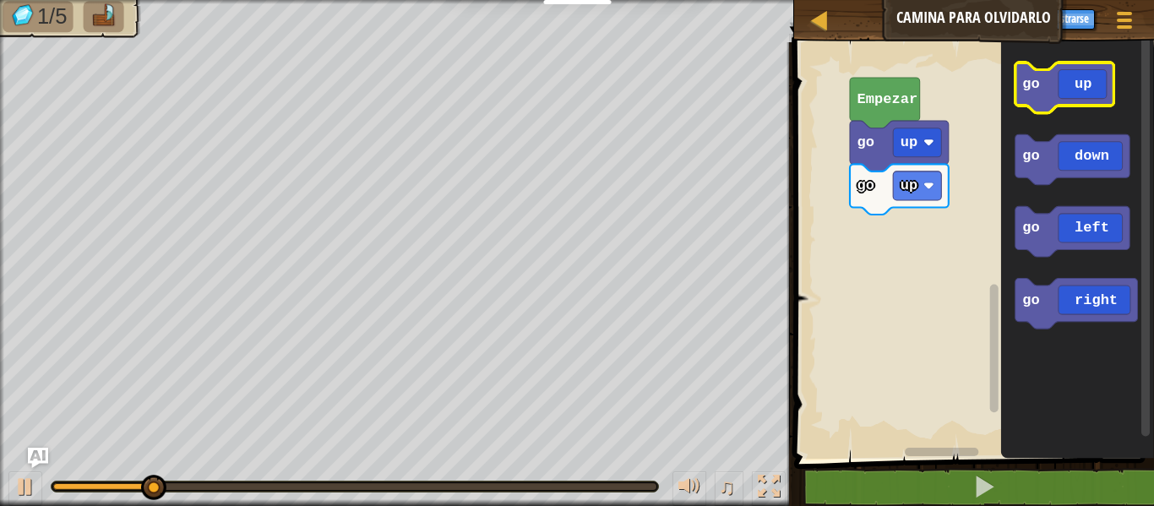
click at [1076, 95] on icon "Espacio de trabajo de Blockly" at bounding box center [1064, 88] width 99 height 51
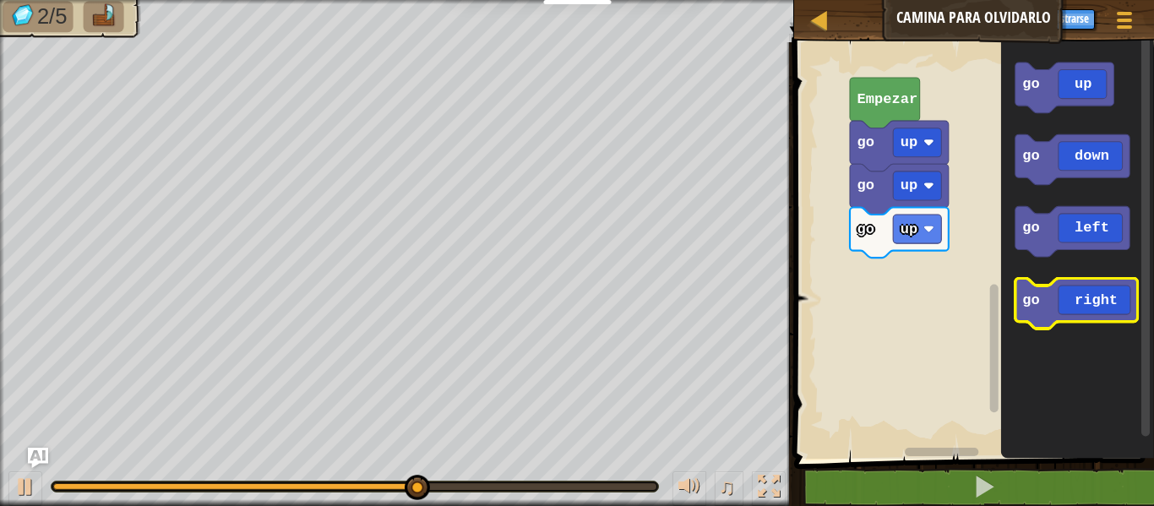
click at [1078, 308] on icon "Espacio de trabajo de Blockly" at bounding box center [1076, 304] width 123 height 51
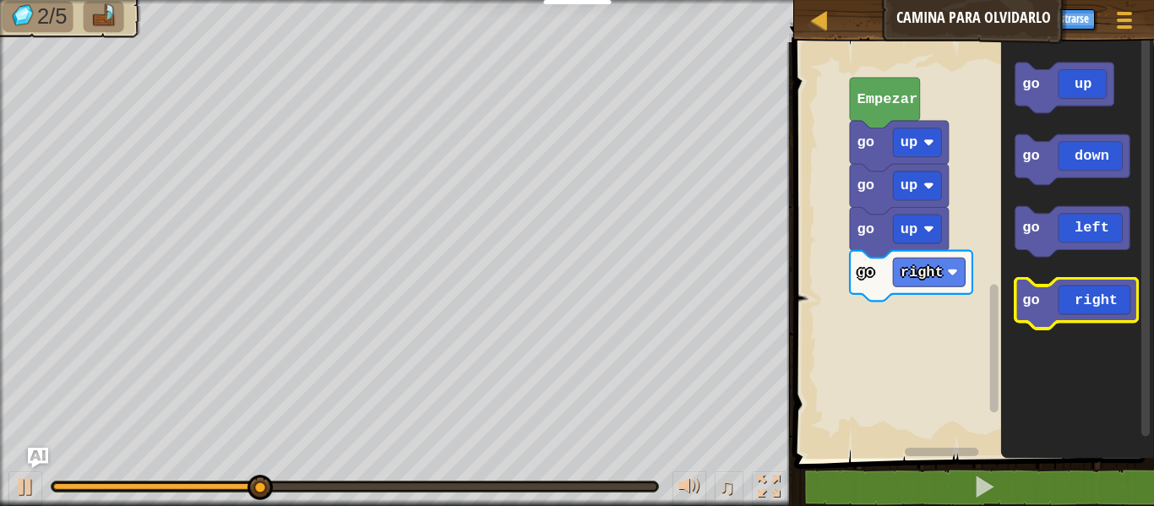
click at [1076, 308] on icon "Espacio de trabajo de Blockly" at bounding box center [1076, 304] width 123 height 51
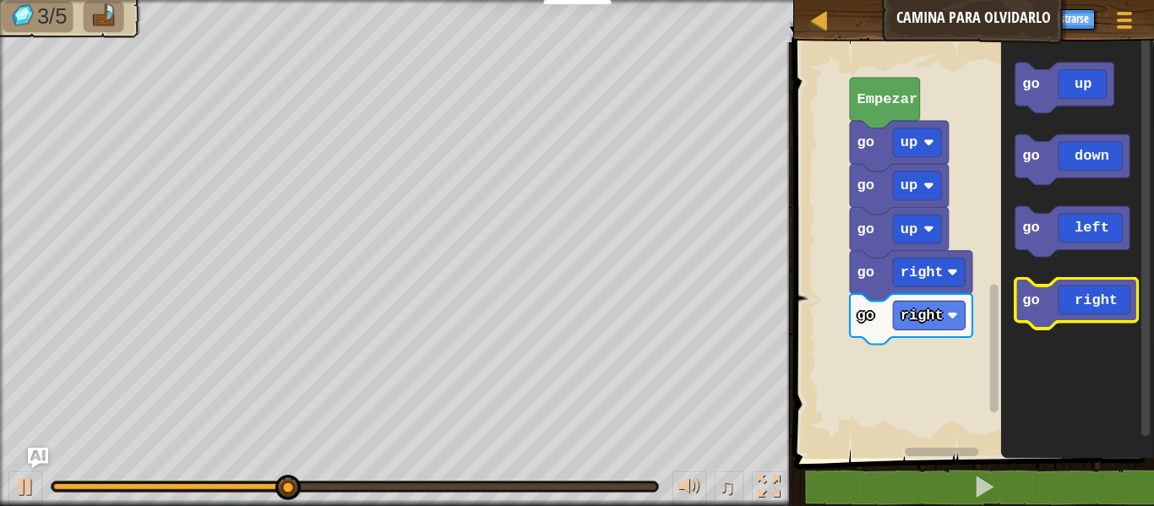
click at [1077, 307] on icon "Espacio de trabajo de Blockly" at bounding box center [1076, 304] width 123 height 51
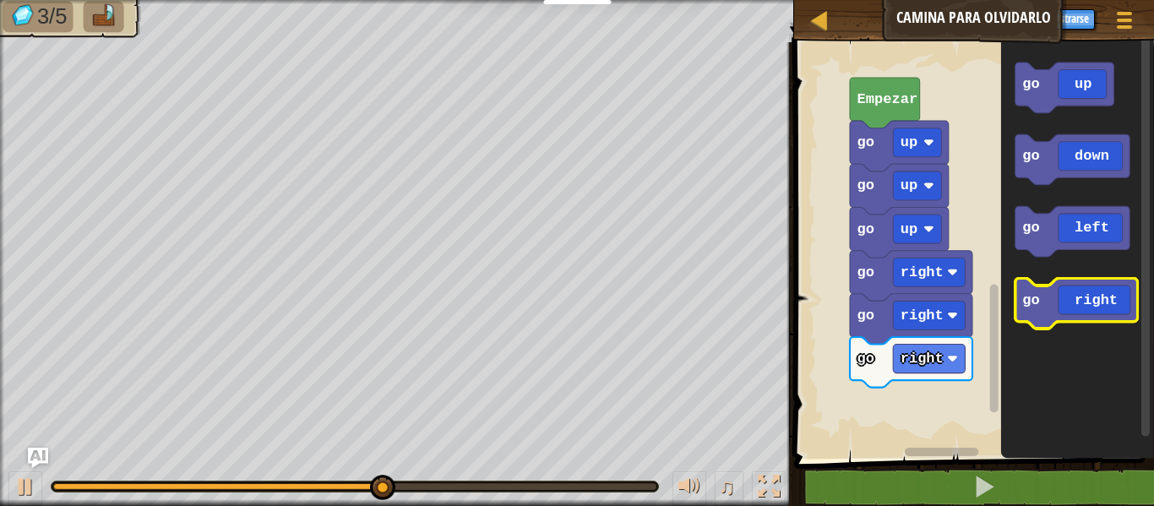
click at [1077, 307] on icon "Espacio de trabajo de Blockly" at bounding box center [1076, 304] width 123 height 51
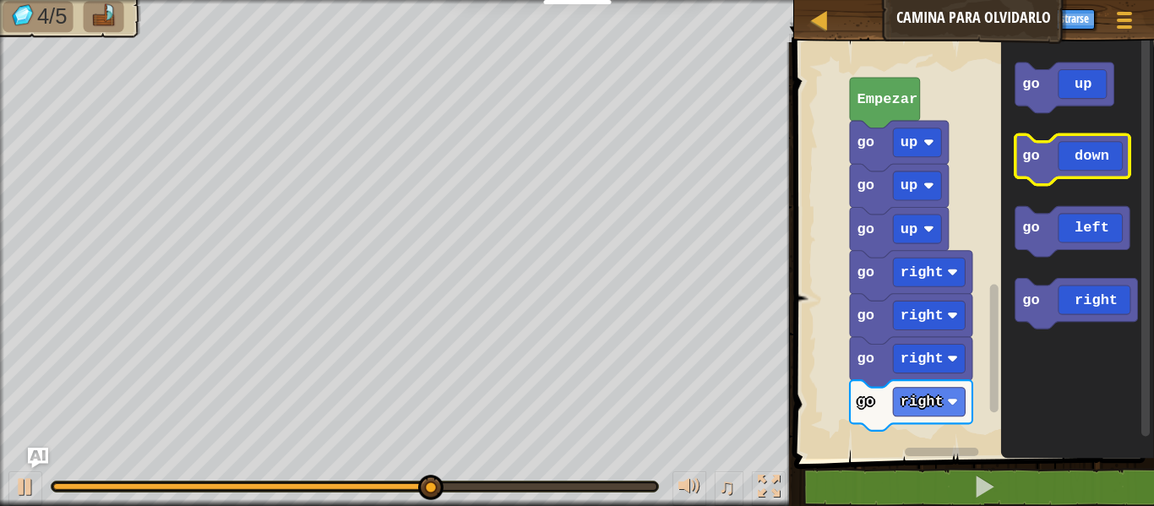
click at [1040, 161] on icon "Espacio de trabajo de Blockly" at bounding box center [1072, 159] width 115 height 51
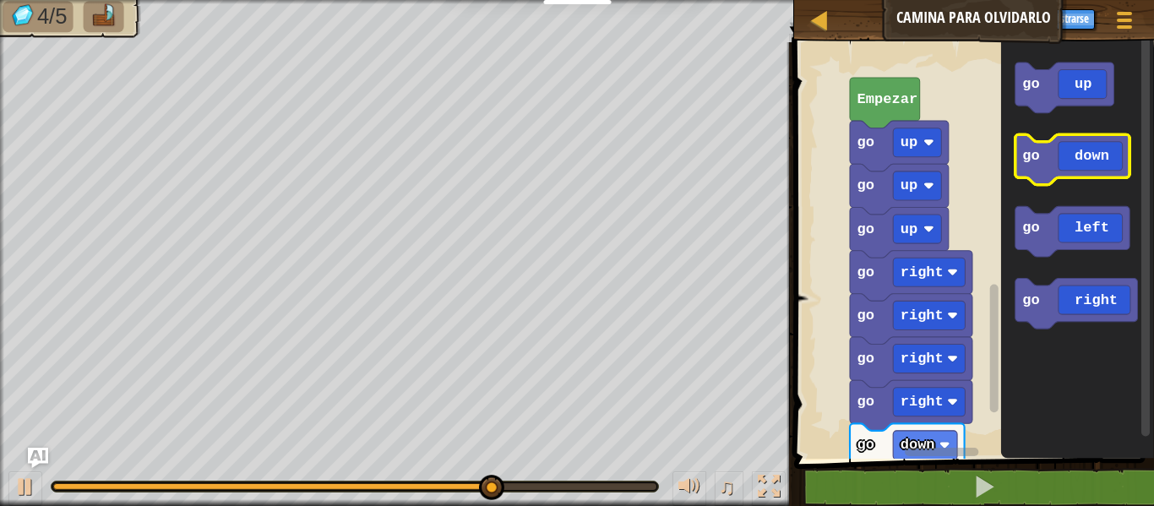
click at [1040, 161] on icon "Espacio de trabajo de Blockly" at bounding box center [1072, 159] width 115 height 51
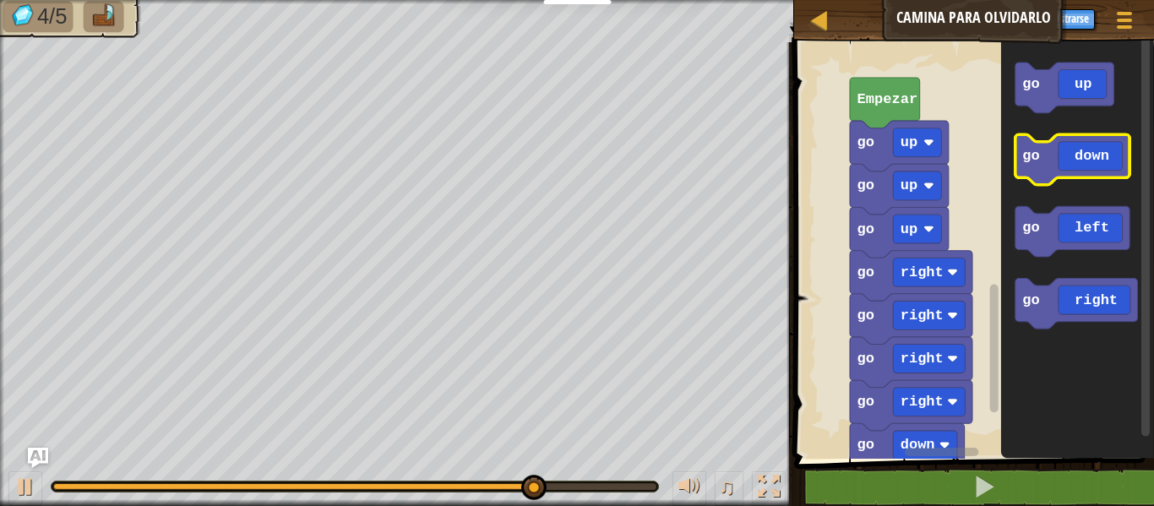
click at [1040, 161] on icon "Espacio de trabajo de Blockly" at bounding box center [1072, 159] width 115 height 51
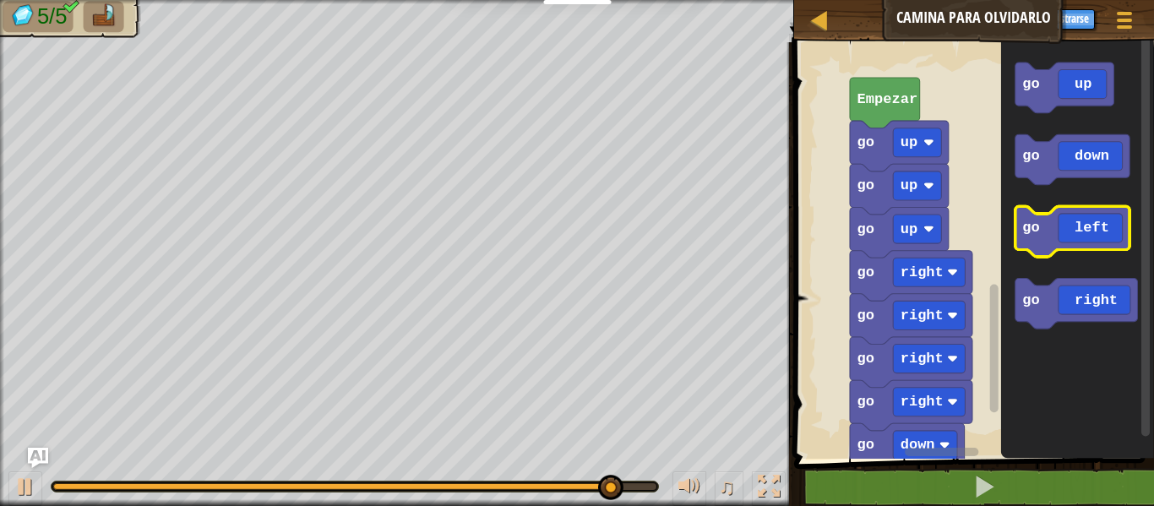
click at [1053, 221] on icon "Espacio de trabajo de Blockly" at bounding box center [1072, 232] width 115 height 51
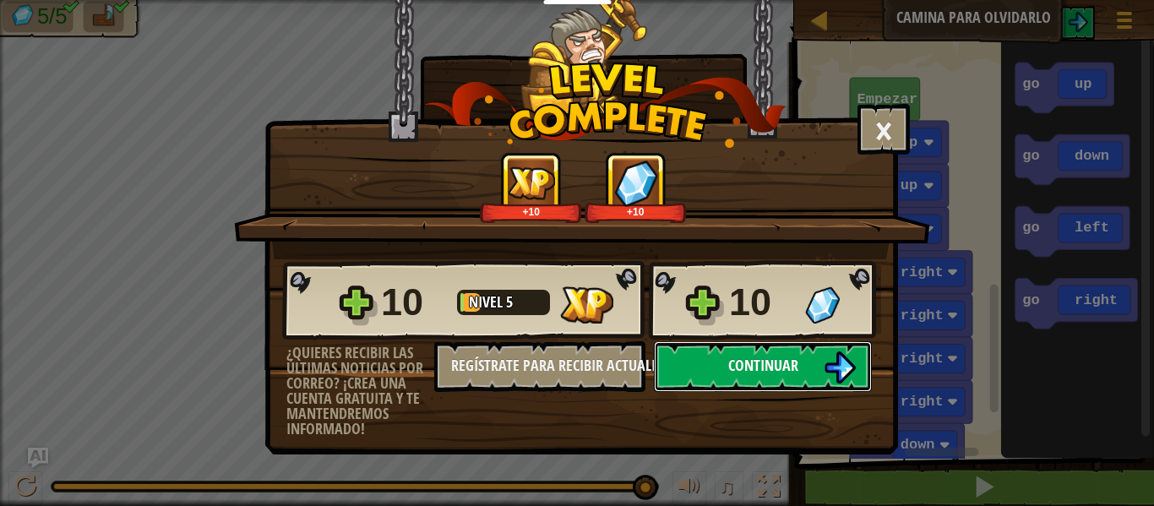
click at [804, 365] on button "Continuar" at bounding box center [763, 366] width 218 height 51
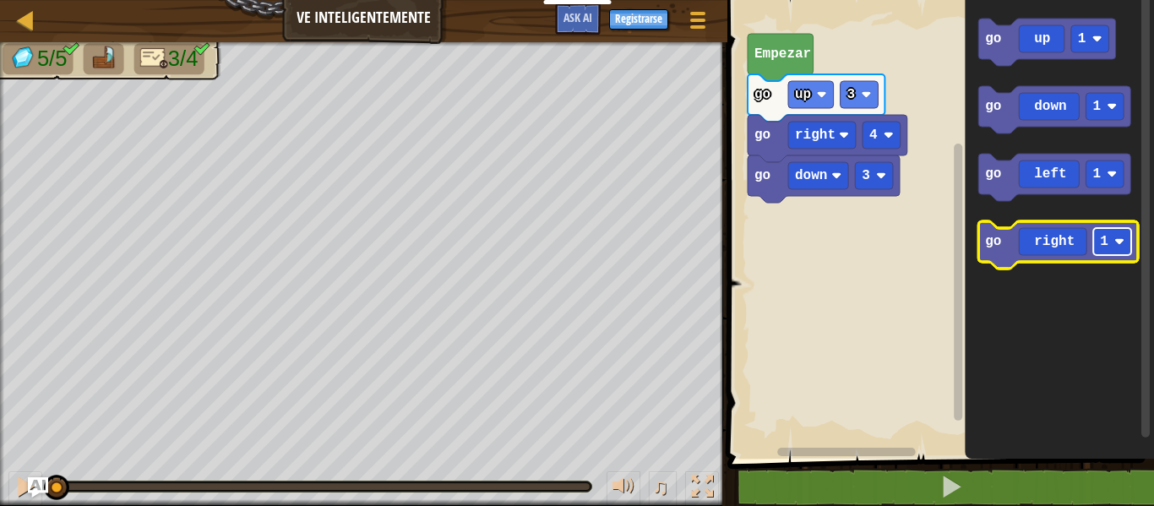
click at [1111, 248] on rect "Espacio de trabajo de Blockly" at bounding box center [1112, 241] width 38 height 27
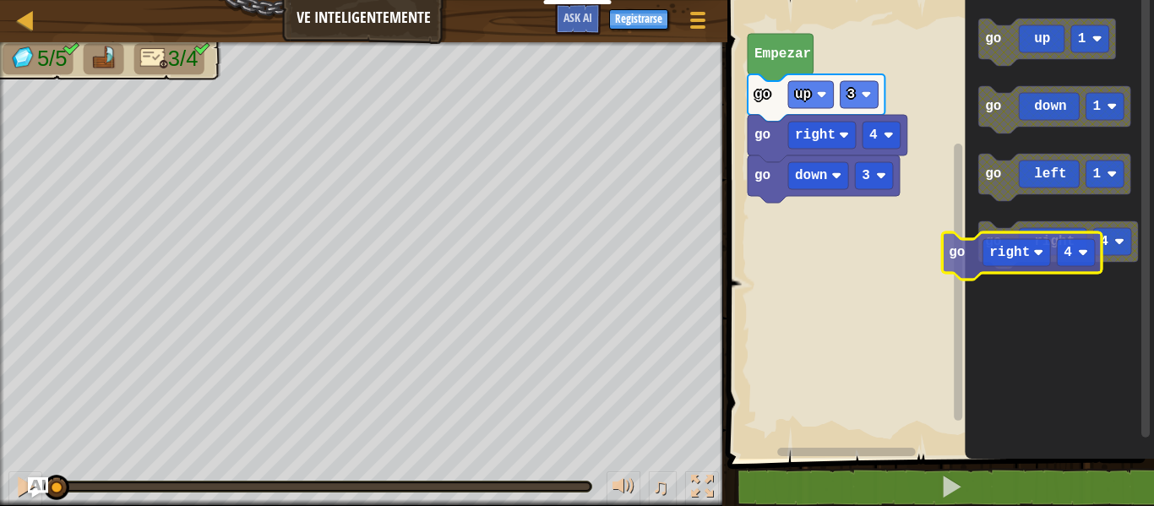
click at [1018, 252] on icon "Espacio de trabajo de Blockly" at bounding box center [1058, 244] width 160 height 47
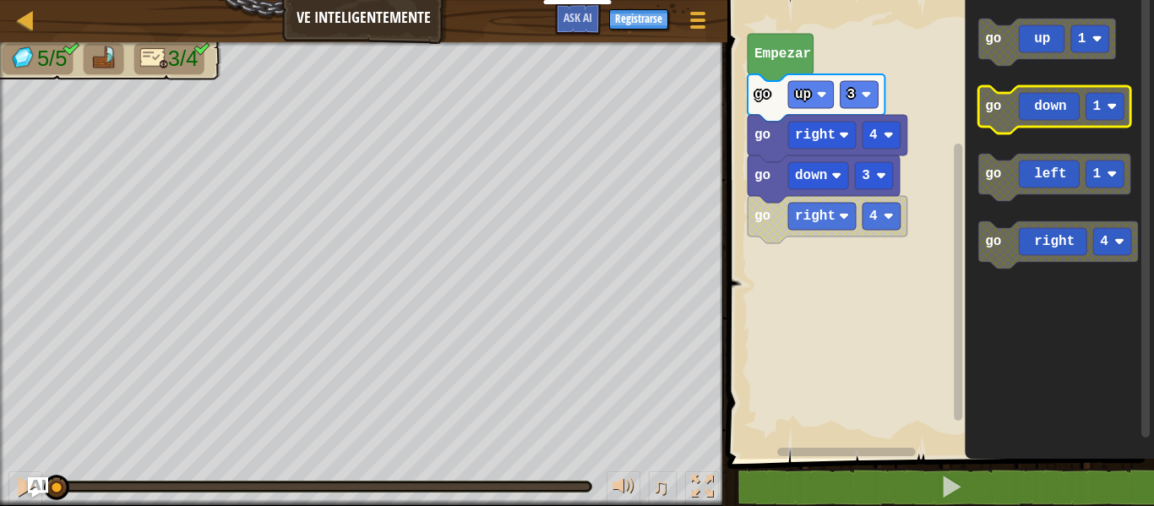
click at [1035, 132] on g "go up 1 go down 1 go left 1 go right 4" at bounding box center [1058, 144] width 160 height 250
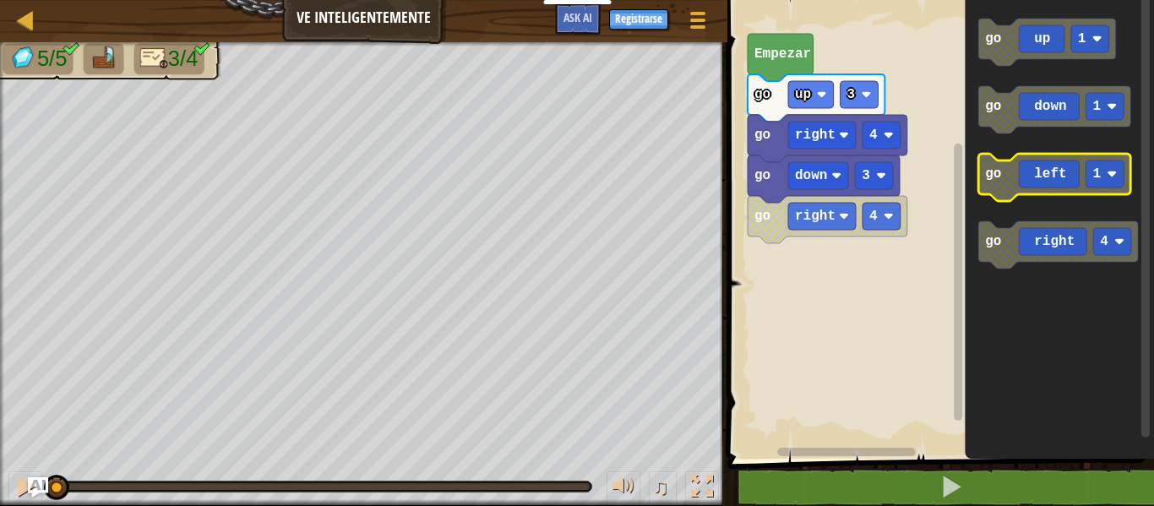
click at [978, 183] on g "go up 1 go down 1 go left 1 go right 4" at bounding box center [1058, 144] width 160 height 250
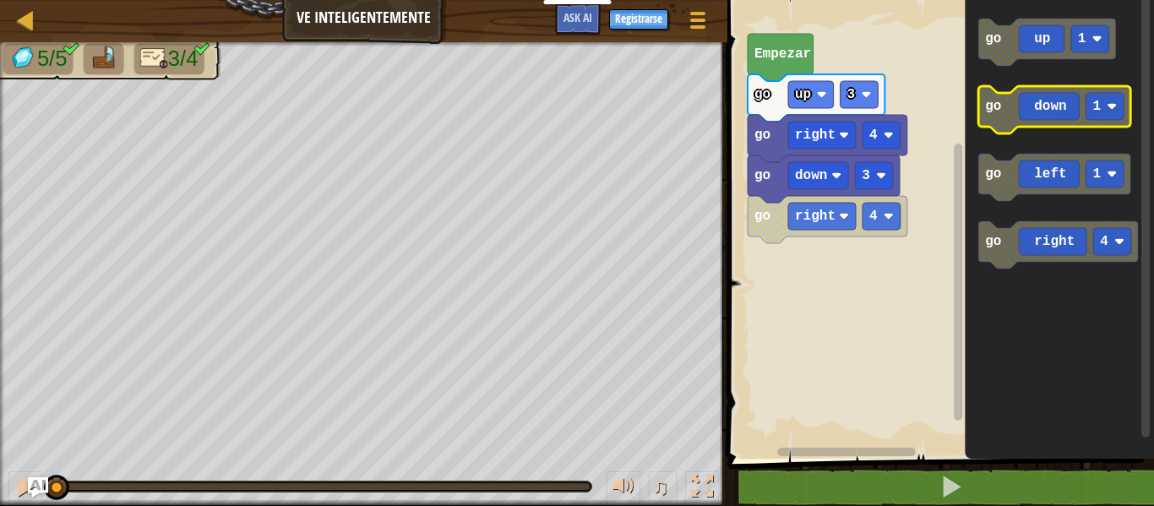
click at [1025, 121] on icon "Espacio de trabajo de Blockly" at bounding box center [1054, 109] width 152 height 47
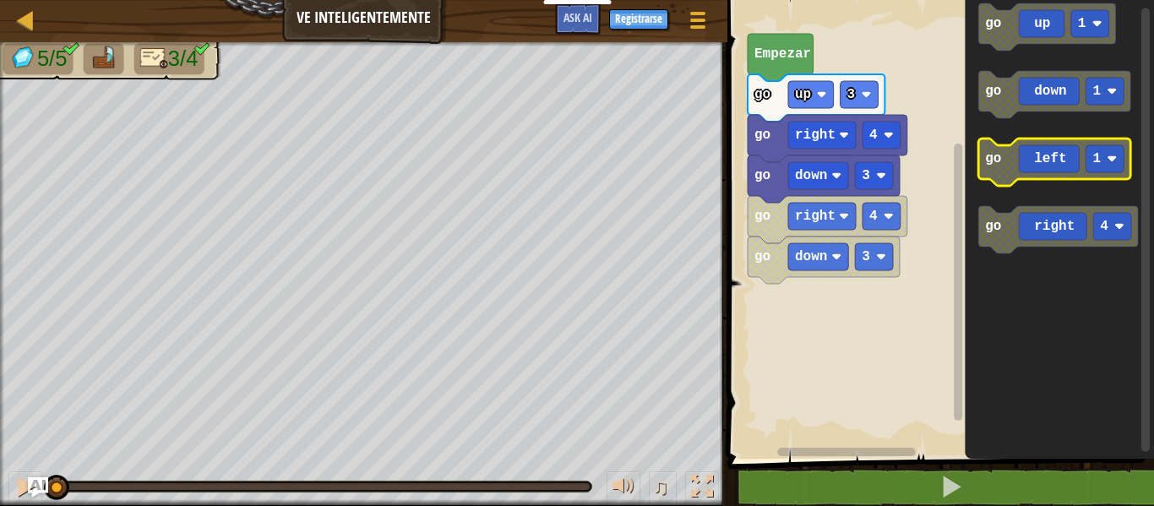
click at [1057, 166] on icon "Espacio de trabajo de Blockly" at bounding box center [1054, 162] width 152 height 47
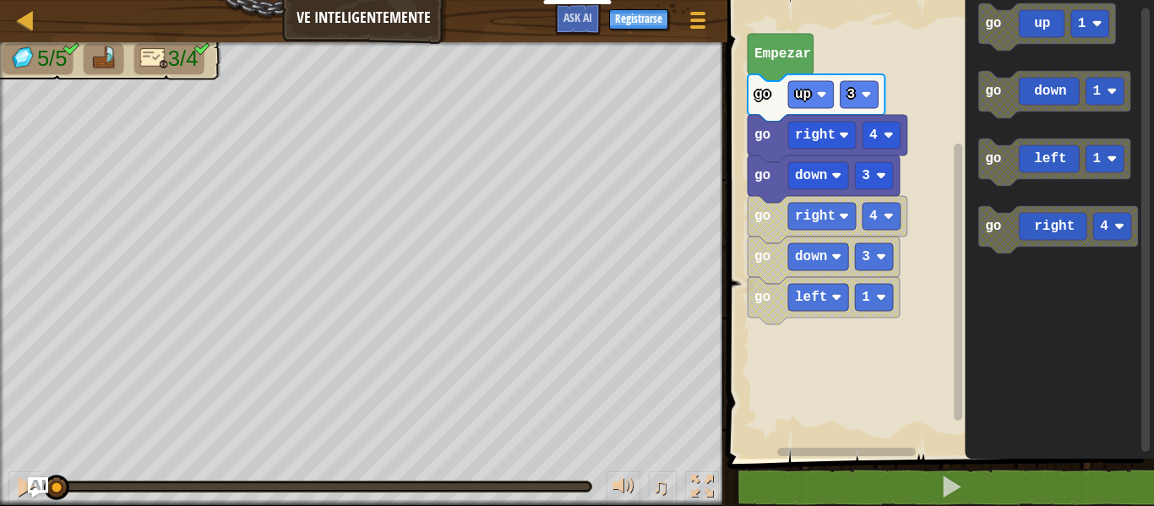
click at [765, 63] on icon "Espacio de trabajo de Blockly" at bounding box center [781, 57] width 66 height 47
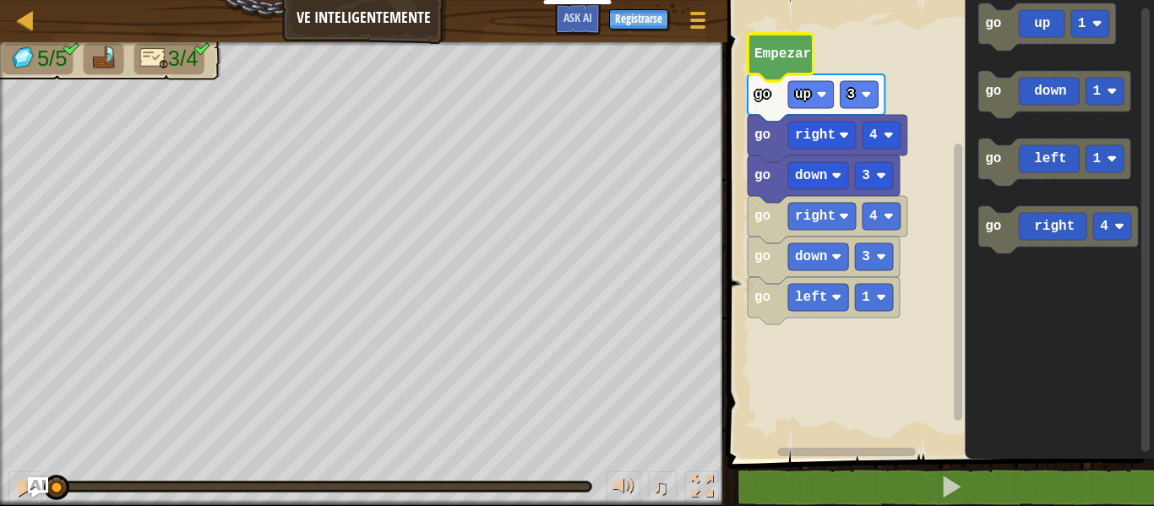
click at [765, 63] on icon "Espacio de trabajo de Blockly" at bounding box center [781, 57] width 66 height 47
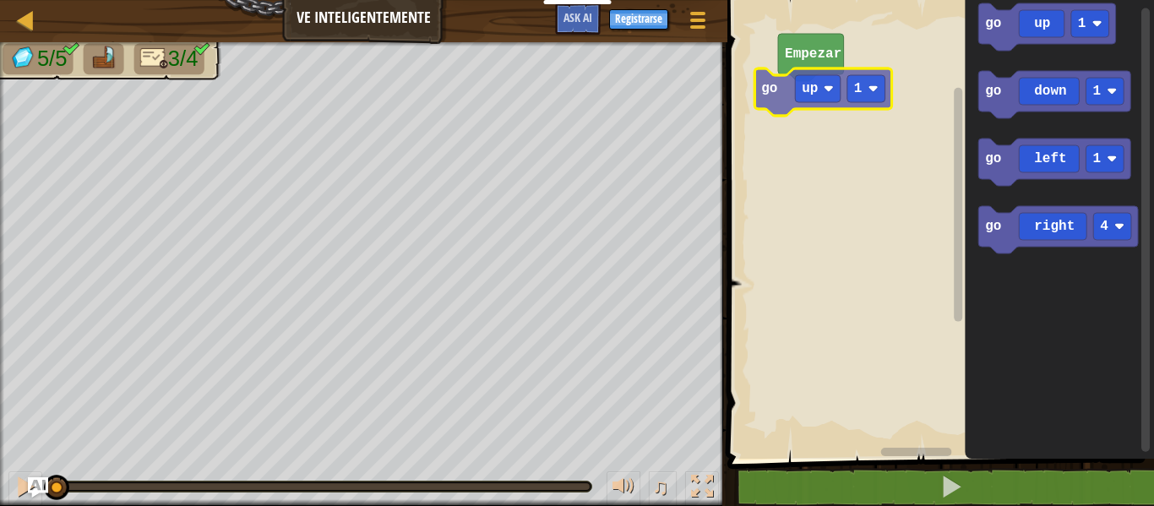
click at [825, 99] on div "Empezar go up 1 go up 1 go down 1 go left 1 go right 4 go up 1" at bounding box center [938, 225] width 432 height 467
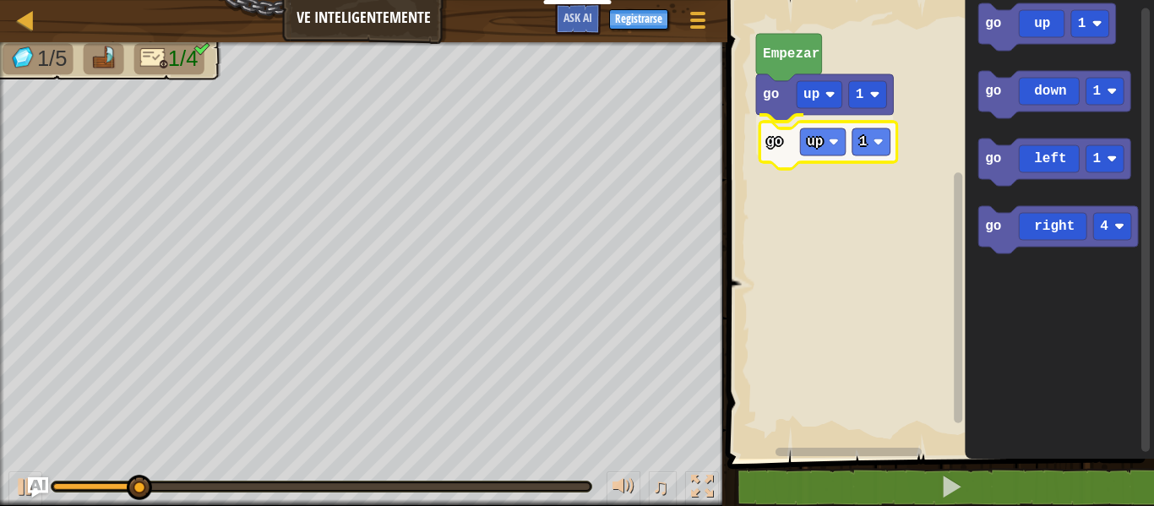
click at [808, 135] on div "go up 1 go up 1 Empezar go up 1 go down 1 go left 1 go right 4 go up 1" at bounding box center [938, 225] width 432 height 467
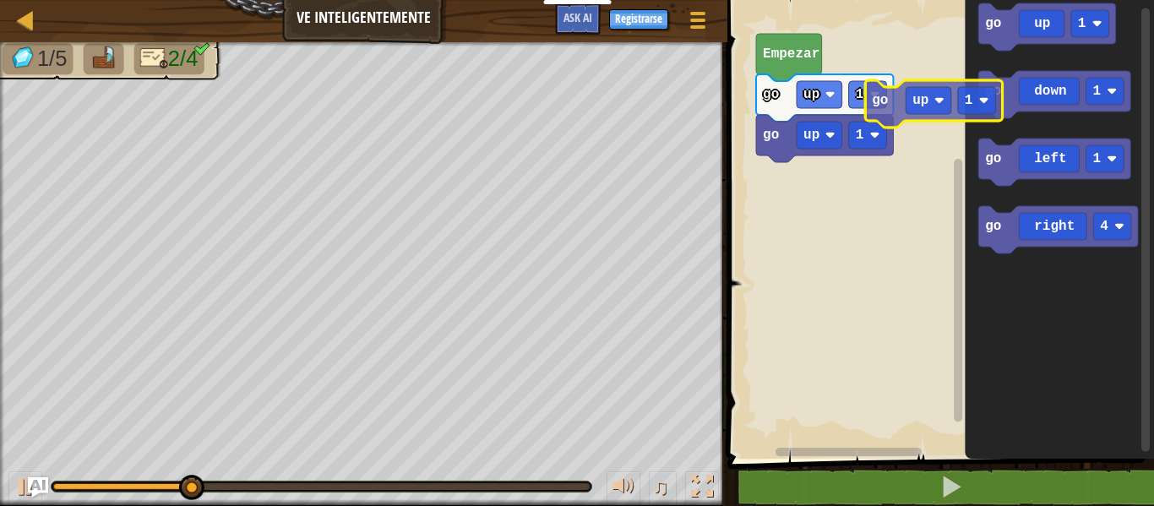
click at [935, 139] on div "go up 1 go up 1 Empezar go up 1 go down 1 go left 1 go right 4 go up 1" at bounding box center [938, 225] width 432 height 467
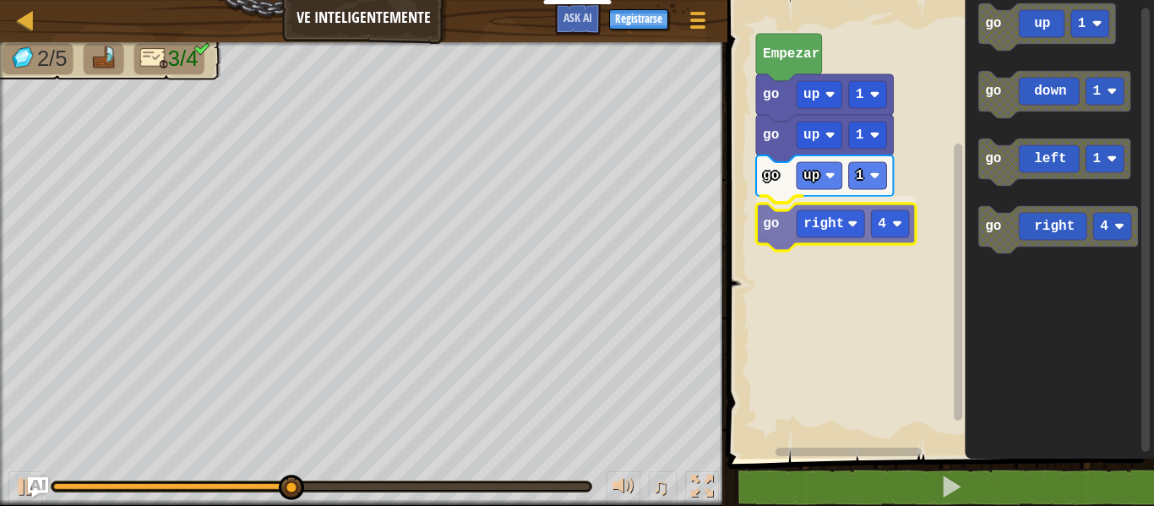
click at [862, 209] on div "go up 1 go right 4 go up 1 go up 1 Empezar go up 1 go down 1 go left 1 go right…" at bounding box center [938, 225] width 432 height 467
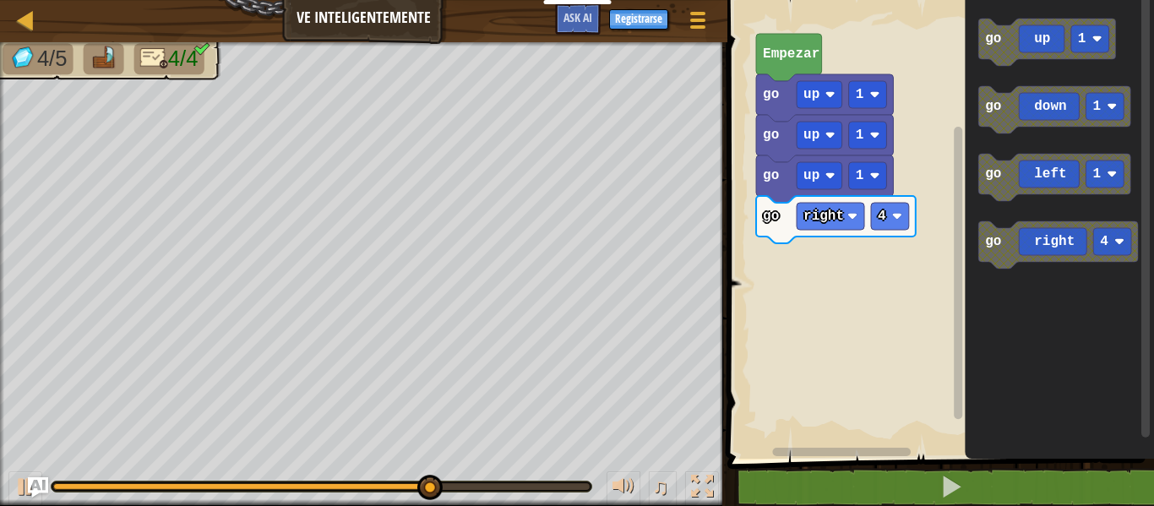
click at [1031, 133] on g "go up 1 go down 1 go left 1 go right 4" at bounding box center [1058, 144] width 160 height 250
click at [1068, 93] on icon "Espacio de trabajo de Blockly" at bounding box center [1054, 109] width 152 height 47
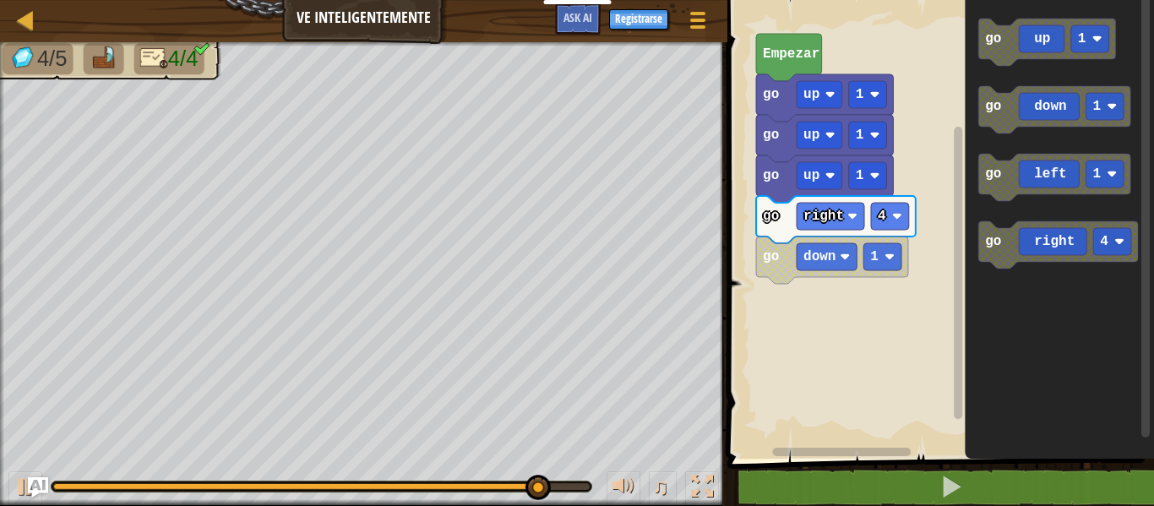
click at [1022, 128] on g "go up 1 go down 1 go left 1 go right 4" at bounding box center [1058, 144] width 160 height 250
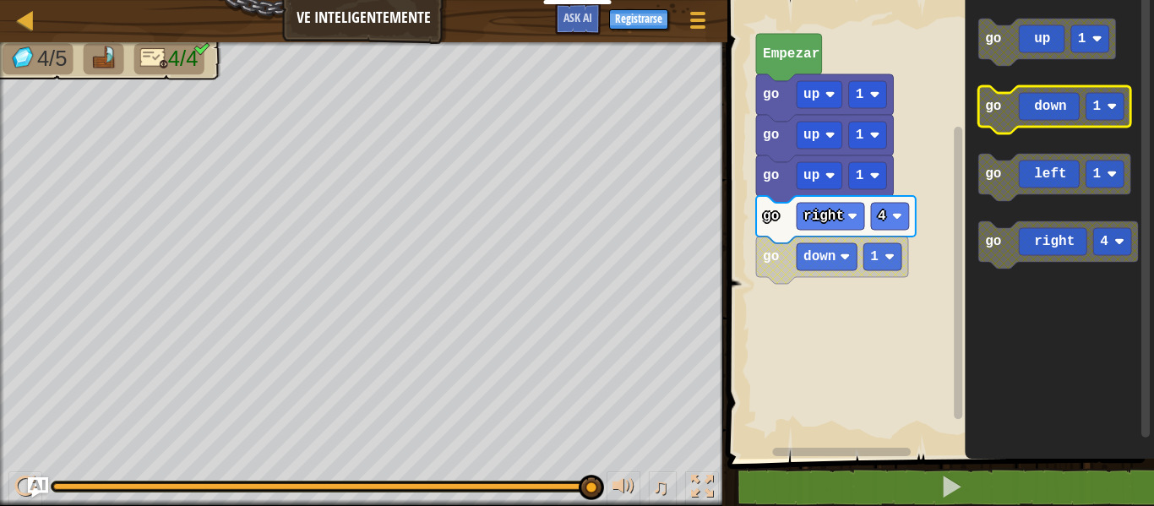
click at [1001, 117] on icon "Espacio de trabajo de Blockly" at bounding box center [1054, 109] width 152 height 47
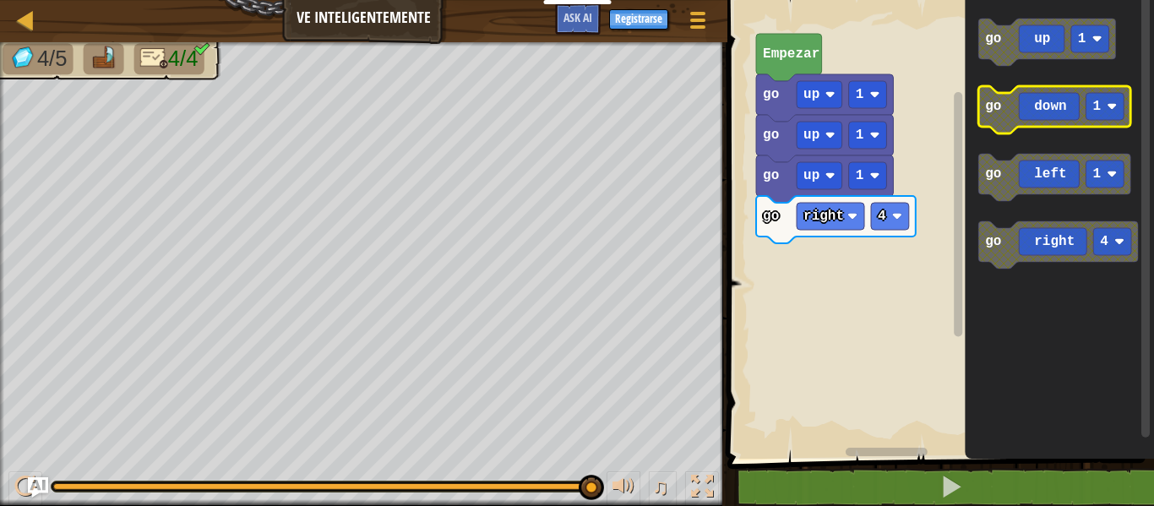
click at [1035, 111] on icon "Espacio de trabajo de Blockly" at bounding box center [1054, 109] width 152 height 47
click at [1065, 106] on icon "Espacio de trabajo de Blockly" at bounding box center [1054, 109] width 152 height 47
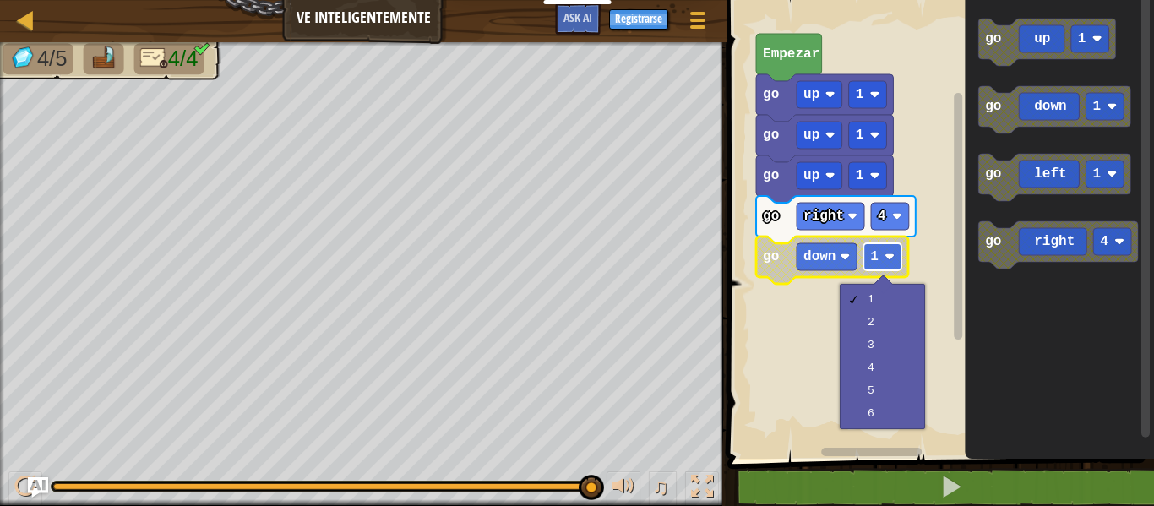
click at [875, 255] on text "1" at bounding box center [874, 256] width 8 height 15
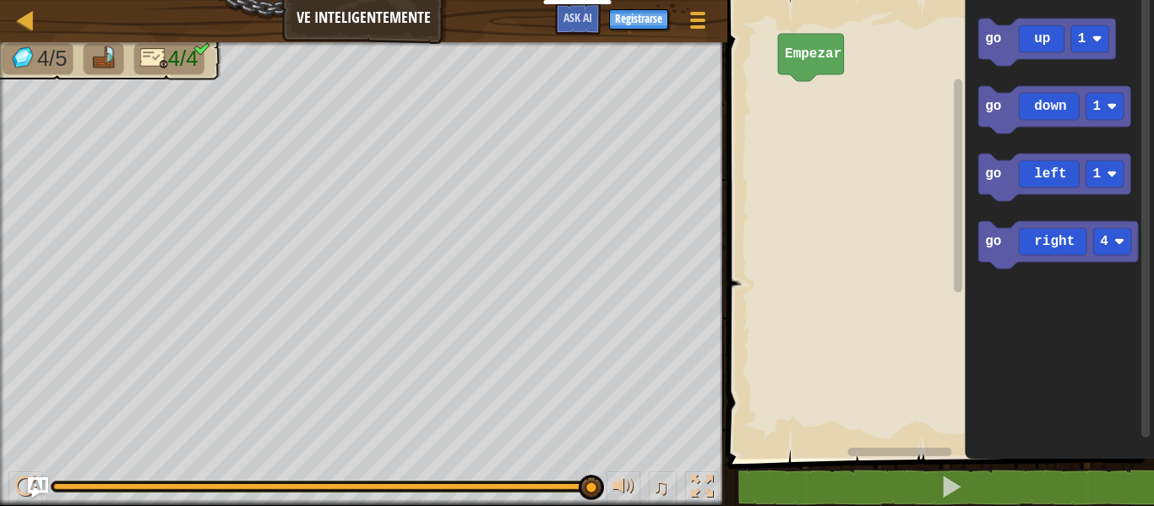
click at [951, 72] on div "Empezar go up 1 go down 1 go left 1 go right 4" at bounding box center [938, 225] width 432 height 467
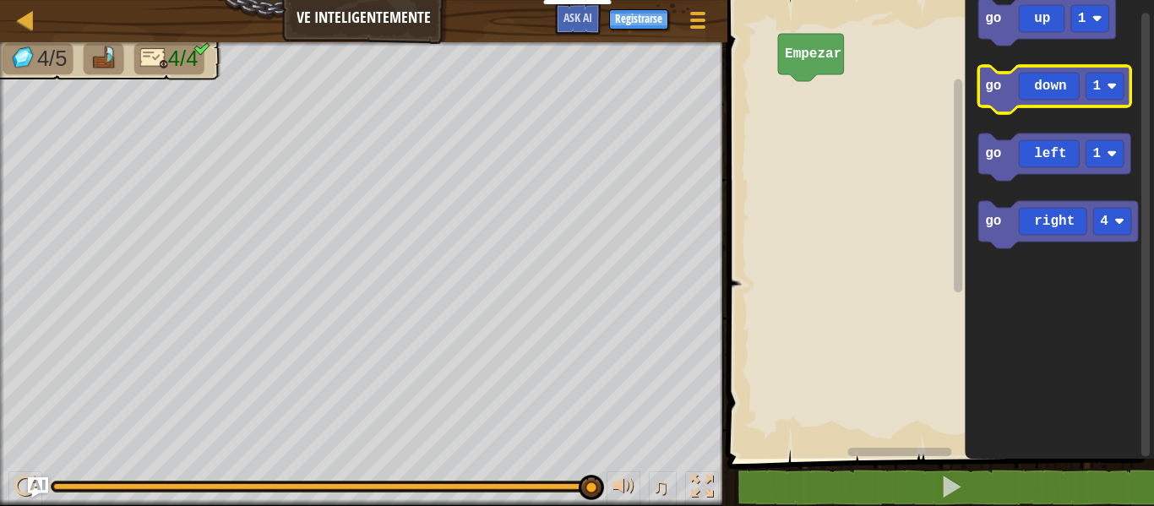
click at [1041, 84] on icon "Espacio de trabajo de Blockly" at bounding box center [1054, 89] width 152 height 47
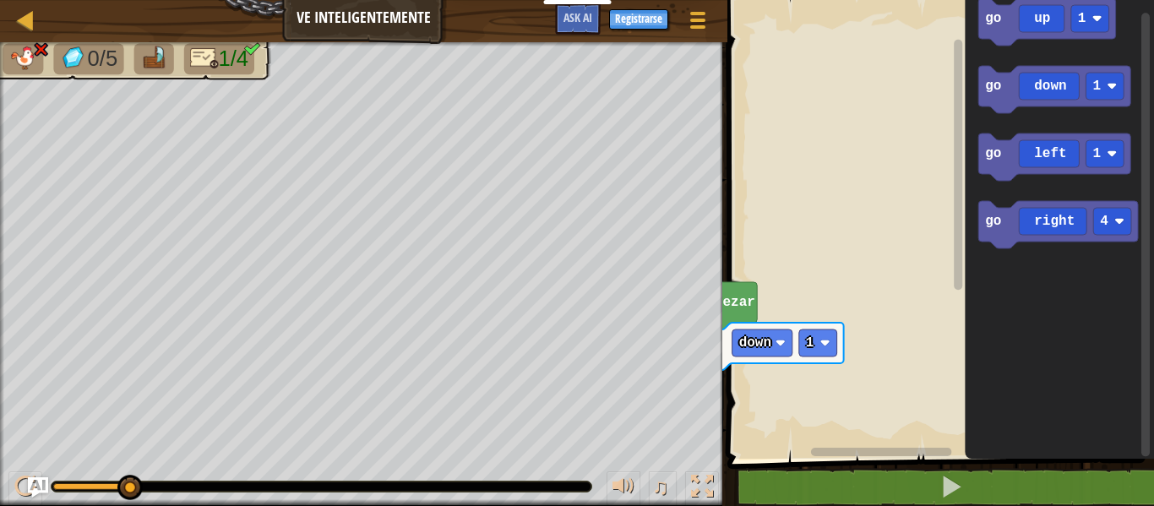
click at [658, 394] on div "Mapa Ve inteligentemente Menú del Juego Registrarse Ask AI 1 הההההההההההההההההה…" at bounding box center [577, 253] width 1154 height 506
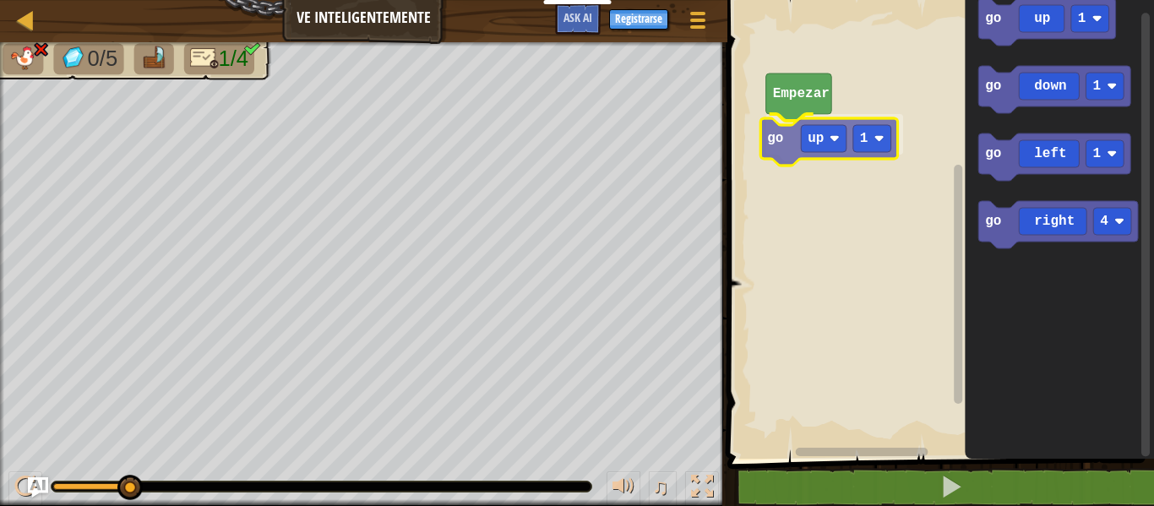
click at [837, 147] on div "Empezar go up 1 go up 1 go down 1 go left 1 go right 4 go up 1" at bounding box center [938, 225] width 432 height 467
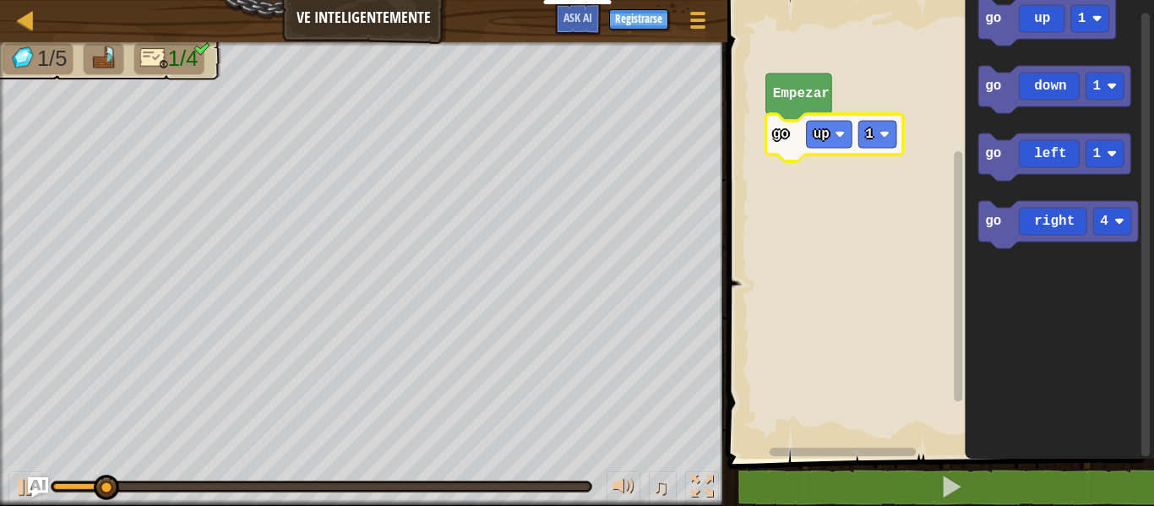
click at [1142, 85] on g "Espacio de trabajo de Blockly" at bounding box center [1146, 225] width 13 height 463
click at [1140, 11] on rect "Espacio de trabajo de Blockly" at bounding box center [1146, 225] width 13 height 463
click at [865, 129] on g "1" at bounding box center [877, 134] width 38 height 27
click at [874, 134] on rect "Espacio de trabajo de Blockly" at bounding box center [877, 134] width 38 height 27
click at [869, 127] on text "1" at bounding box center [869, 134] width 8 height 15
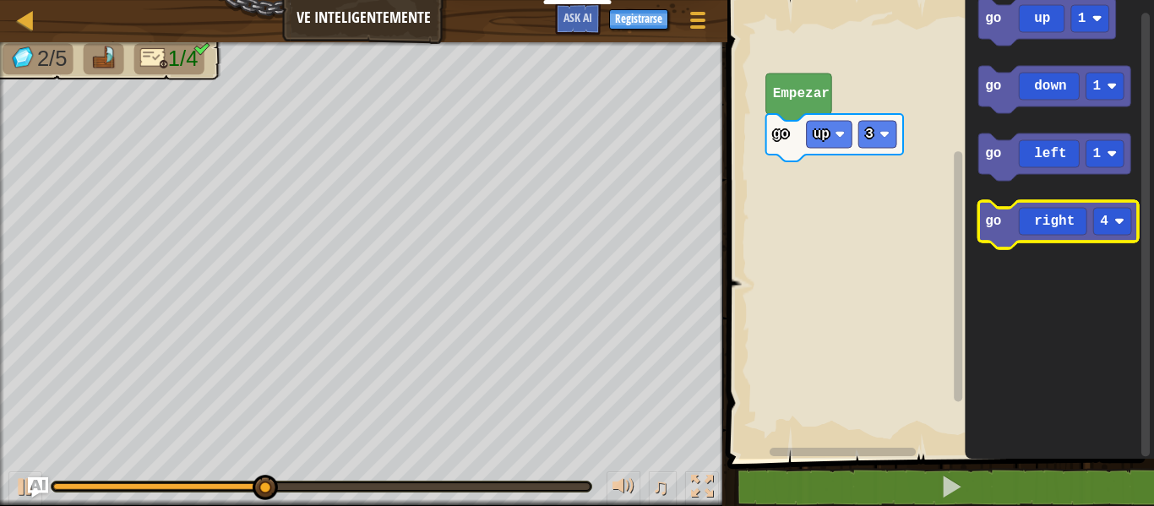
click at [1077, 213] on icon "Espacio de trabajo de Blockly" at bounding box center [1058, 224] width 160 height 47
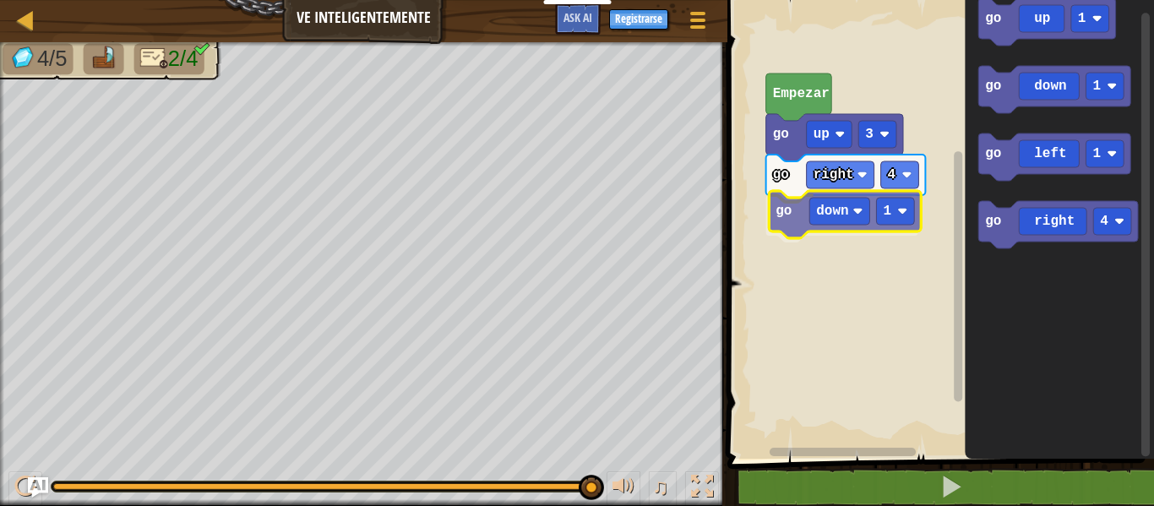
click at [876, 222] on div "Empezar go up 3 go right 4 go down 1 go up 1 go down 1 go left 1 go right 4 go …" at bounding box center [938, 225] width 432 height 467
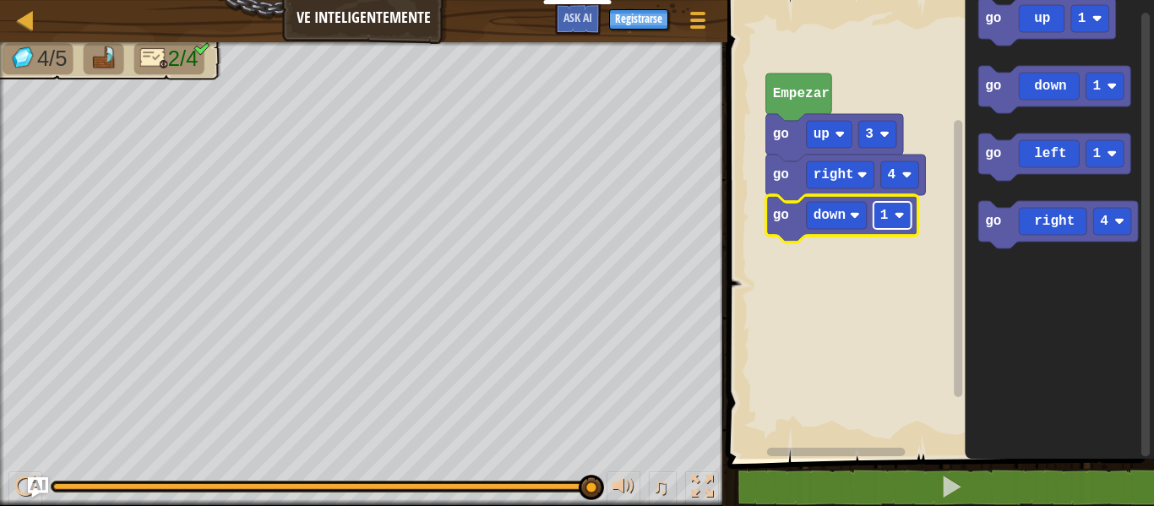
click at [891, 218] on rect "Espacio de trabajo de Blockly" at bounding box center [893, 215] width 38 height 27
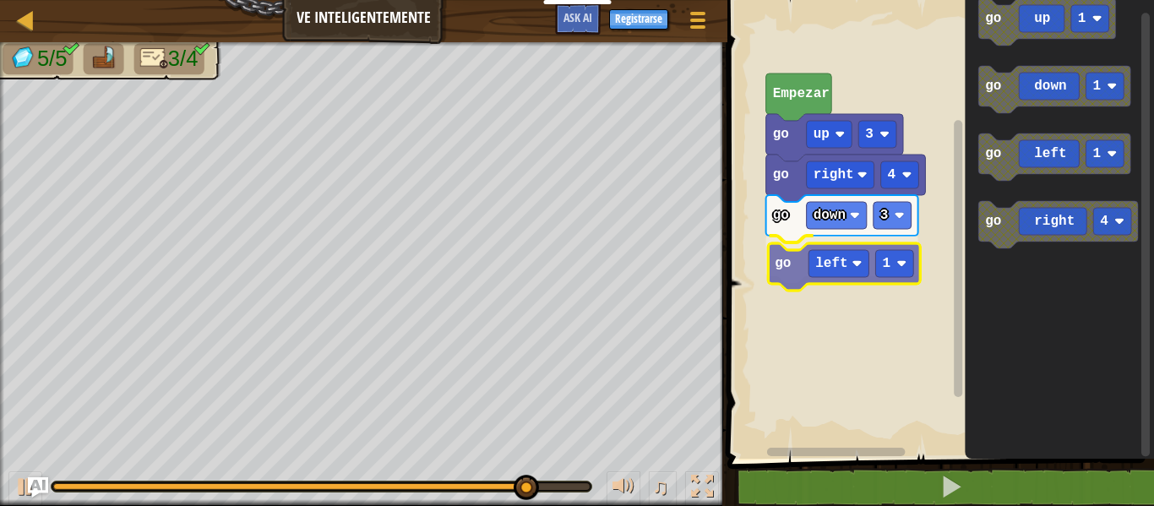
click at [868, 269] on div "Empezar go up 3 go right 4 go down 3 go left 1 go up 1 go down 1 go left 1 go r…" at bounding box center [938, 225] width 432 height 467
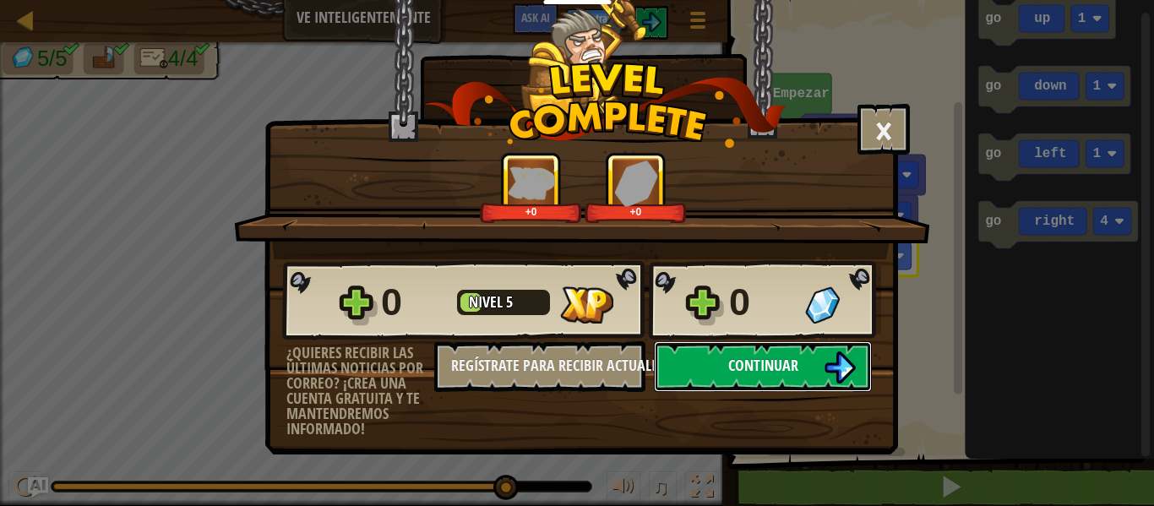
click at [799, 360] on button "Continuar" at bounding box center [763, 366] width 218 height 51
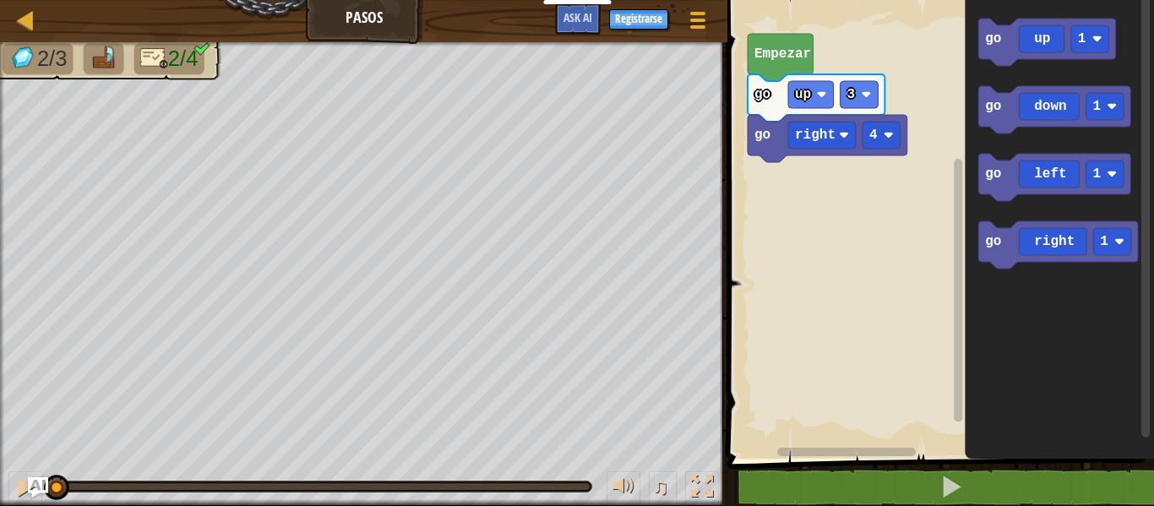
click at [935, 199] on rect "Espacio de trabajo de Blockly" at bounding box center [938, 225] width 432 height 467
click at [897, 385] on rect "Espacio de trabajo de Blockly" at bounding box center [938, 225] width 432 height 467
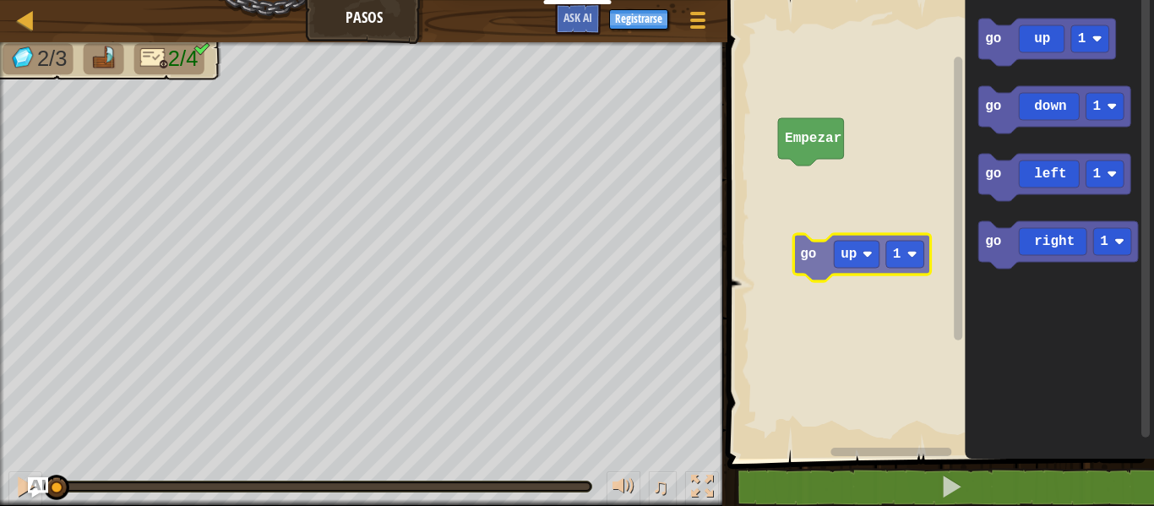
click at [875, 264] on div "Empezar go up 1 go down 1 go left 1 go right 1 go up 1" at bounding box center [938, 225] width 432 height 467
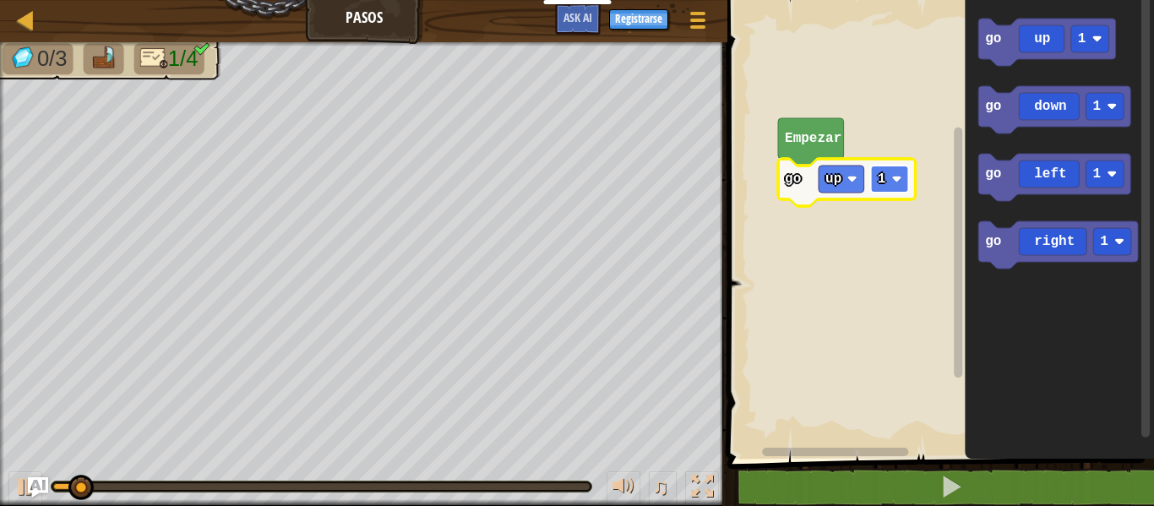
click at [896, 174] on image "Espacio de trabajo de Blockly" at bounding box center [897, 179] width 10 height 10
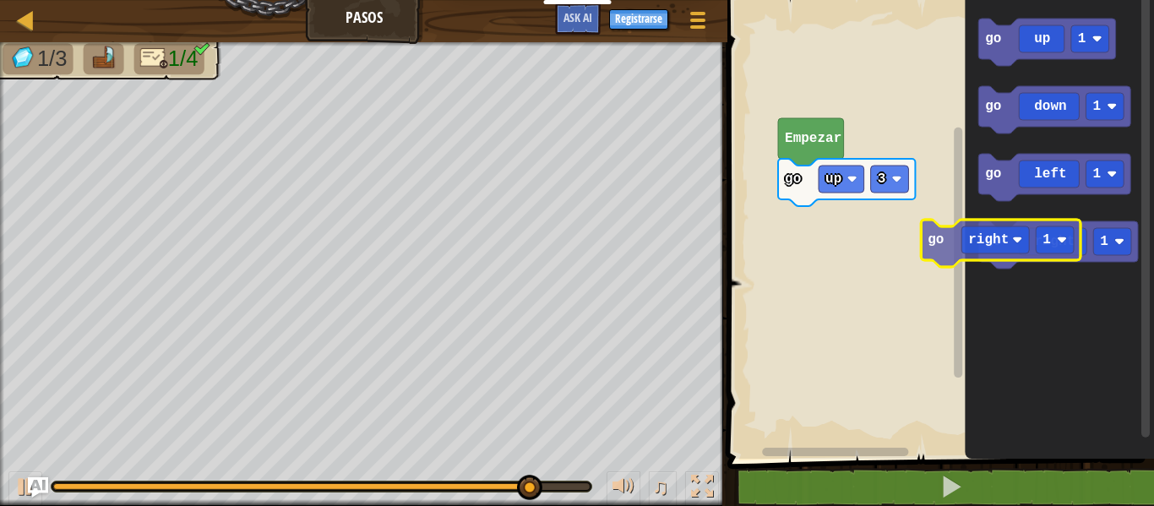
click at [1008, 238] on icon "Espacio de trabajo de Blockly" at bounding box center [1058, 244] width 160 height 47
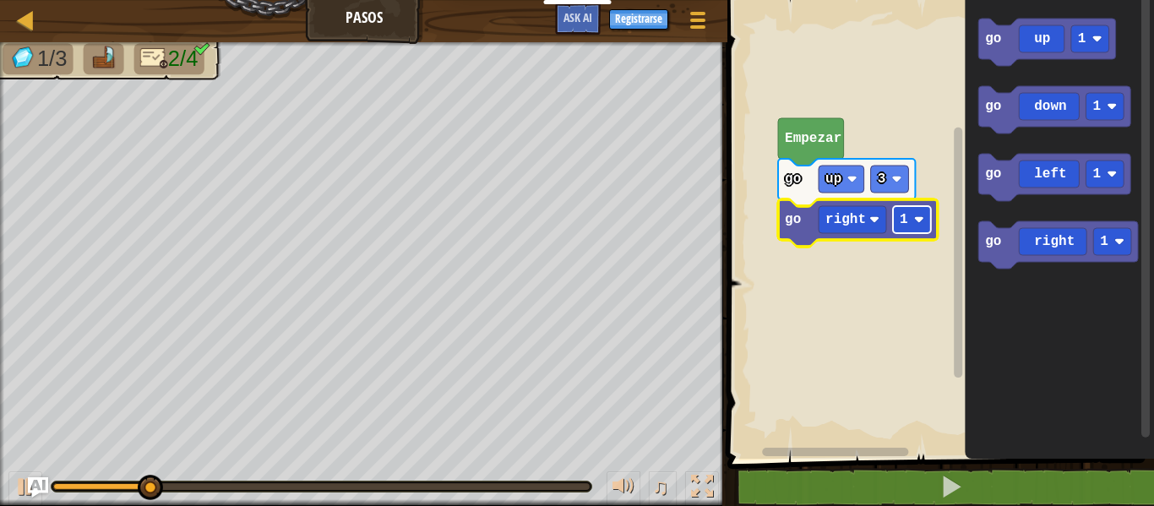
click at [922, 215] on image "Espacio de trabajo de Blockly" at bounding box center [919, 220] width 10 height 10
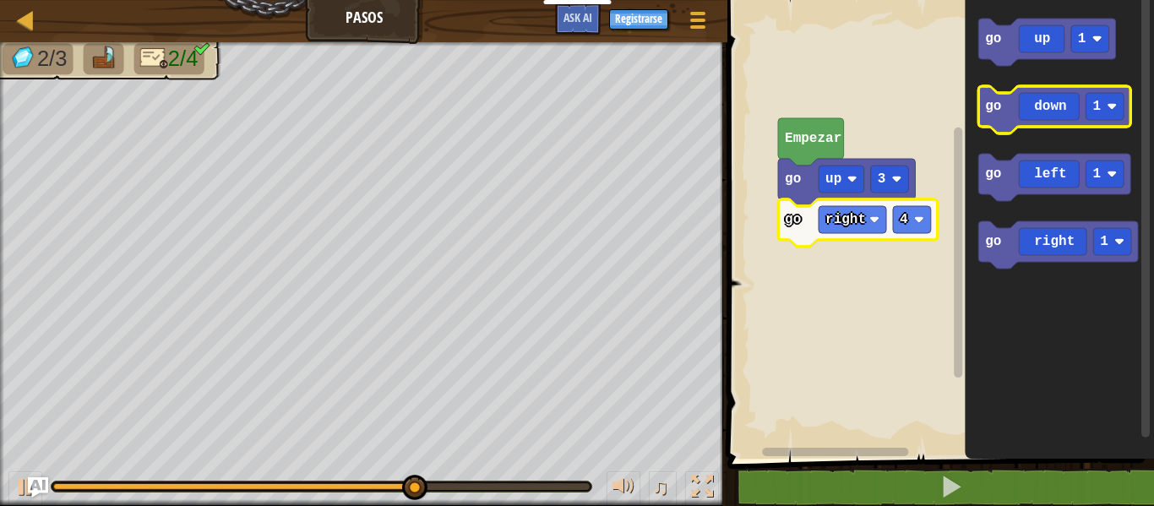
click at [1127, 110] on icon "Espacio de trabajo de Blockly" at bounding box center [1054, 109] width 152 height 47
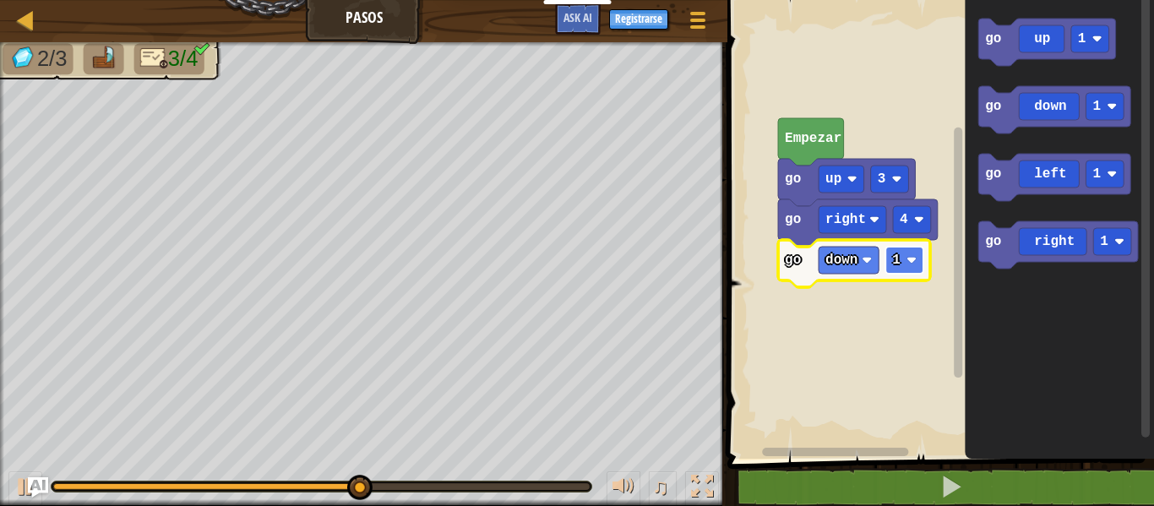
click at [897, 259] on text "1" at bounding box center [896, 260] width 8 height 15
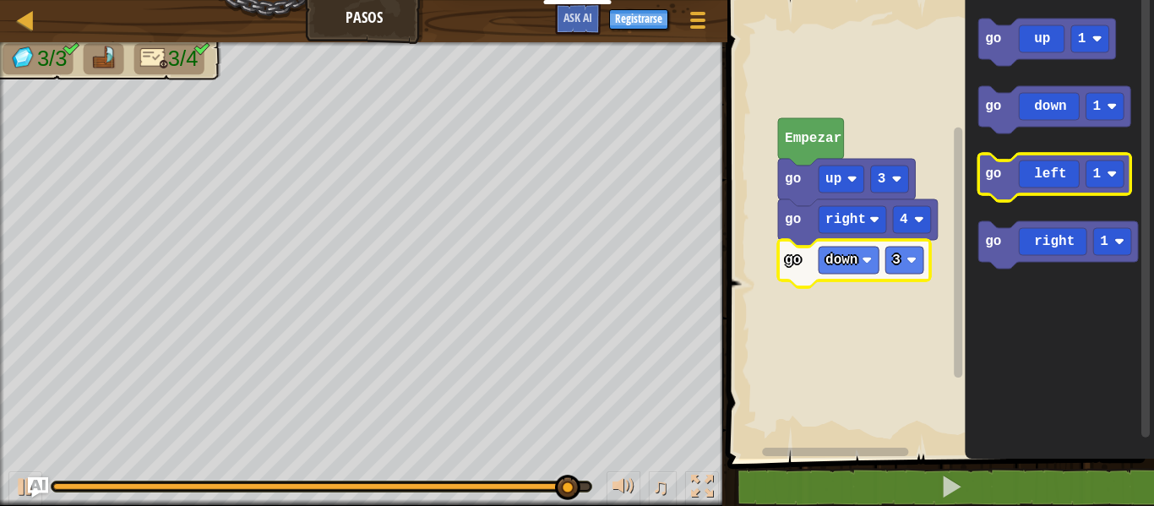
click at [1076, 170] on icon "Espacio de trabajo de Blockly" at bounding box center [1054, 177] width 152 height 47
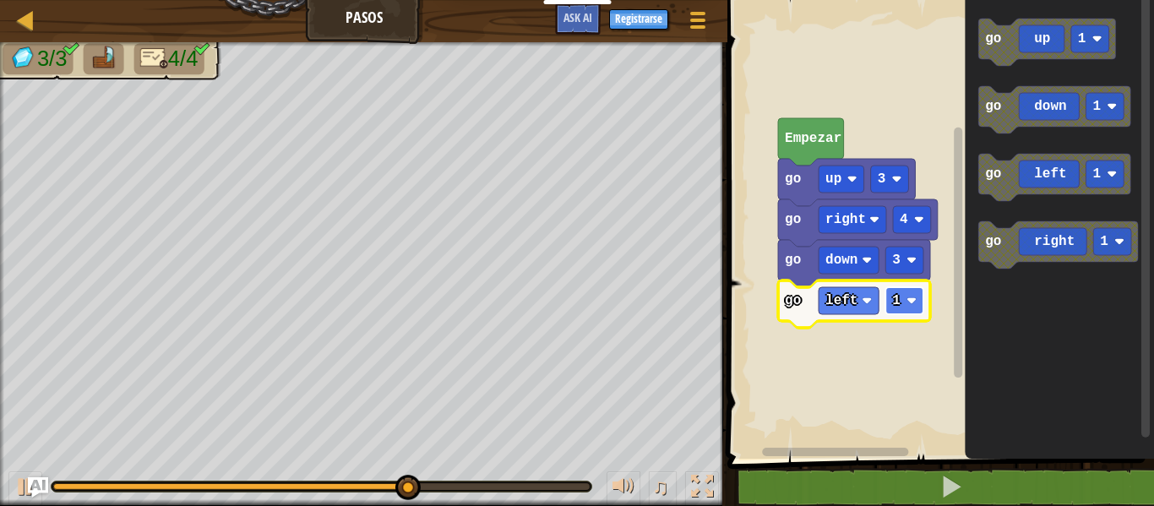
click at [894, 299] on text "1" at bounding box center [896, 300] width 8 height 15
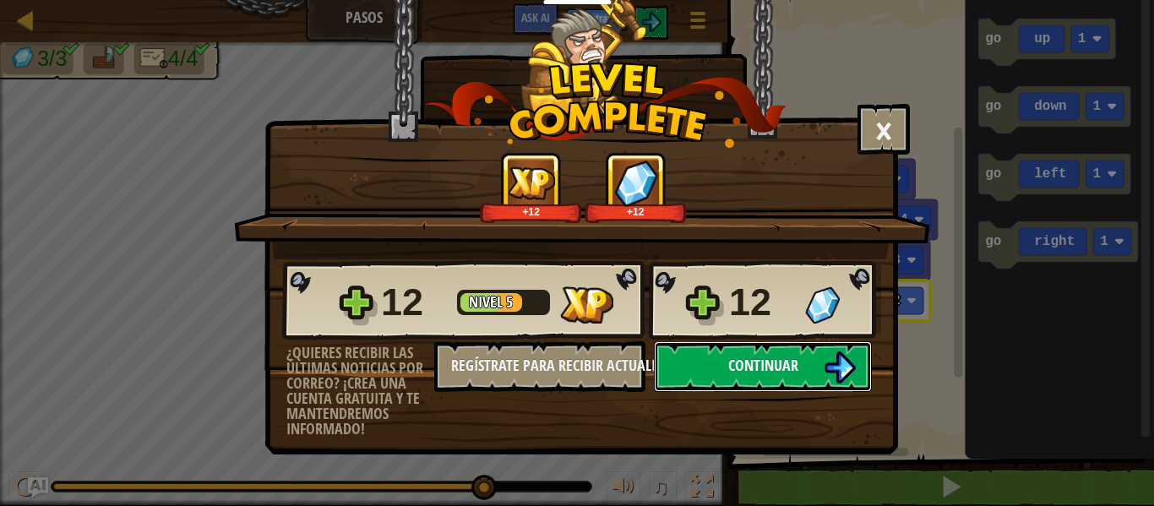
click at [747, 377] on button "Continuar" at bounding box center [763, 366] width 218 height 51
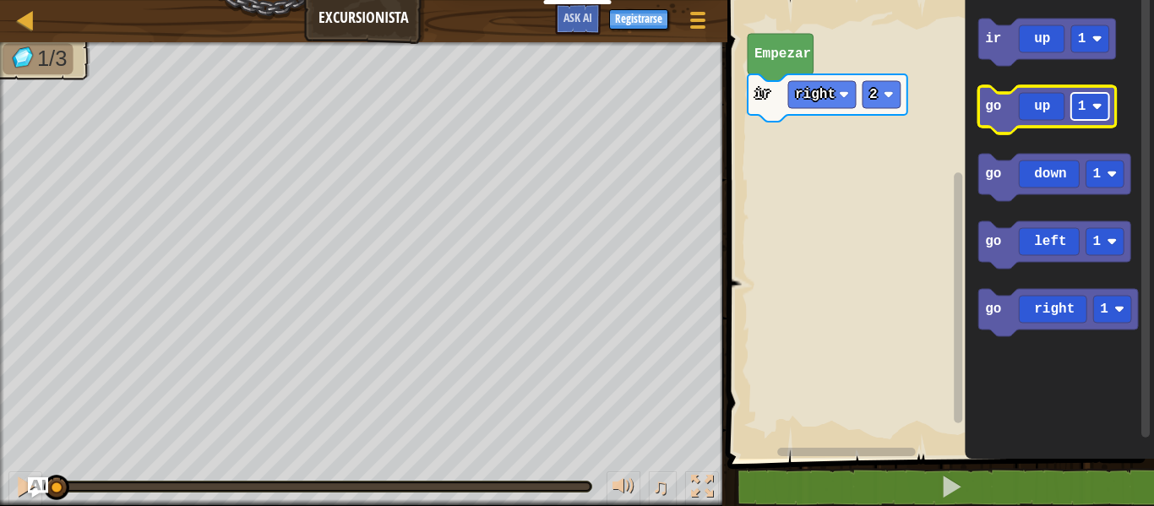
click at [1093, 109] on image "Espacio de trabajo de Blockly" at bounding box center [1098, 106] width 10 height 10
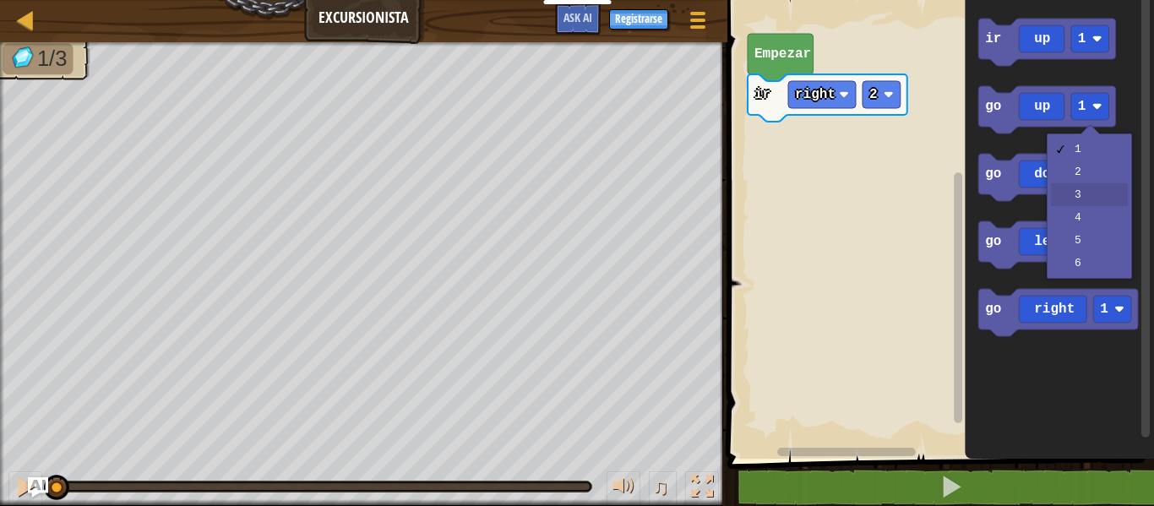
drag, startPoint x: 1074, startPoint y: 191, endPoint x: 1084, endPoint y: 167, distance: 25.7
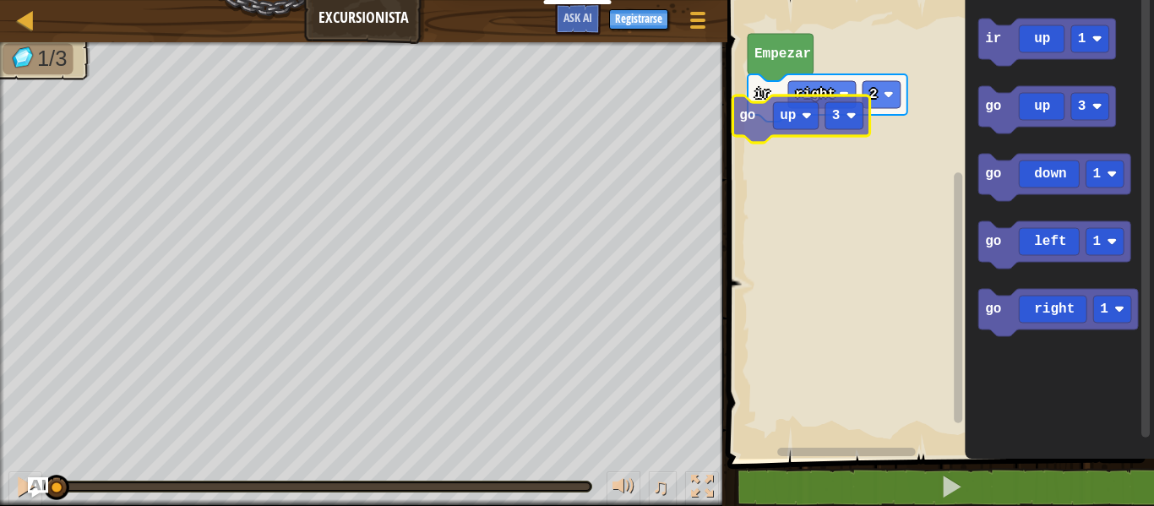
click at [813, 120] on div "ir right 2 Empezar go up 3 ir up 1 go up 3 go down 1 go left 1 go right 1 go up…" at bounding box center [938, 225] width 432 height 467
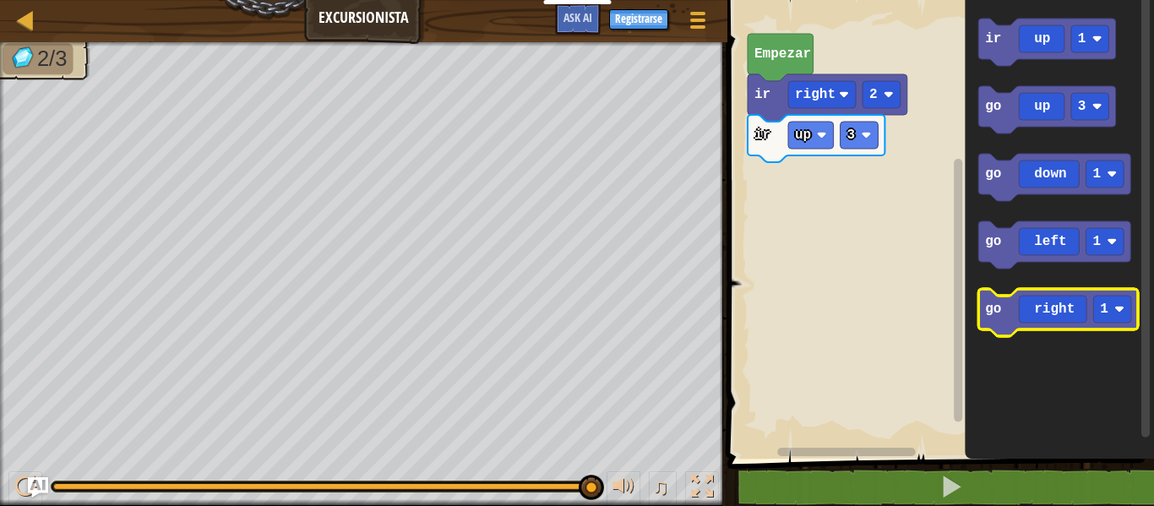
click at [1060, 304] on icon "Espacio de trabajo de Blockly" at bounding box center [1058, 312] width 160 height 47
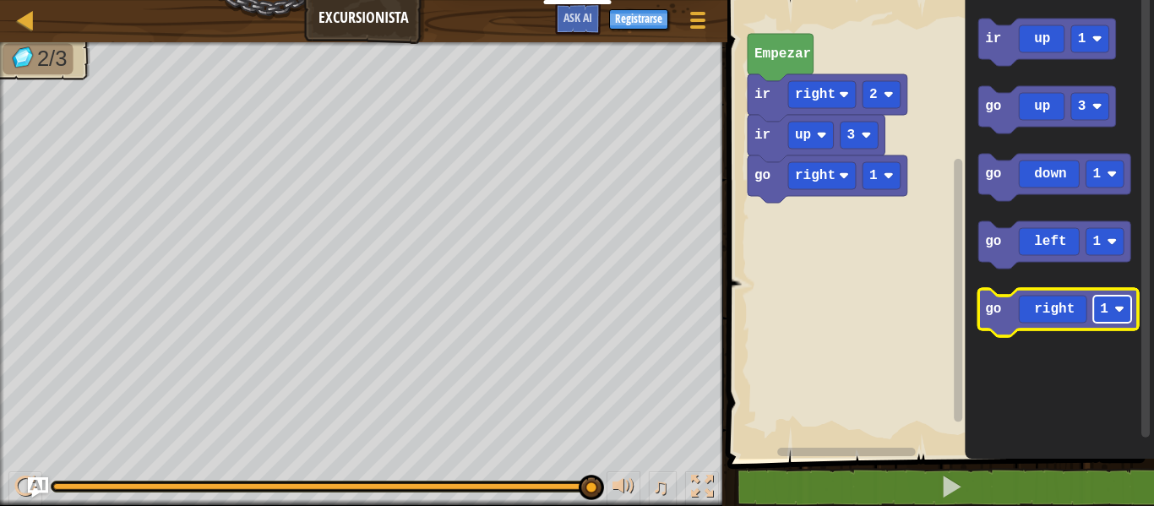
click at [1107, 313] on text "1" at bounding box center [1104, 309] width 8 height 15
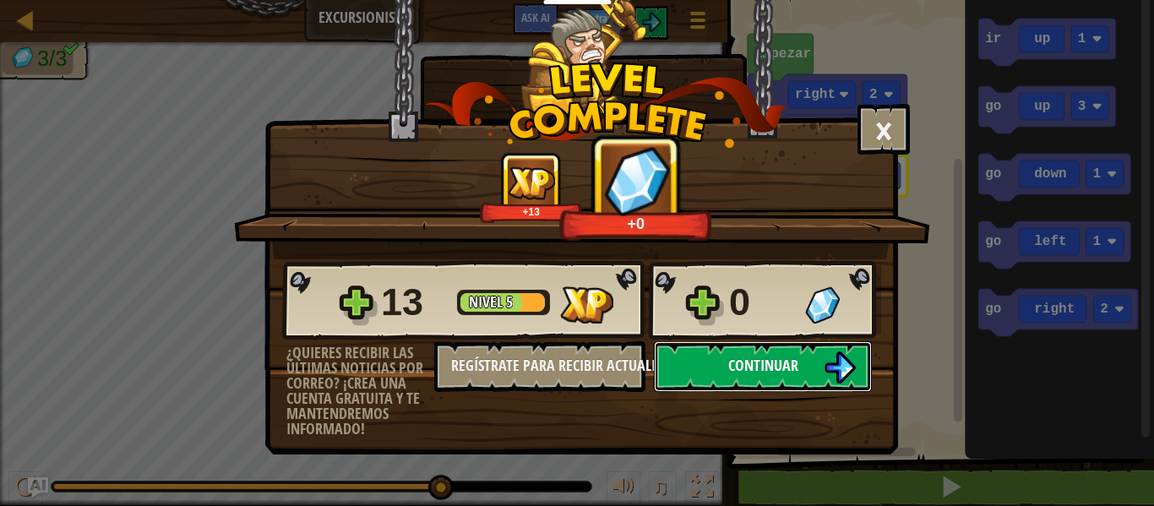
click at [774, 357] on span "Continuar" at bounding box center [763, 365] width 70 height 21
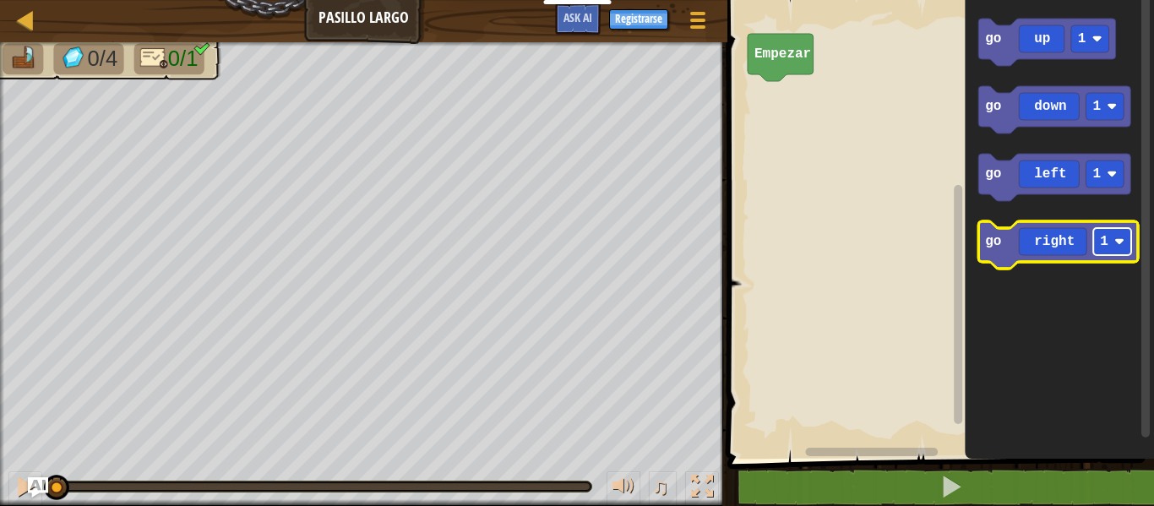
click at [1126, 234] on rect "Espacio de trabajo de Blockly" at bounding box center [1112, 241] width 38 height 27
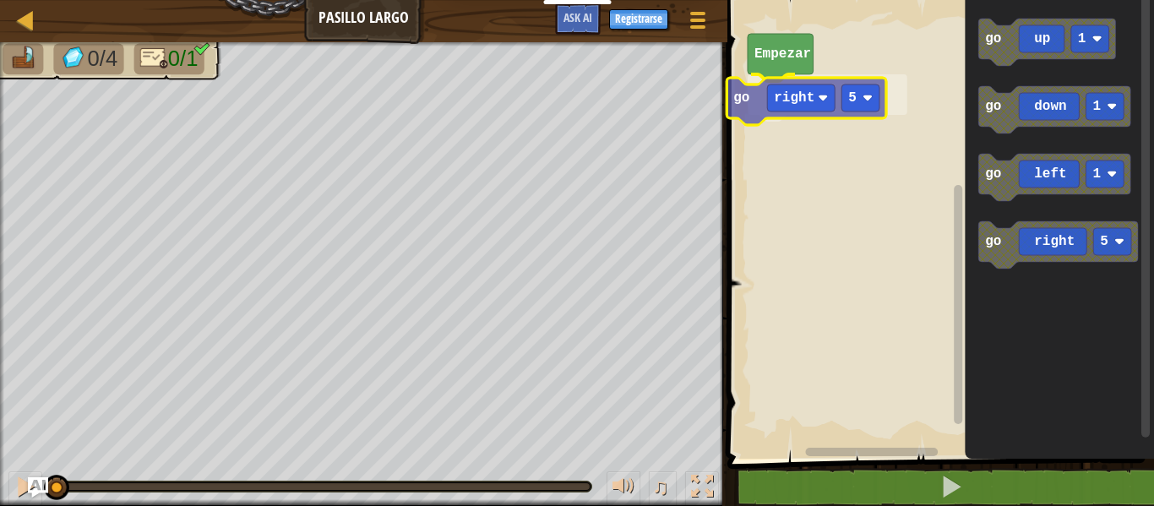
click at [814, 105] on div "Empezar go right 5 go up 1 go down 1 go left 1 go right 5 go right 5" at bounding box center [938, 225] width 432 height 467
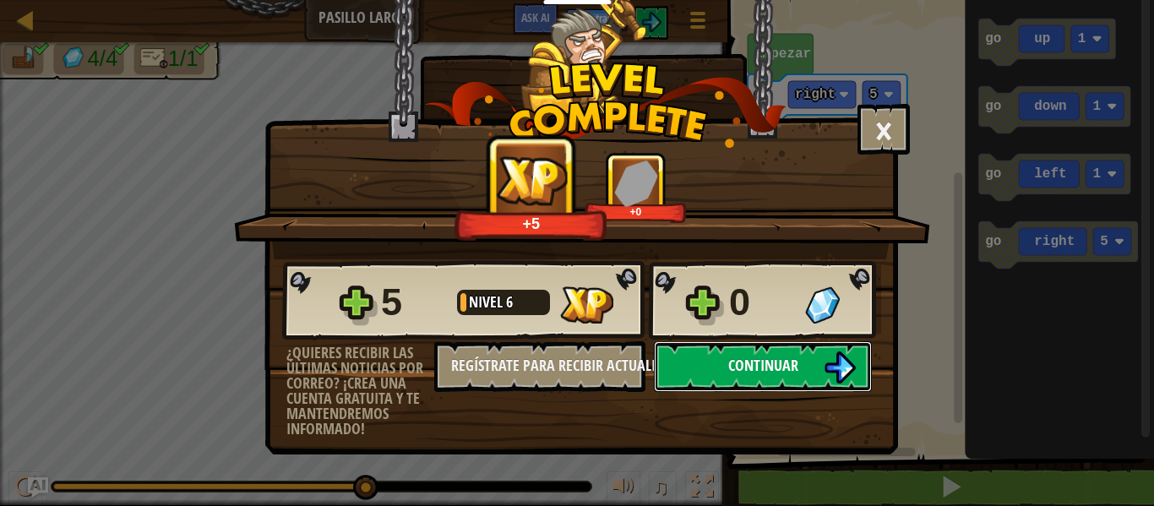
click at [782, 363] on span "Continuar" at bounding box center [763, 365] width 70 height 21
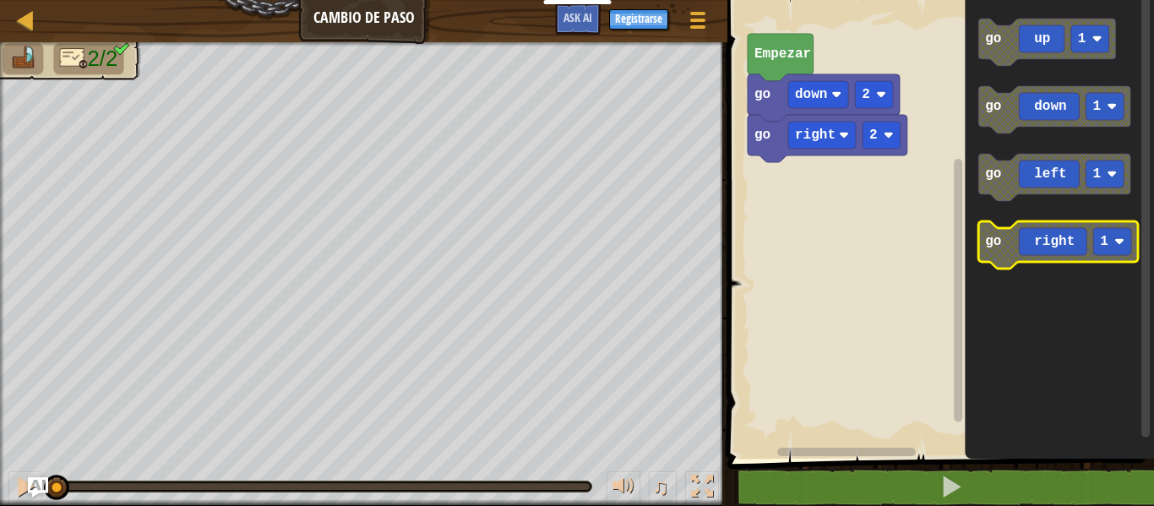
click at [1110, 244] on rect "Espacio de trabajo de Blockly" at bounding box center [1112, 241] width 38 height 27
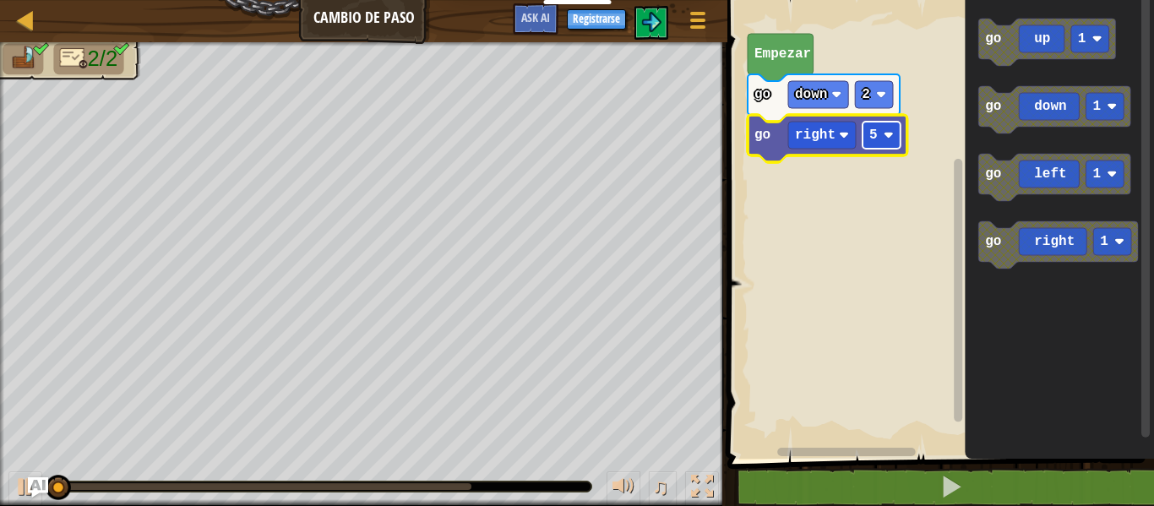
click at [871, 139] on text "5" at bounding box center [873, 135] width 8 height 15
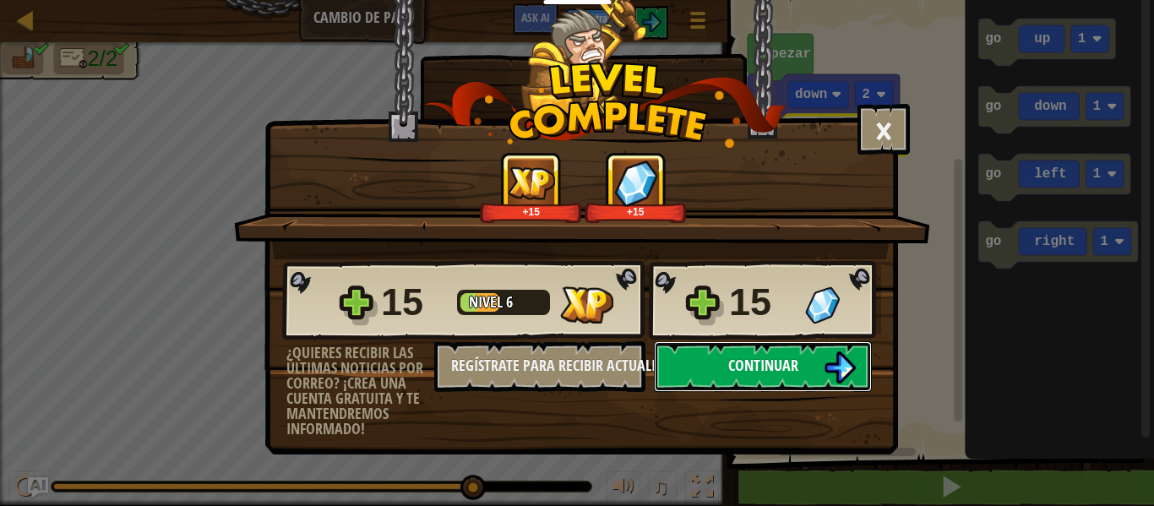
click at [720, 361] on button "Continuar" at bounding box center [763, 366] width 218 height 51
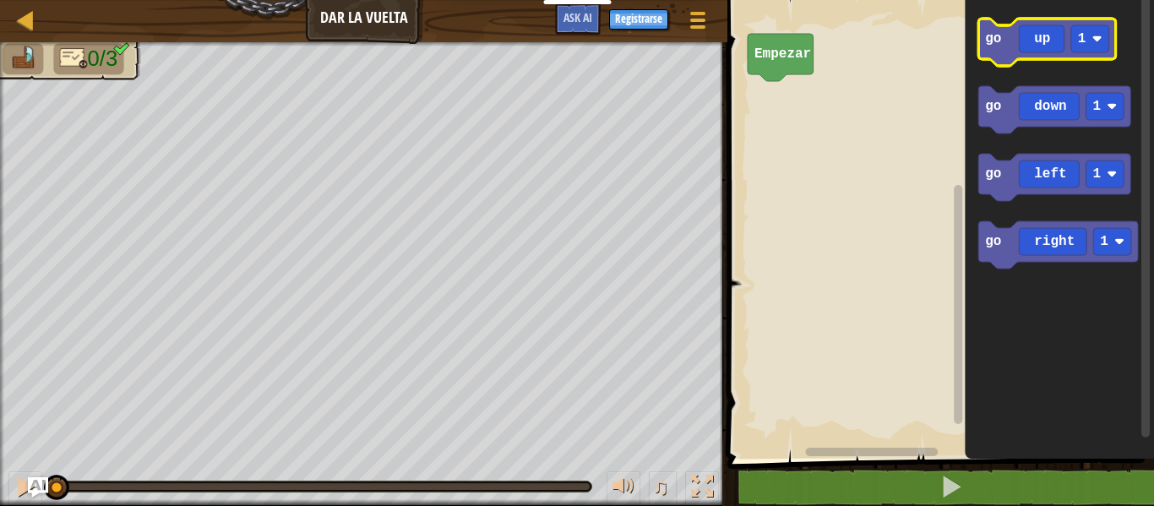
click at [1036, 47] on icon "Espacio de trabajo de Blockly" at bounding box center [1046, 42] width 137 height 47
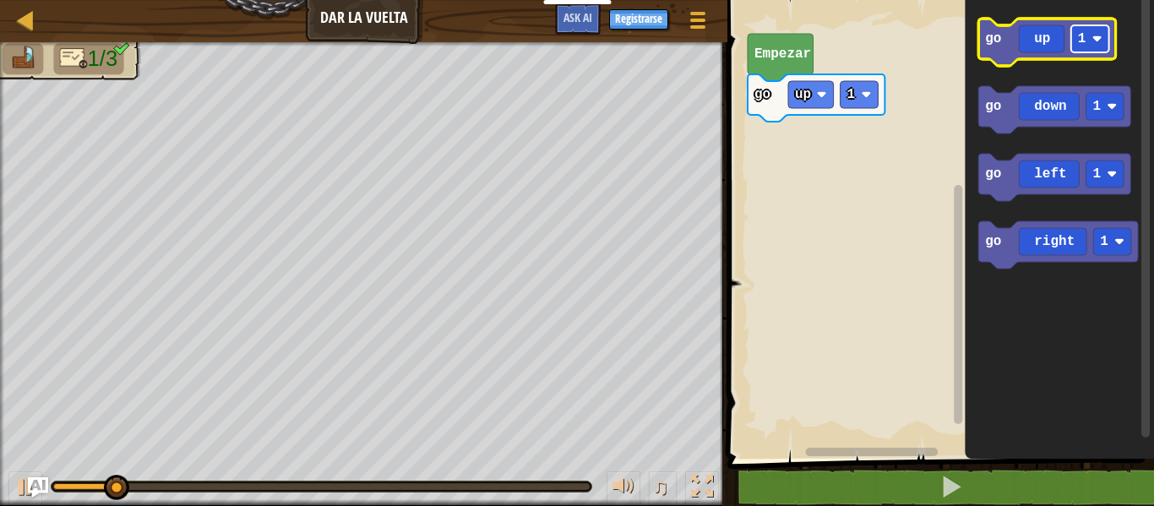
click at [1084, 49] on rect "Espacio de trabajo de Blockly" at bounding box center [1090, 38] width 38 height 27
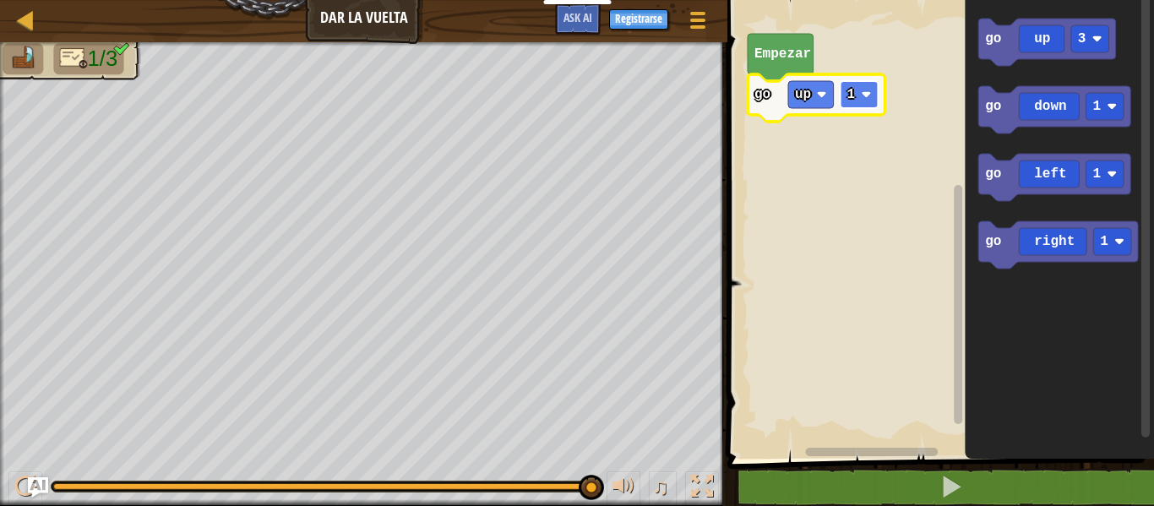
click at [858, 89] on rect "Espacio de trabajo de Blockly" at bounding box center [860, 94] width 38 height 27
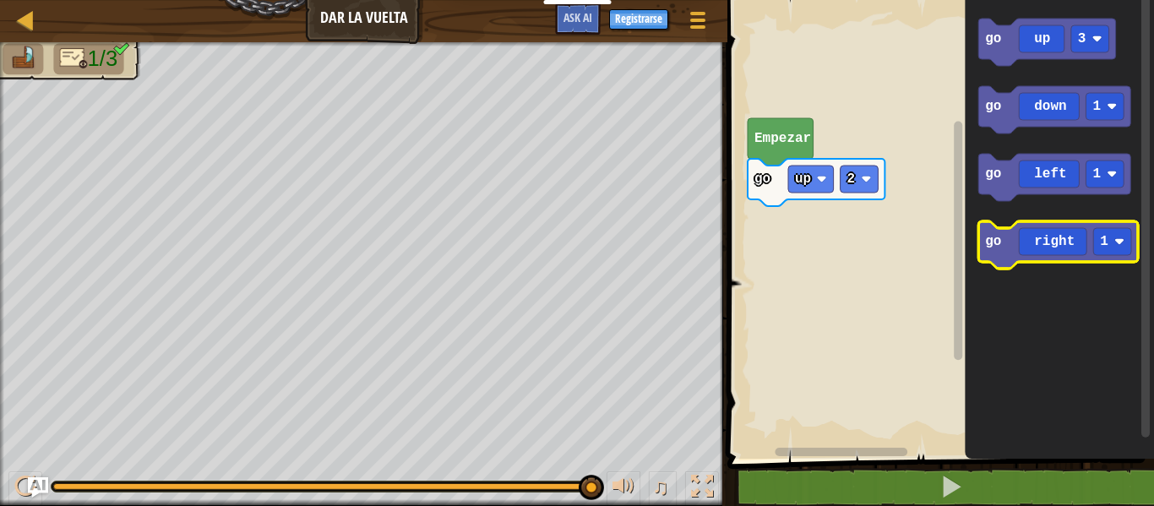
click at [1086, 262] on icon "Espacio de trabajo de Blockly" at bounding box center [1058, 244] width 160 height 47
click at [1126, 236] on rect "Espacio de trabajo de Blockly" at bounding box center [1112, 241] width 38 height 27
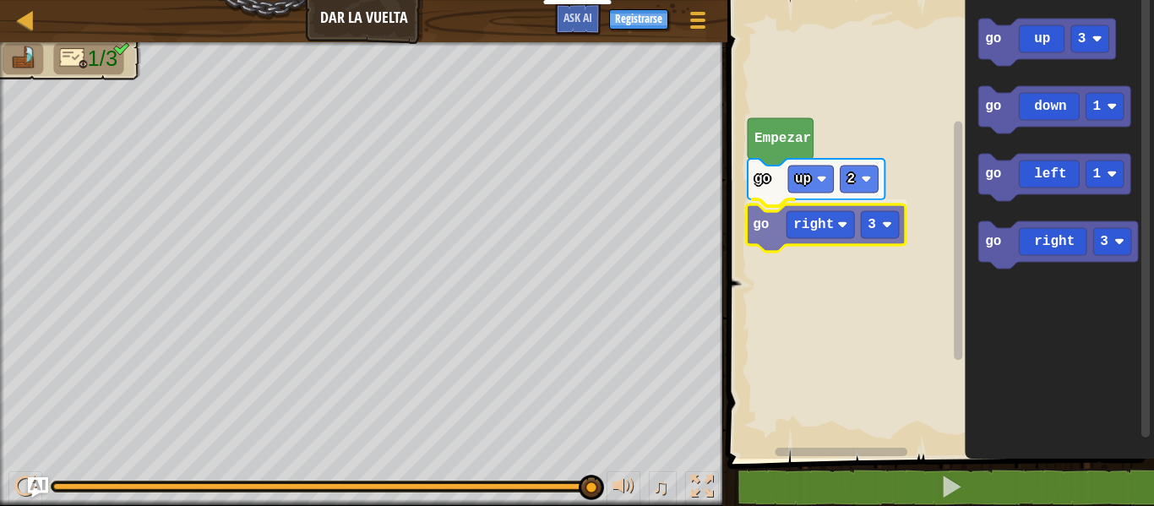
click at [850, 236] on div "Empezar go up 2 go right 3 go up 3 go down 1 go left 1 go right 3 go right 3" at bounding box center [938, 225] width 432 height 467
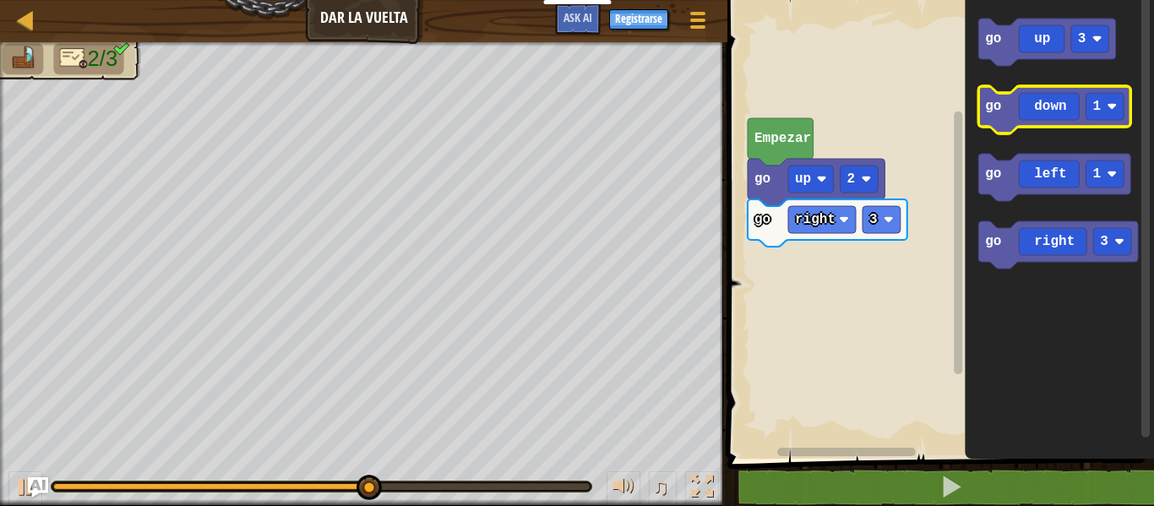
click at [1050, 109] on icon "Espacio de trabajo de Blockly" at bounding box center [1054, 109] width 152 height 47
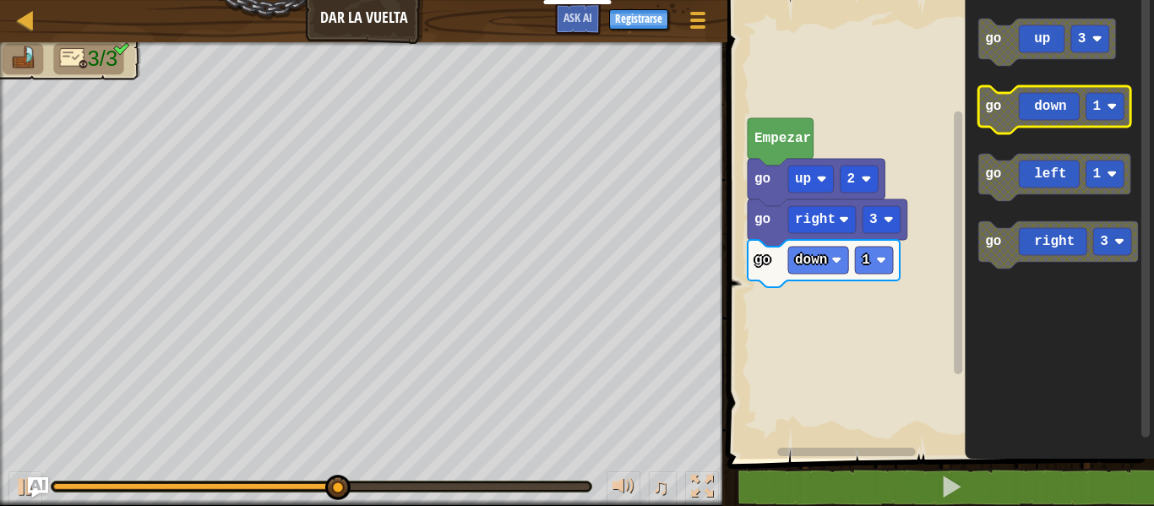
click at [1098, 103] on text "1" at bounding box center [1097, 106] width 8 height 15
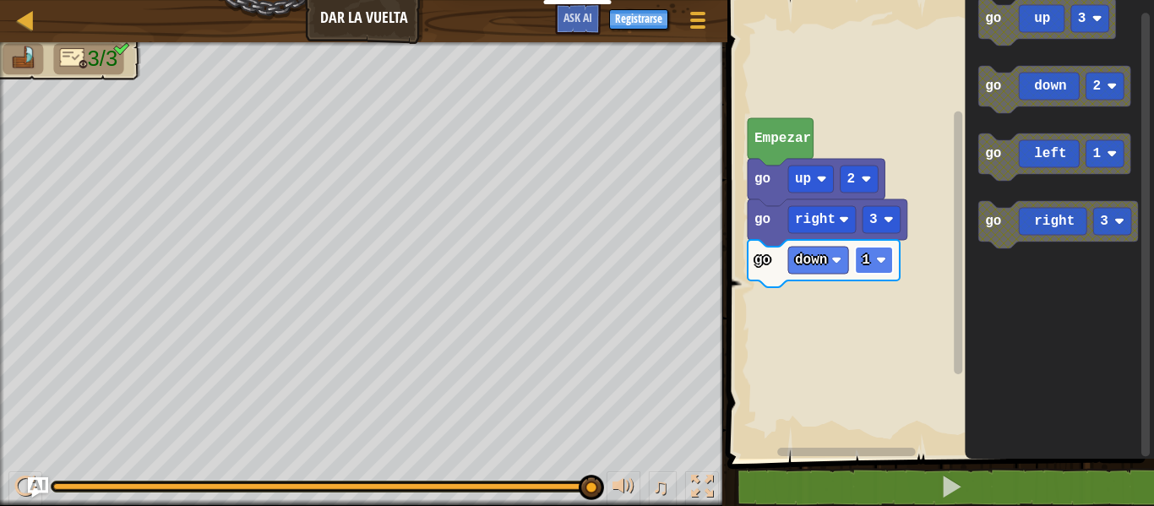
click at [868, 258] on text "1" at bounding box center [866, 260] width 8 height 15
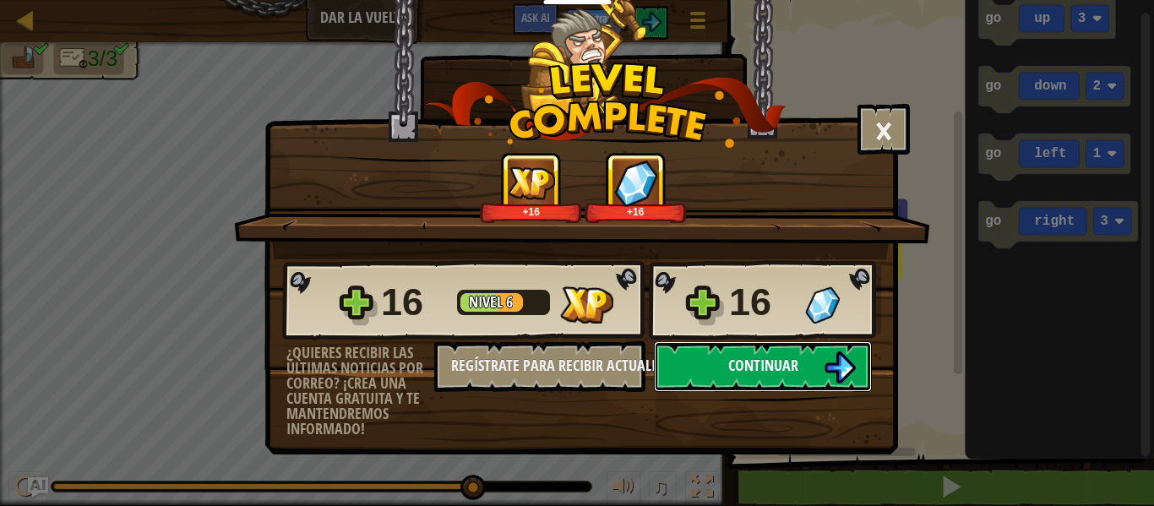
click at [783, 365] on span "Continuar" at bounding box center [763, 365] width 70 height 21
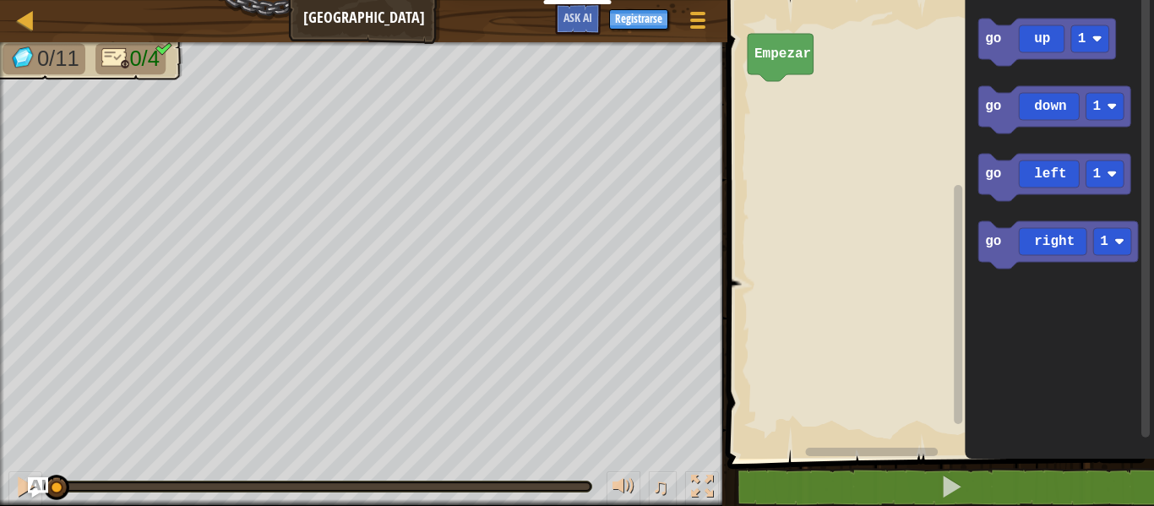
click at [340, 19] on div "Mapa [GEOGRAPHIC_DATA] Menú del Juego Registrarse Ask AI" at bounding box center [363, 21] width 727 height 42
click at [30, 27] on div at bounding box center [25, 19] width 21 height 21
select select "es-419"
